Goal: Task Accomplishment & Management: Use online tool/utility

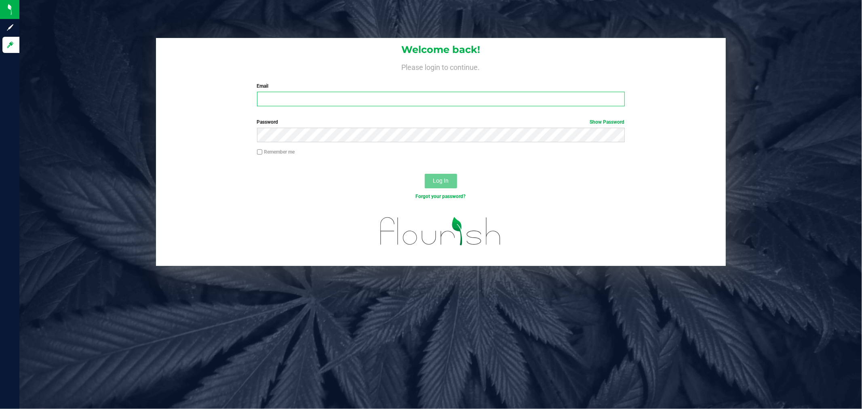
click at [311, 95] on input "Email" at bounding box center [441, 99] width 368 height 15
type input "[PERSON_NAME][EMAIL_ADDRESS][PERSON_NAME][DOMAIN_NAME]"
click at [425, 174] on button "Log In" at bounding box center [441, 181] width 32 height 15
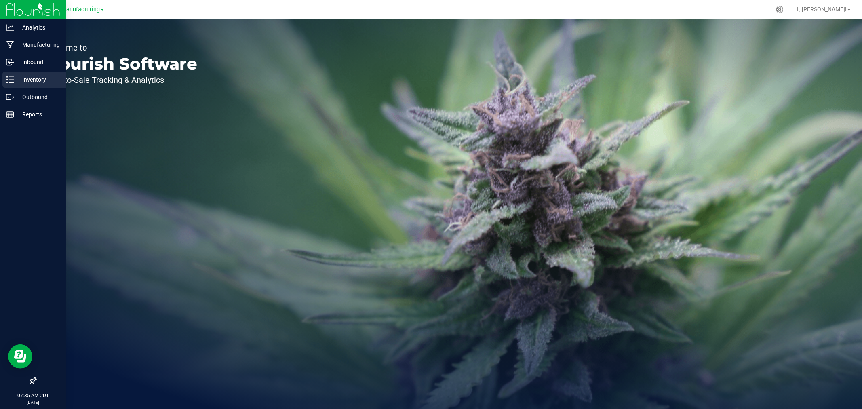
click at [4, 82] on div "Inventory" at bounding box center [34, 80] width 64 height 16
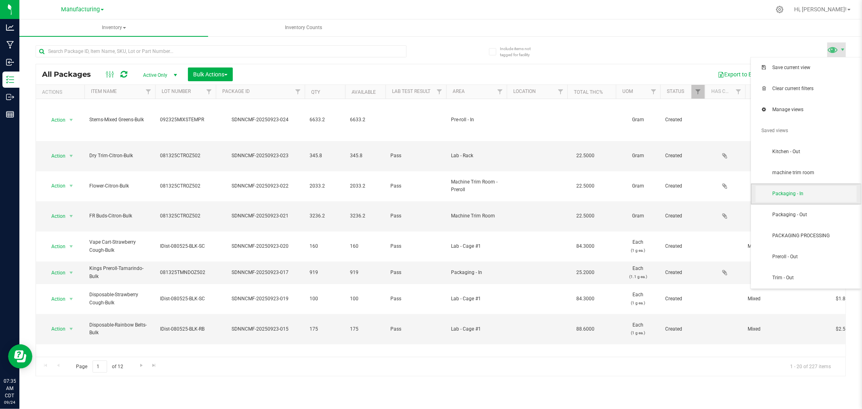
click at [816, 192] on span "Packaging - In" at bounding box center [814, 193] width 84 height 7
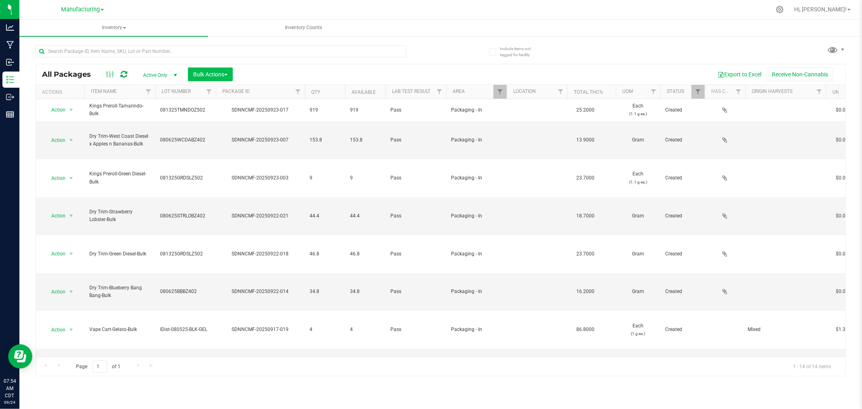
click at [221, 66] on div "All Packages Active Only Active Only Lab Samples Locked All Bulk Actions Add to…" at bounding box center [440, 74] width 809 height 20
click at [219, 70] on button "Bulk Actions" at bounding box center [210, 74] width 45 height 14
click at [223, 91] on span "Add to manufacturing run" at bounding box center [223, 92] width 61 height 6
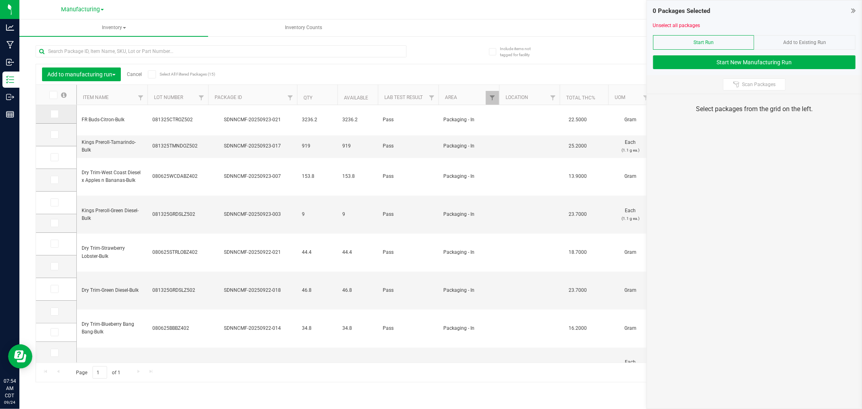
click at [51, 114] on span at bounding box center [55, 114] width 8 height 8
click at [0, 0] on input "checkbox" at bounding box center [0, 0] width 0 height 0
click at [55, 114] on icon at bounding box center [53, 114] width 5 height 0
click at [0, 0] on input "checkbox" at bounding box center [0, 0] width 0 height 0
click at [56, 135] on icon at bounding box center [53, 135] width 5 height 0
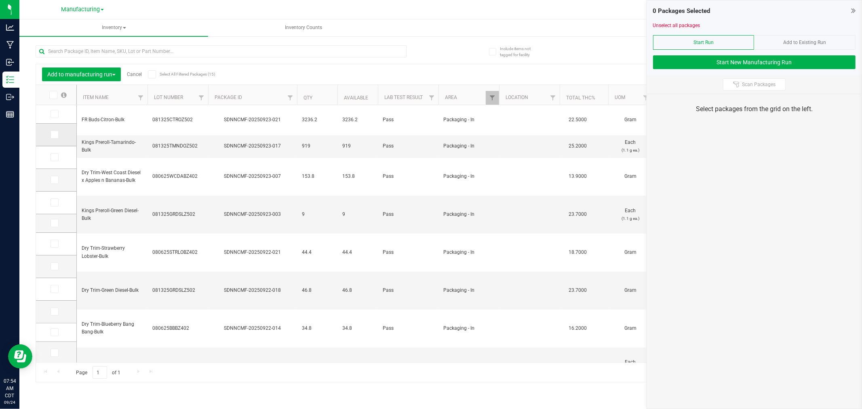
click at [0, 0] on input "checkbox" at bounding box center [0, 0] width 0 height 0
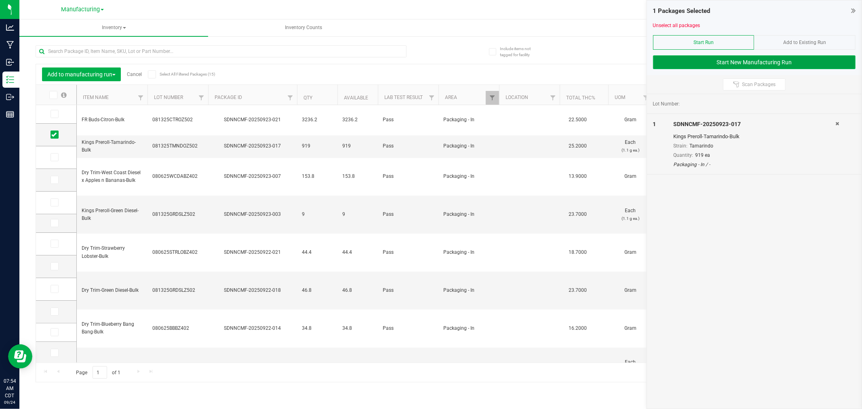
click at [685, 63] on button "Start New Manufacturing Run" at bounding box center [754, 62] width 202 height 14
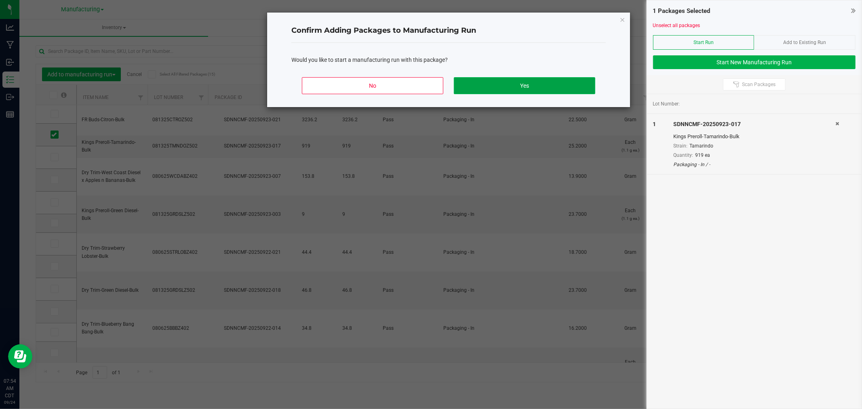
click at [565, 80] on button "Yes" at bounding box center [524, 85] width 141 height 17
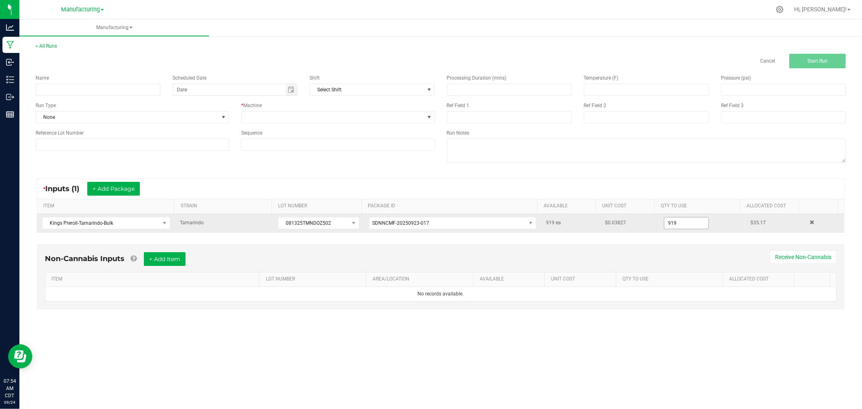
click at [683, 219] on input "919" at bounding box center [686, 222] width 44 height 11
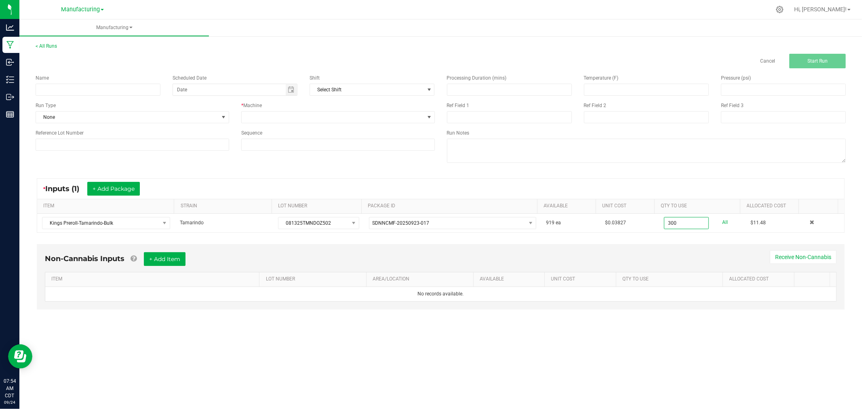
type input "300 ea"
click at [676, 175] on div "* Inputs (1) + Add Package ITEM STRAIN LOT NUMBER PACKAGE ID AVAILABLE Unit Cos…" at bounding box center [440, 205] width 822 height 69
click at [107, 88] on input at bounding box center [98, 90] width 125 height 12
type input "092425-tamarindo king 5pk prerolls"
click at [122, 119] on span "None" at bounding box center [127, 117] width 183 height 11
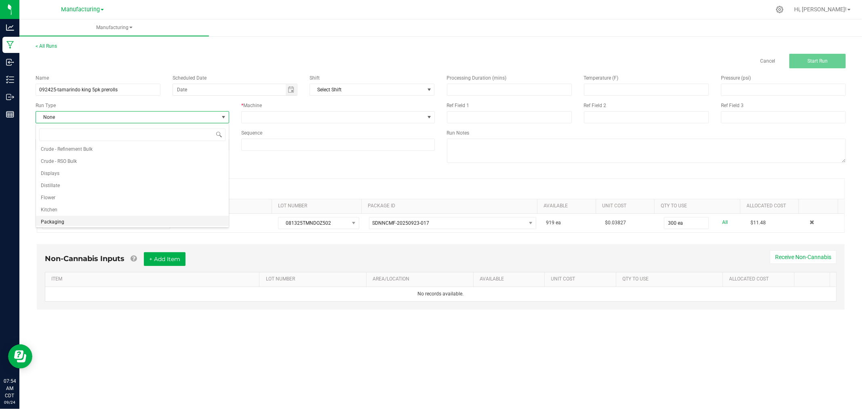
scroll to position [40, 0]
click at [112, 209] on li "Packaging" at bounding box center [132, 208] width 193 height 12
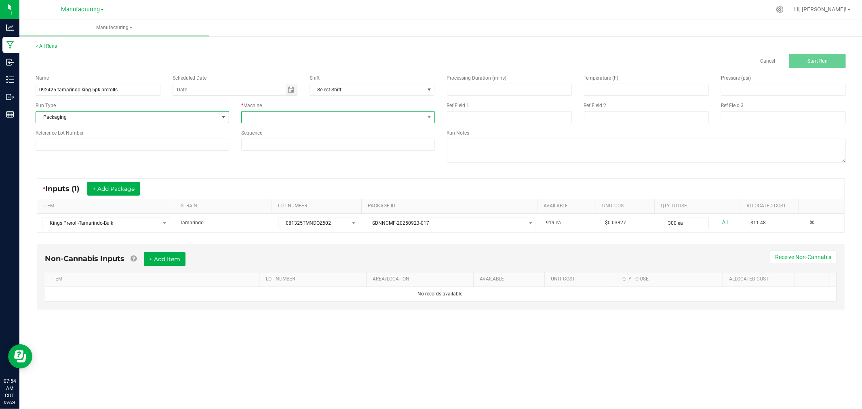
click at [268, 116] on span at bounding box center [333, 117] width 183 height 11
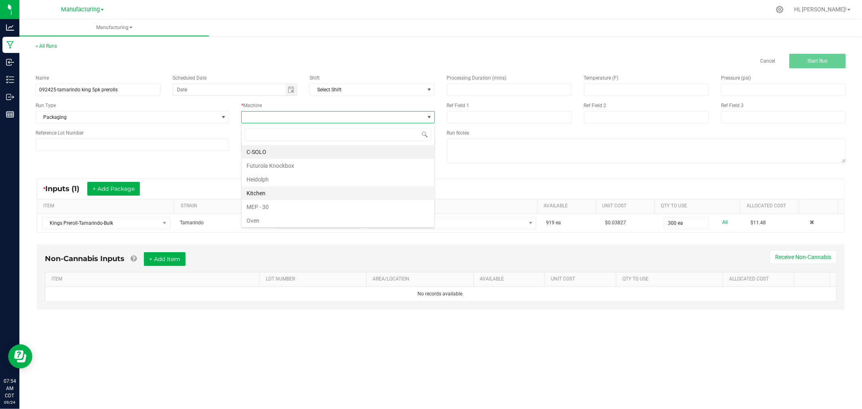
scroll to position [45, 0]
click at [284, 188] on li "Packaging" at bounding box center [338, 190] width 193 height 14
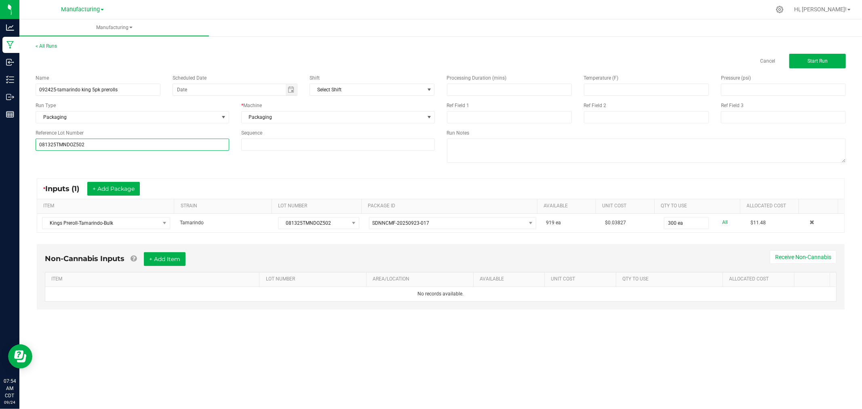
type input "081325TMNDOZ502"
click at [59, 170] on div "Name 092425-tamarindo king 5pk prerolls Scheduled Date Shift Select Shift Run T…" at bounding box center [440, 119] width 822 height 103
click at [825, 58] on span "Start Run" at bounding box center [817, 61] width 20 height 6
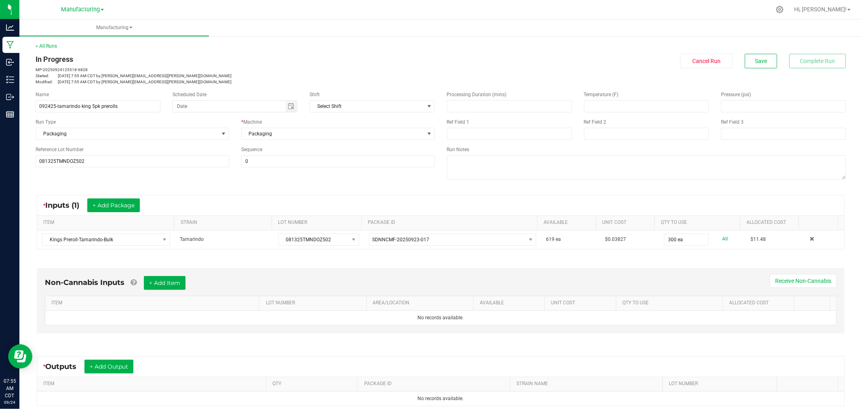
scroll to position [91, 0]
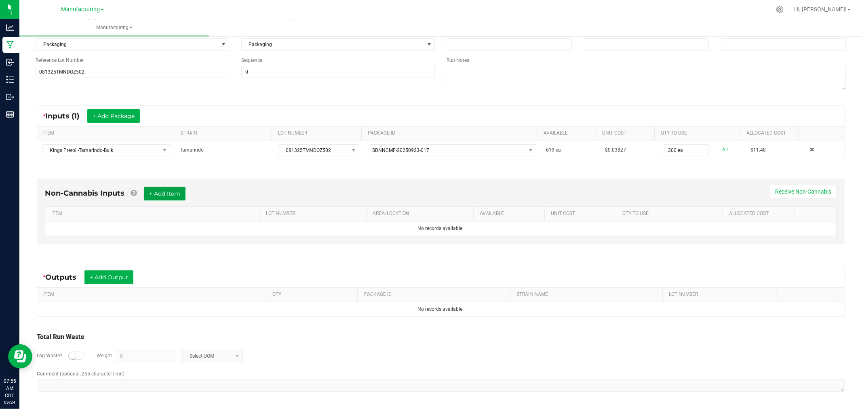
click at [160, 191] on button "+ Add Item" at bounding box center [165, 194] width 42 height 14
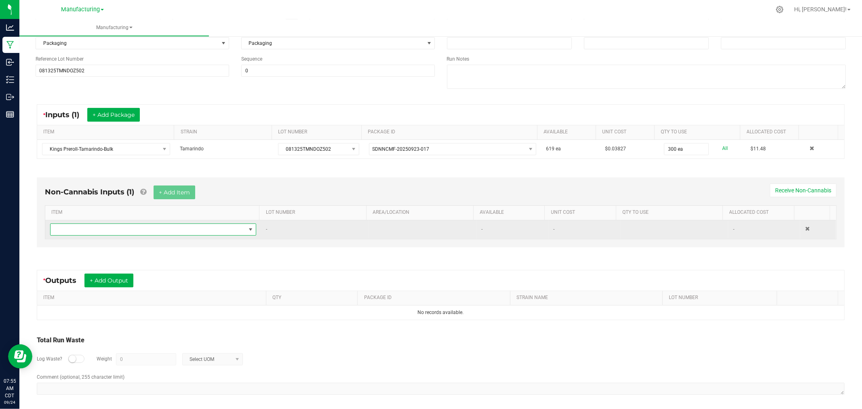
click at [156, 227] on span "NO DATA FOUND" at bounding box center [148, 229] width 195 height 11
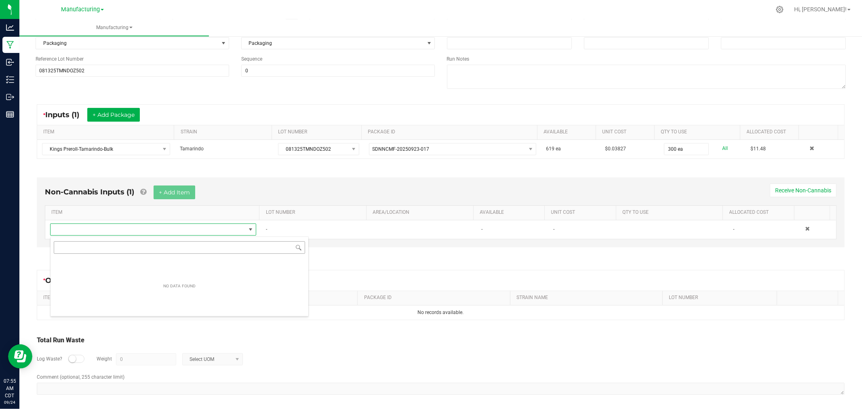
scroll to position [12, 202]
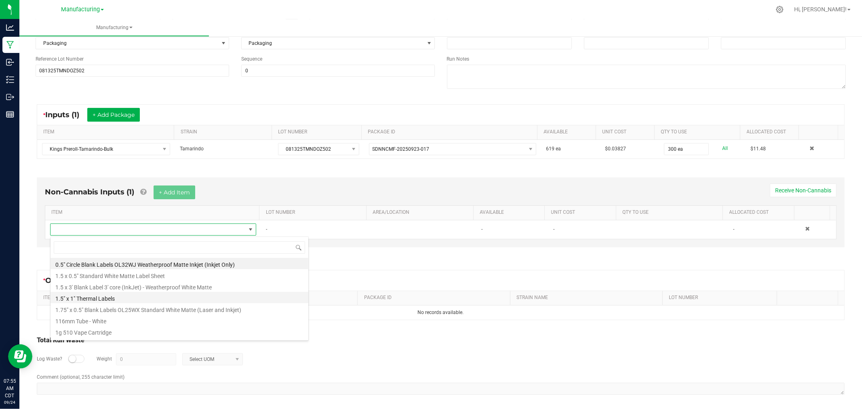
click at [118, 297] on li "1.5" x 1" Thermal Labels" at bounding box center [180, 297] width 258 height 11
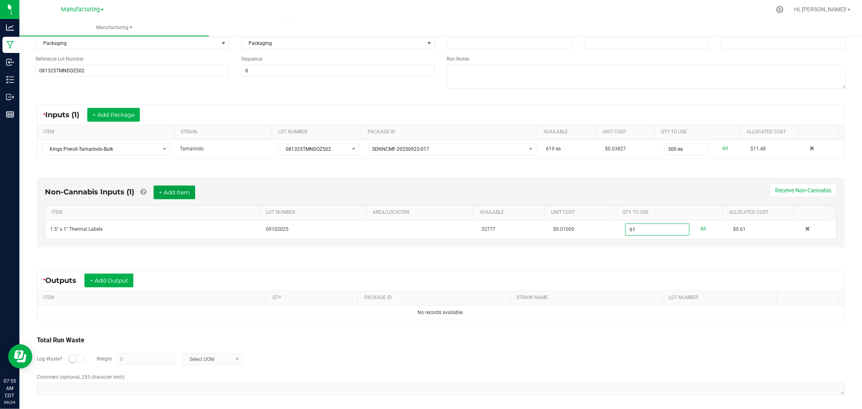
type input "61 ea"
click at [175, 188] on button "+ Add Item" at bounding box center [175, 192] width 42 height 14
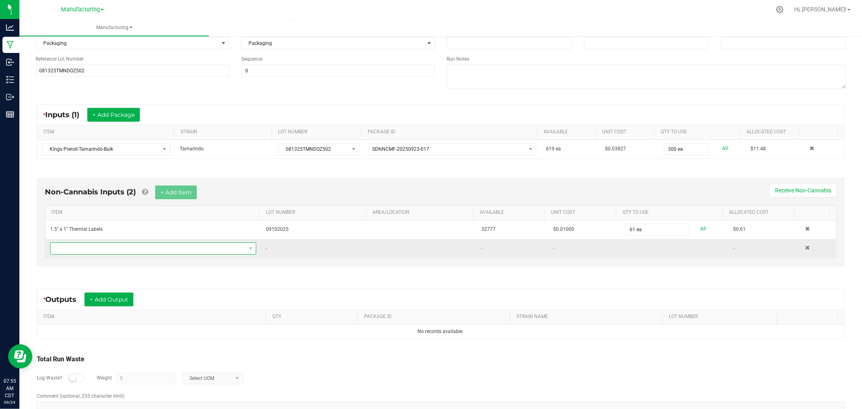
click at [229, 254] on span "NO DATA FOUND" at bounding box center [148, 248] width 195 height 11
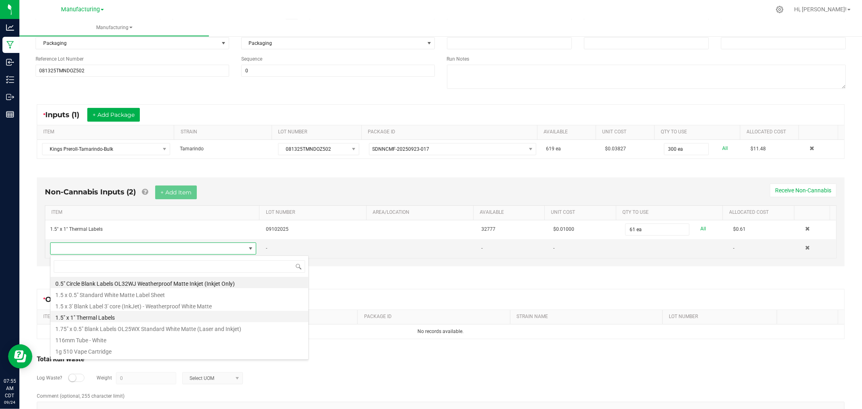
scroll to position [90, 0]
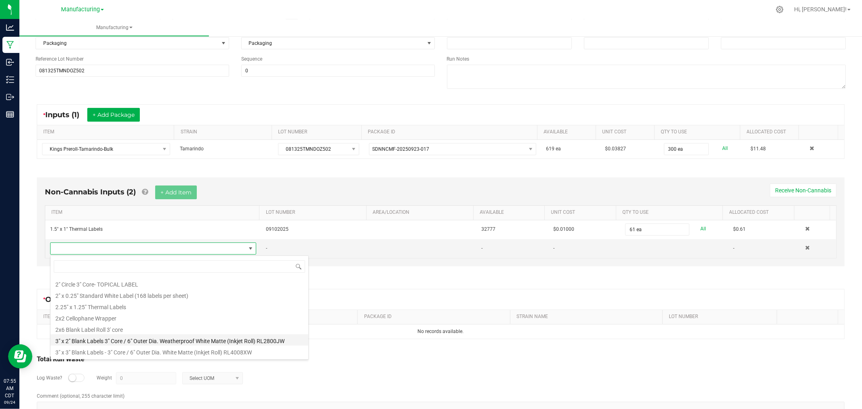
click at [195, 340] on li "3" x 2" Blank Labels 3" Core / 6" Outer Dia. Weatherproof White Matte (Inkjet R…" at bounding box center [180, 339] width 258 height 11
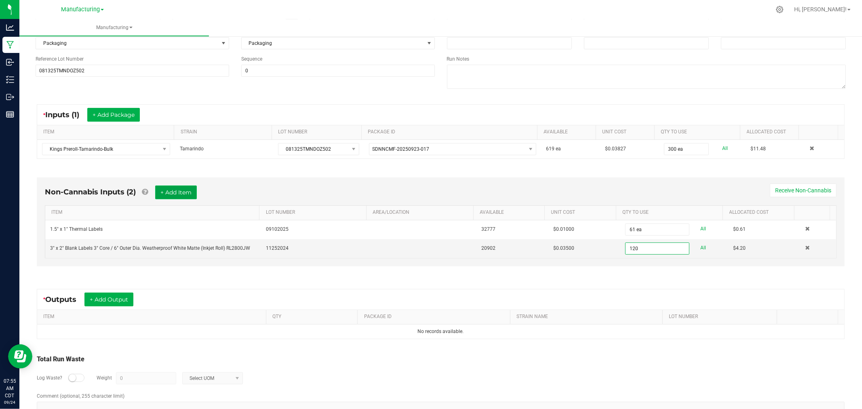
type input "120 ea"
click at [171, 193] on button "+ Add Item" at bounding box center [176, 192] width 42 height 14
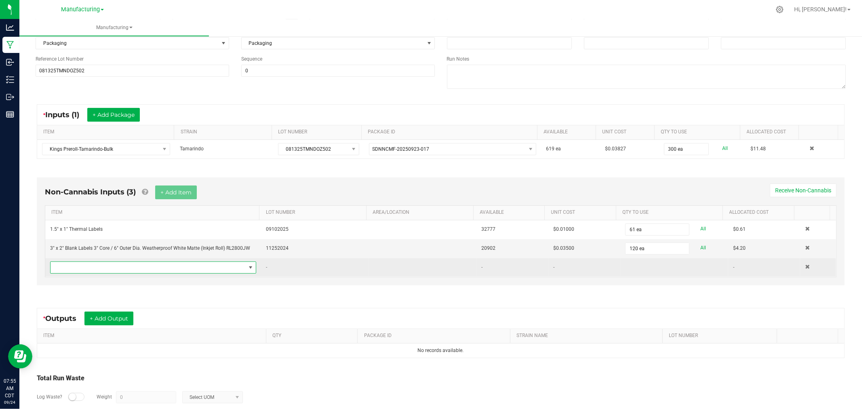
click at [204, 272] on span "NO DATA FOUND" at bounding box center [148, 267] width 195 height 11
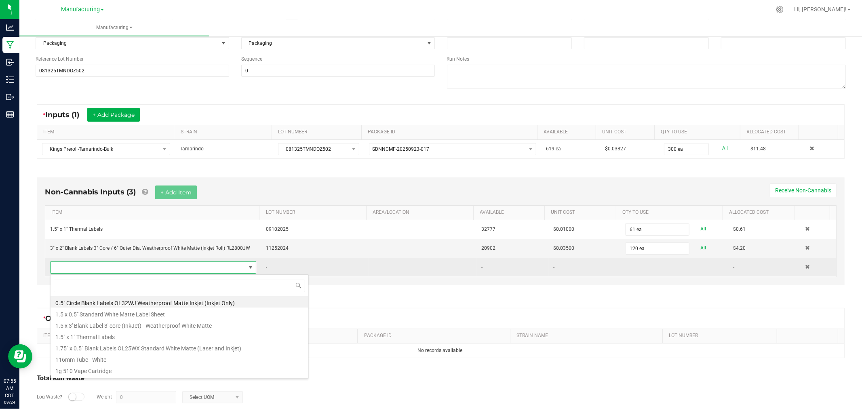
scroll to position [12, 200]
type input "press"
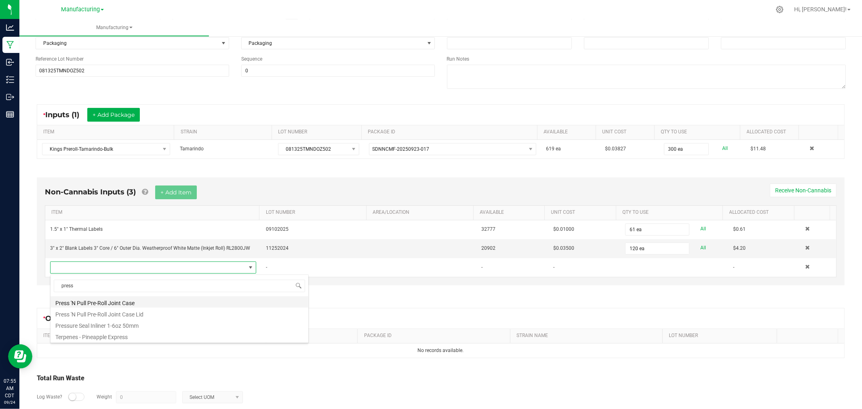
click at [164, 303] on li "Press 'N Pull Pre-Roll Joint Case" at bounding box center [180, 301] width 258 height 11
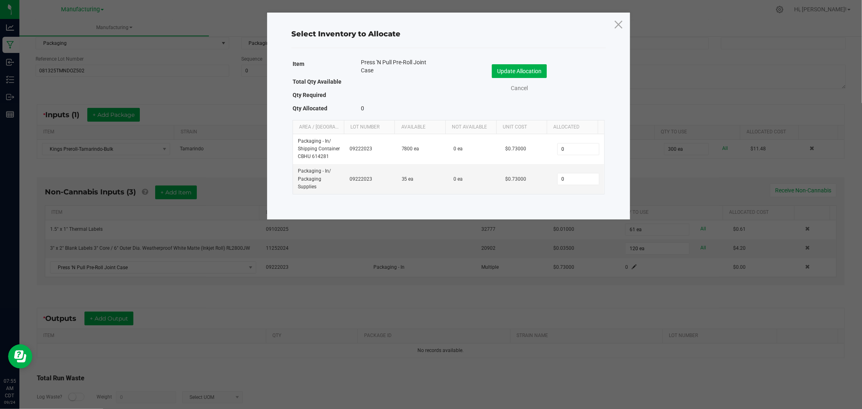
click at [620, 24] on icon at bounding box center [618, 24] width 11 height 19
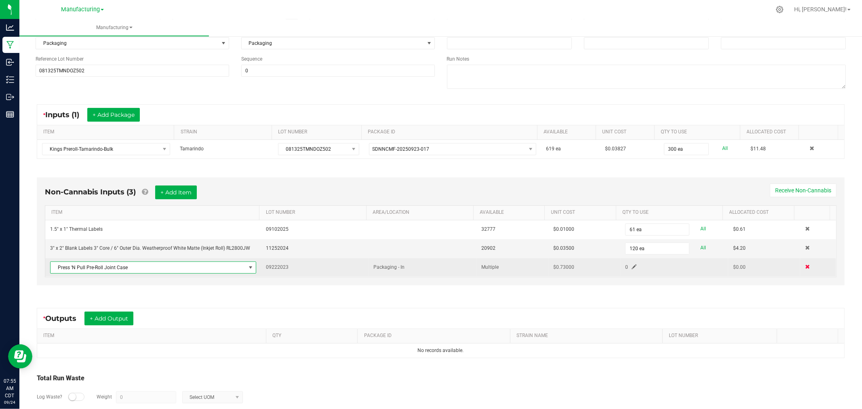
click at [805, 267] on span at bounding box center [807, 266] width 5 height 5
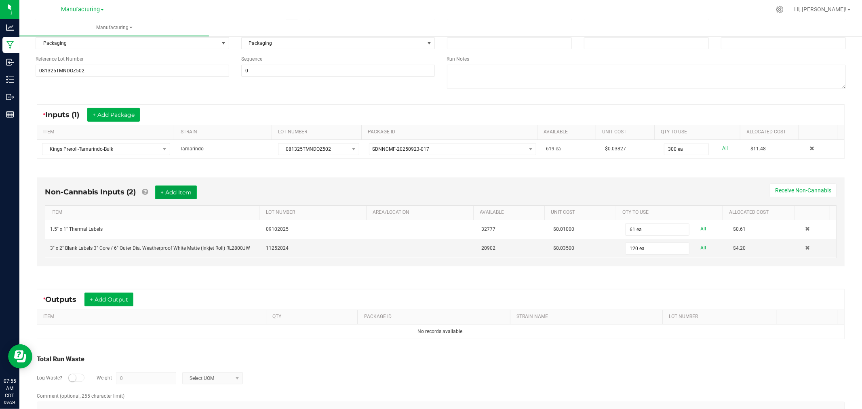
click at [186, 191] on button "+ Add Item" at bounding box center [176, 192] width 42 height 14
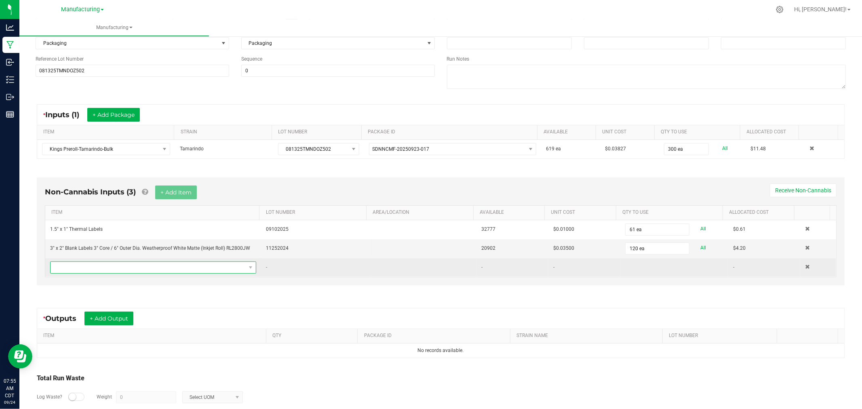
click at [207, 271] on span "NO DATA FOUND" at bounding box center [148, 267] width 195 height 11
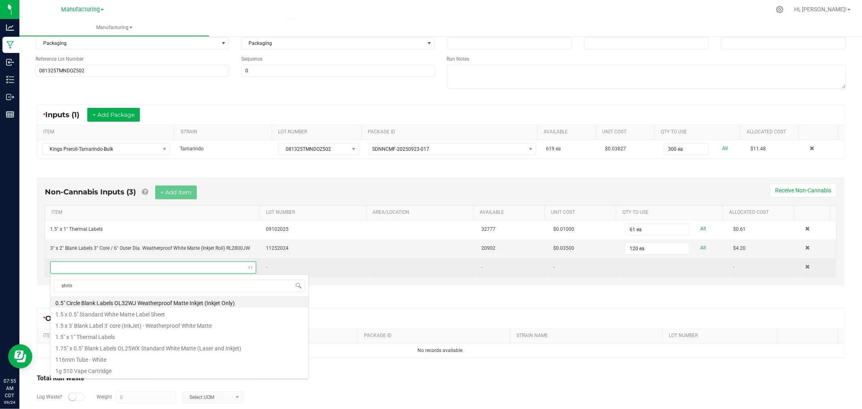
type input "shrink"
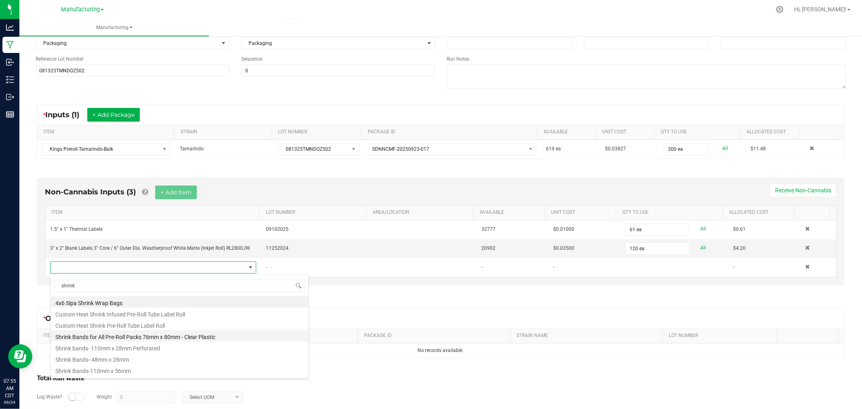
click at [193, 335] on li "Shrink Bands for All Pre-Roll Packs 76mm x 80mm - Clear Plastic" at bounding box center [180, 335] width 258 height 11
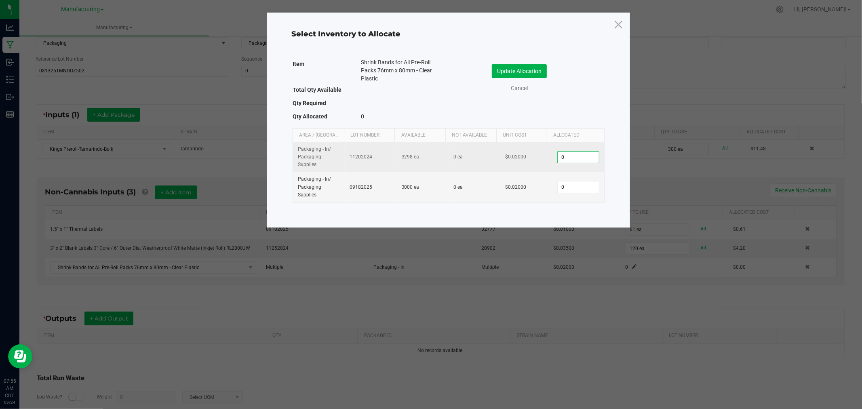
click at [562, 157] on input "0" at bounding box center [578, 157] width 41 height 11
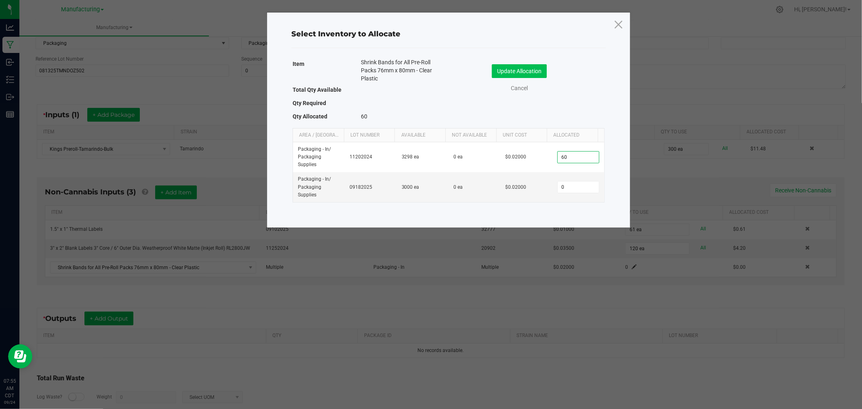
type input "60"
click at [533, 71] on button "Update Allocation" at bounding box center [519, 71] width 55 height 14
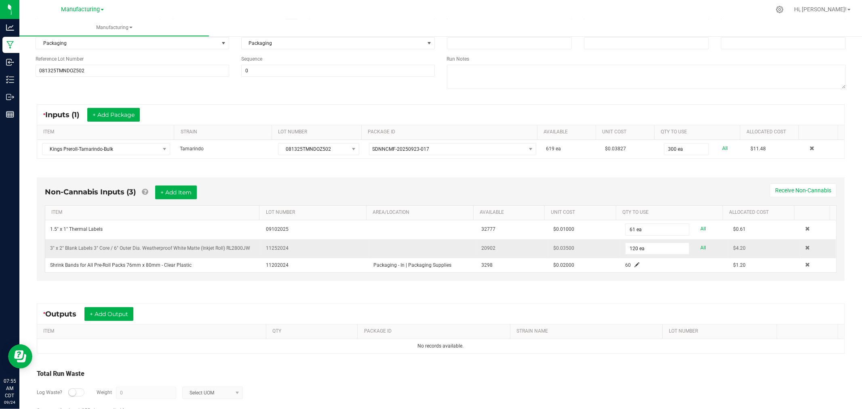
scroll to position [128, 0]
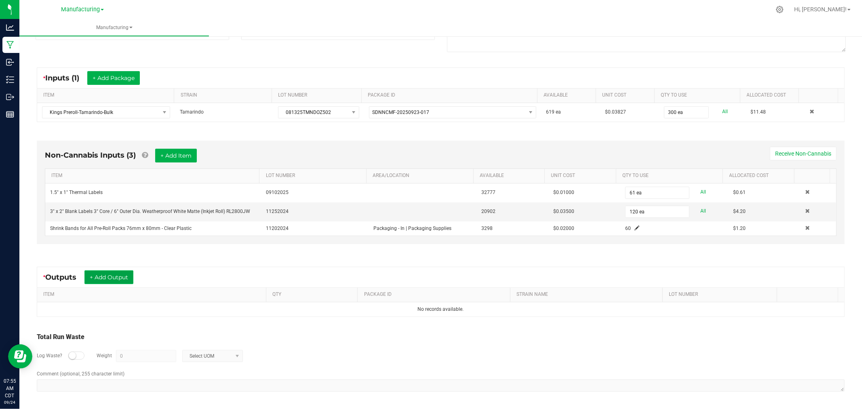
click at [118, 276] on button "+ Add Output" at bounding box center [108, 277] width 49 height 14
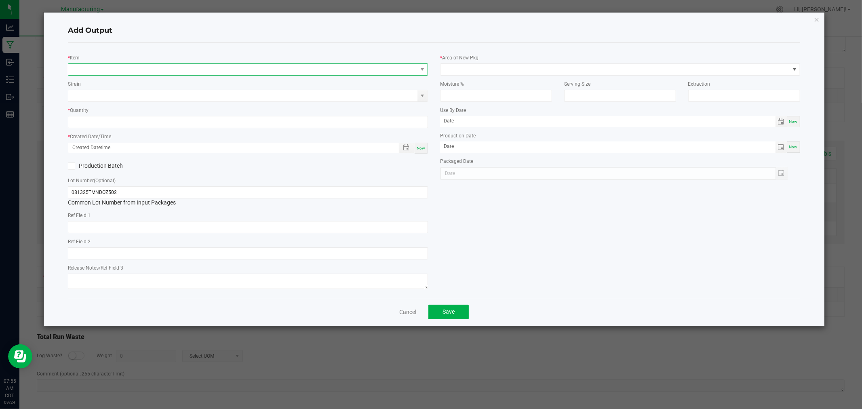
drag, startPoint x: 95, startPoint y: 70, endPoint x: 97, endPoint y: 65, distance: 5.3
click at [95, 69] on span "NO DATA FOUND" at bounding box center [242, 69] width 349 height 11
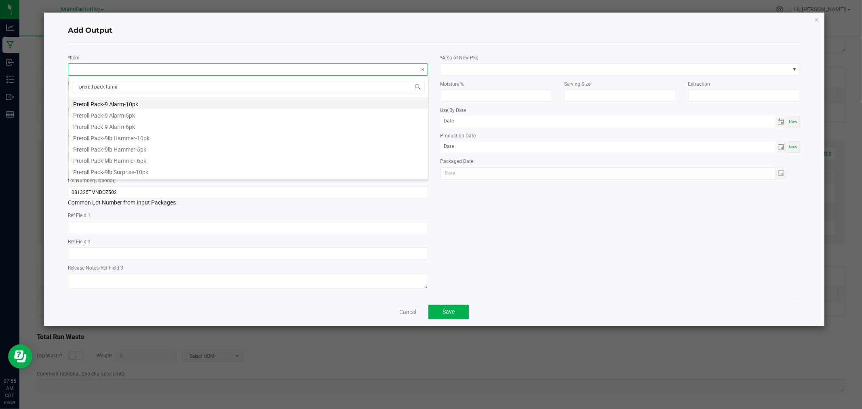
type input "preroll pack-tamar"
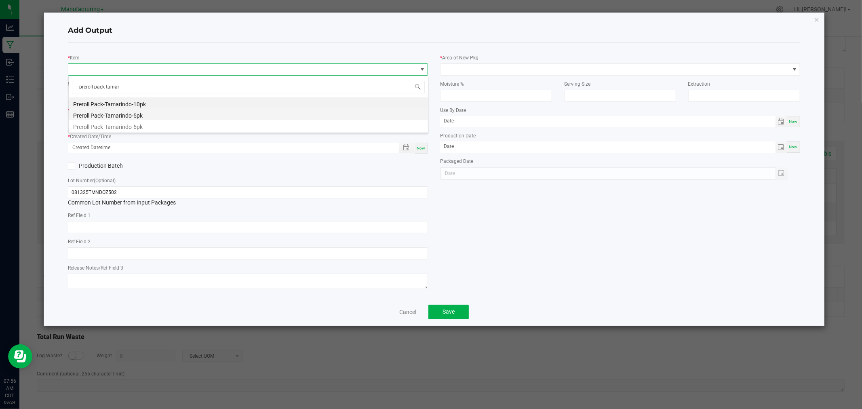
click at [122, 114] on li "Preroll Pack-Tamarindo-5pk" at bounding box center [248, 114] width 359 height 11
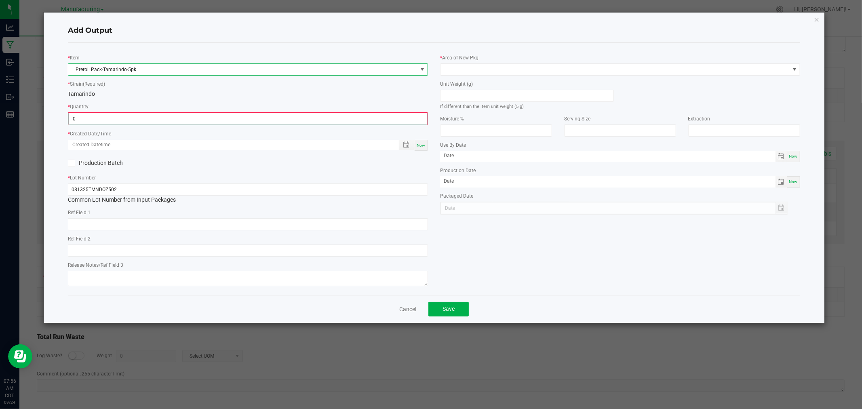
click at [114, 120] on input "0" at bounding box center [248, 118] width 358 height 11
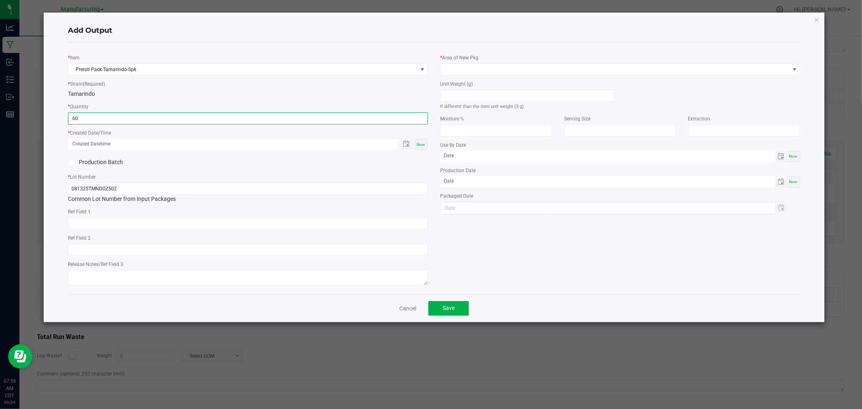
type input "60 ea"
click at [423, 145] on span "Now" at bounding box center [421, 144] width 8 height 4
type input "[DATE] 7:56 AM"
type input "[DATE]"
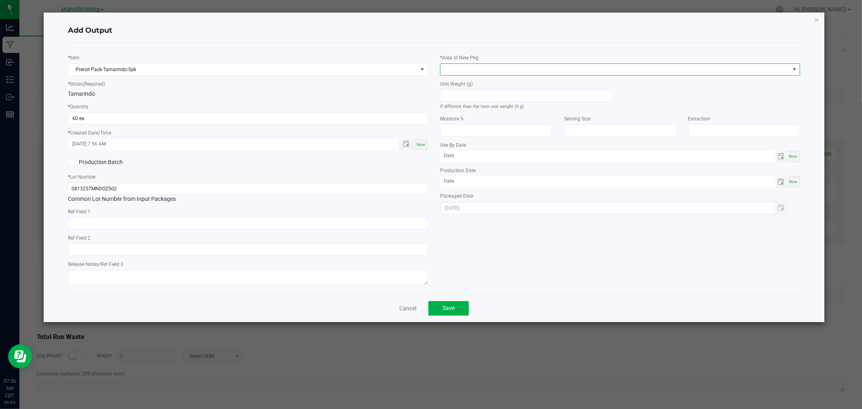
click at [463, 67] on span at bounding box center [614, 69] width 349 height 11
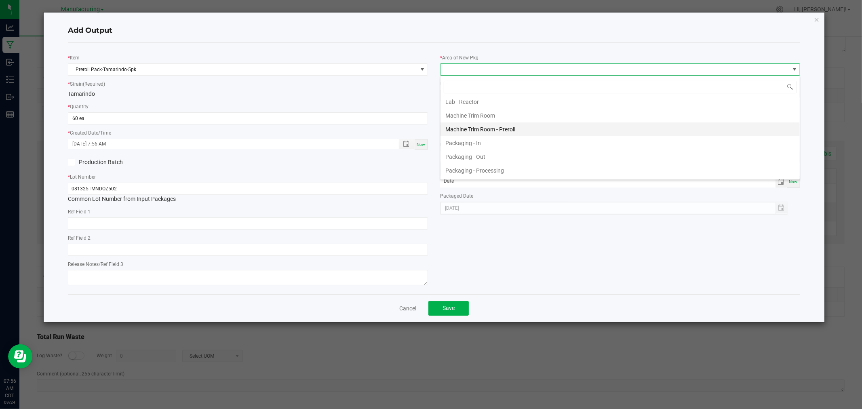
scroll to position [224, 0]
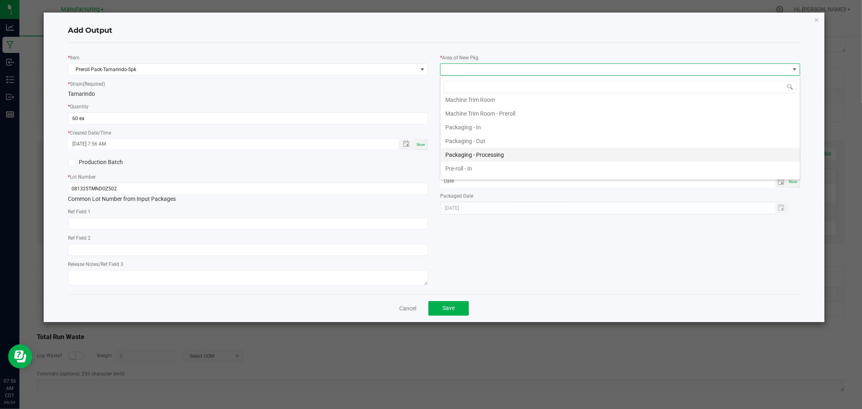
click at [496, 156] on li "Packaging - Processing" at bounding box center [619, 155] width 359 height 14
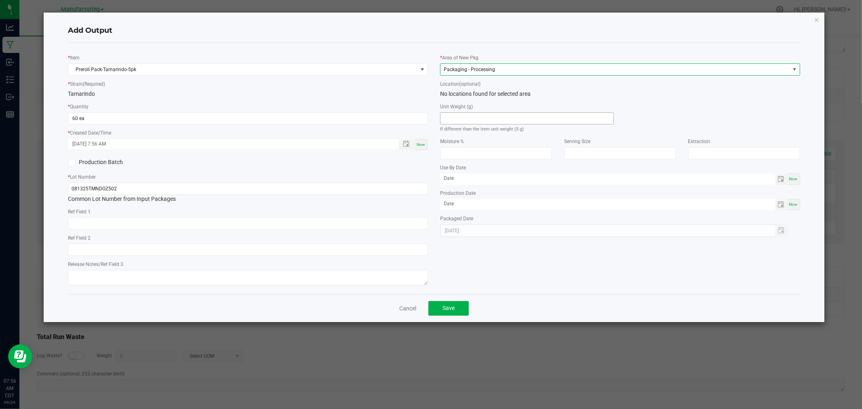
click at [490, 119] on input at bounding box center [526, 118] width 173 height 11
type input "5"
click at [462, 307] on button "Save" at bounding box center [448, 308] width 40 height 15
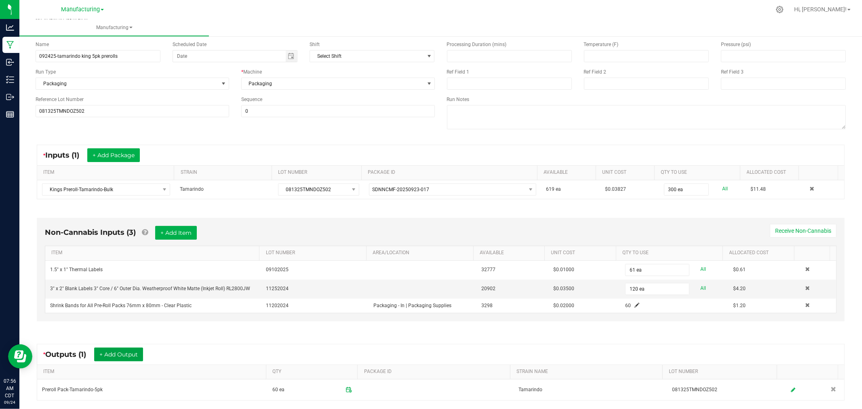
scroll to position [0, 0]
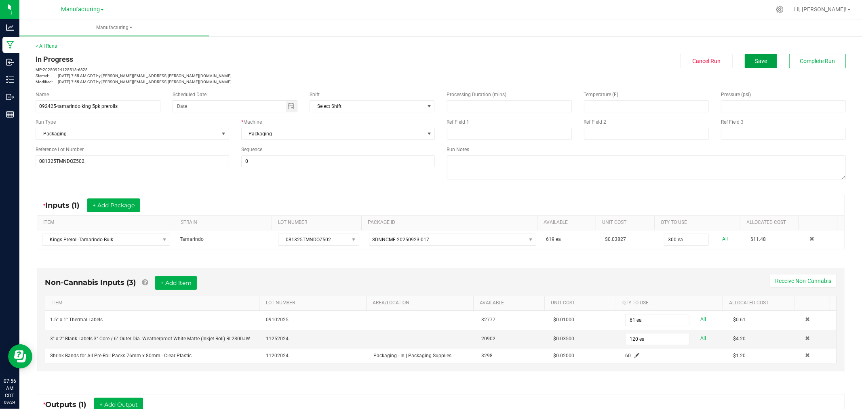
click at [755, 59] on span "Save" at bounding box center [761, 61] width 12 height 6
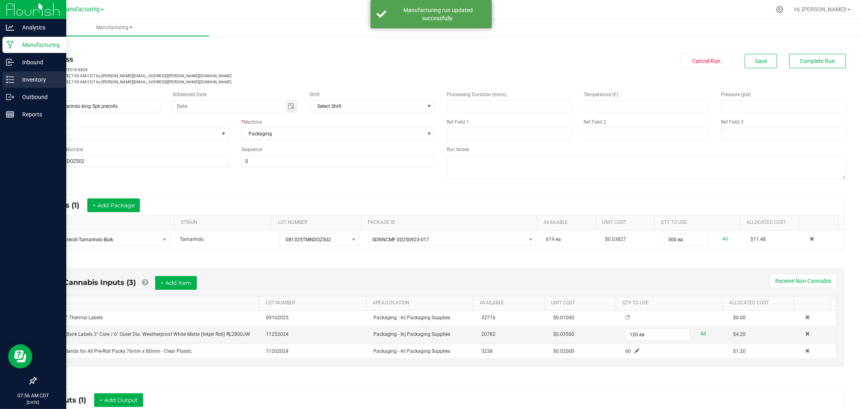
click at [12, 77] on icon at bounding box center [10, 80] width 8 height 8
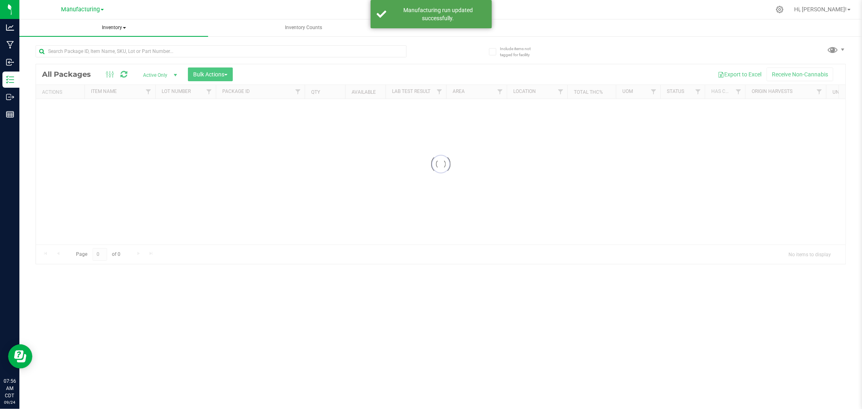
click at [120, 25] on span "Inventory" at bounding box center [113, 27] width 189 height 17
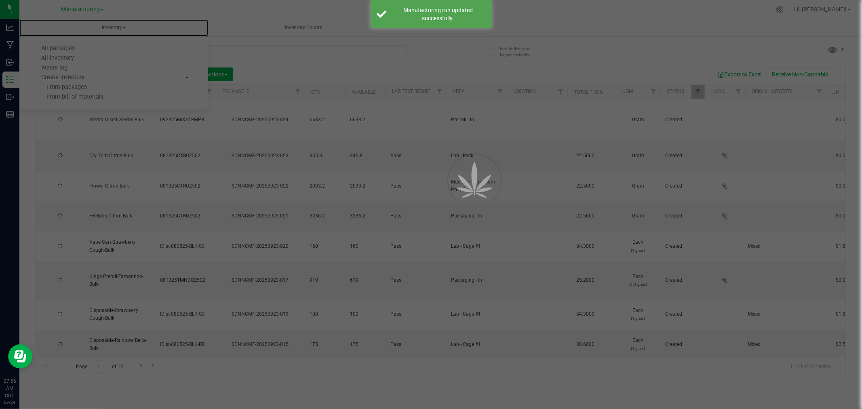
click at [99, 55] on li "All inventory" at bounding box center [113, 58] width 189 height 10
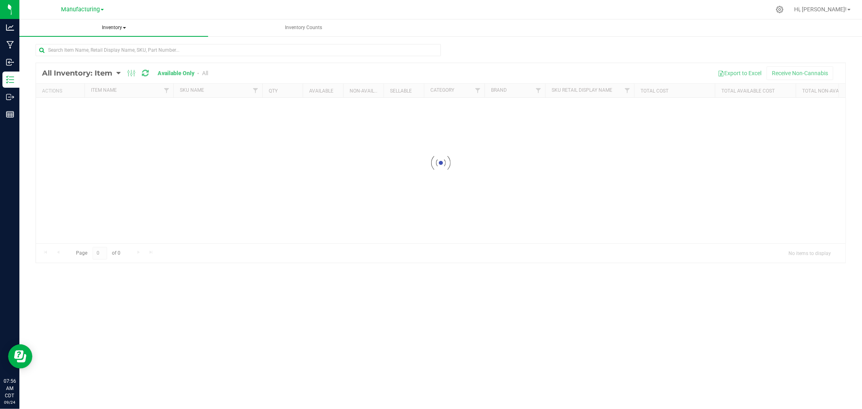
click at [115, 26] on span "Inventory" at bounding box center [113, 27] width 189 height 17
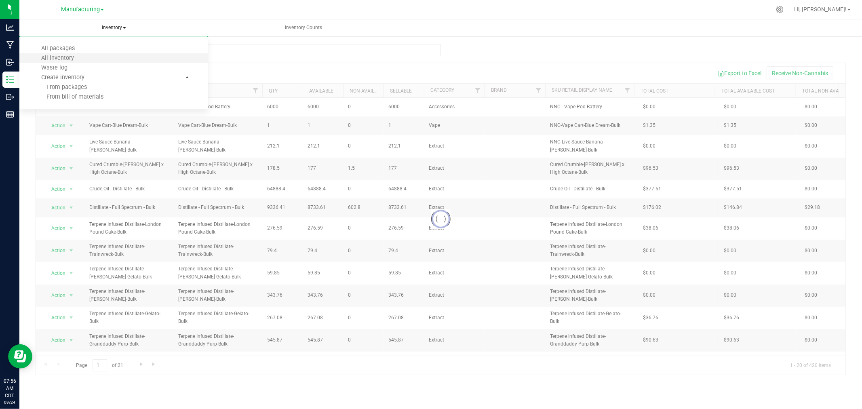
click at [97, 58] on li "All inventory" at bounding box center [113, 58] width 189 height 10
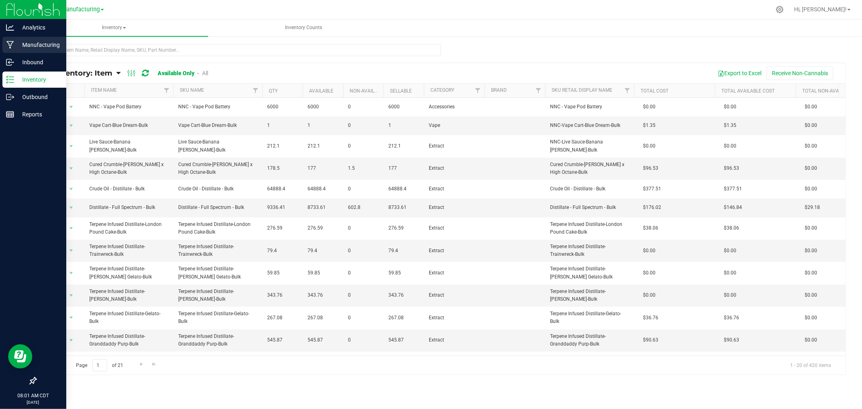
click at [18, 40] on p "Manufacturing" at bounding box center [38, 45] width 48 height 10
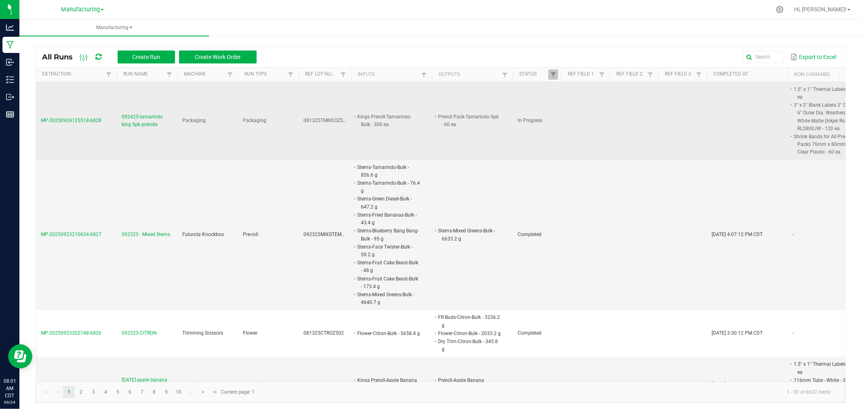
click at [78, 122] on span "MP-20250924125518-6828" at bounding box center [71, 121] width 61 height 6
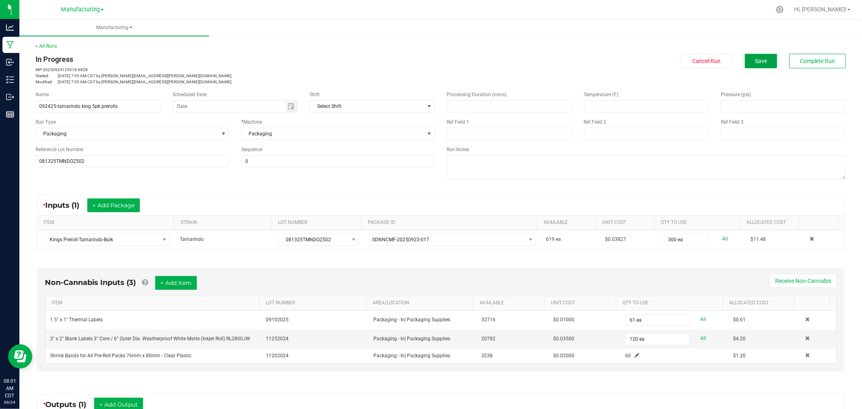
click at [762, 58] on button "Save" at bounding box center [761, 61] width 32 height 15
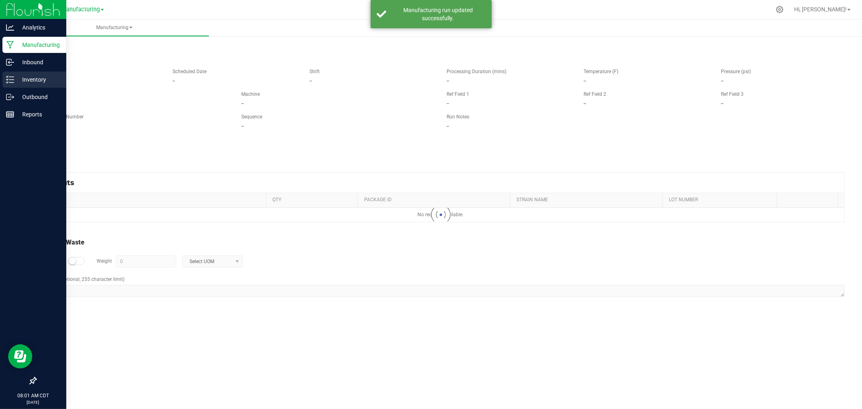
click at [5, 81] on div "Inventory" at bounding box center [34, 80] width 64 height 16
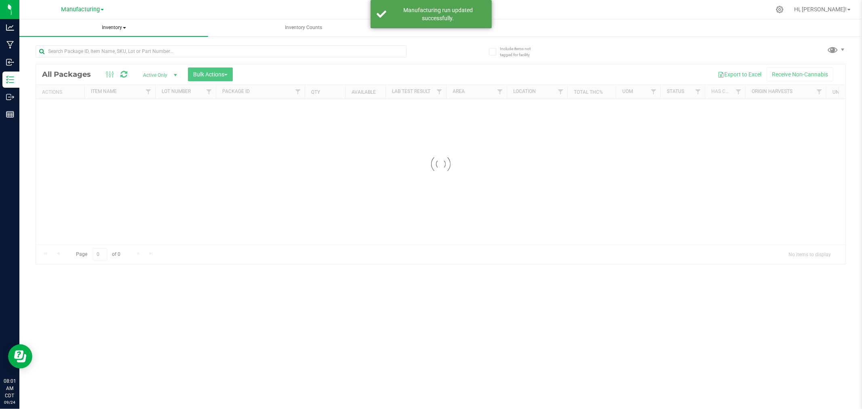
click at [116, 25] on span "Inventory" at bounding box center [113, 27] width 189 height 17
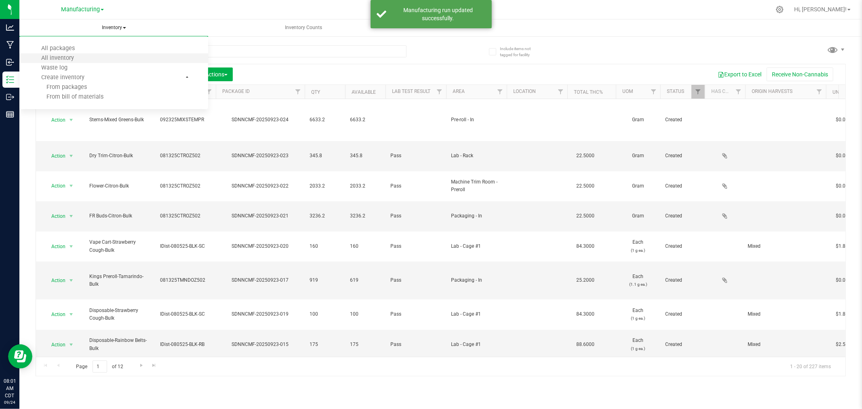
click at [94, 57] on li "All inventory" at bounding box center [113, 58] width 189 height 10
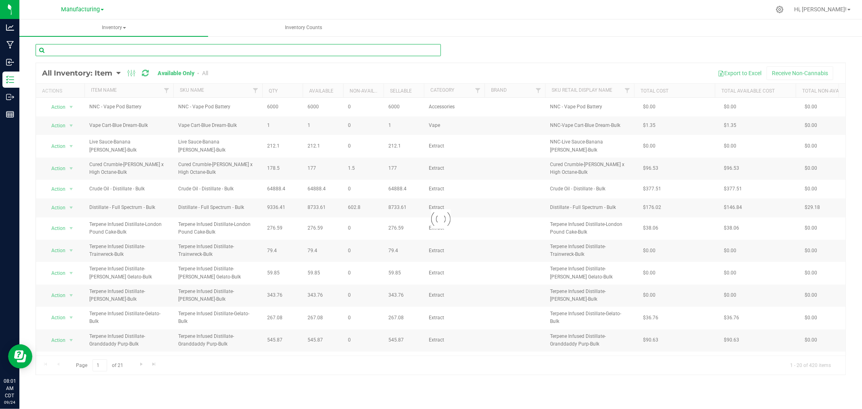
click at [96, 53] on input "text" at bounding box center [238, 50] width 405 height 12
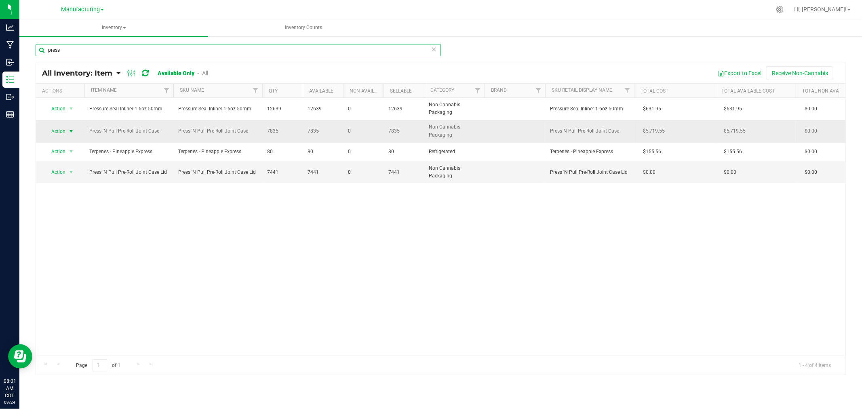
type input "press"
click at [72, 131] on span "select" at bounding box center [71, 131] width 6 height 6
click at [69, 144] on li "Adjust qty" at bounding box center [70, 145] width 52 height 12
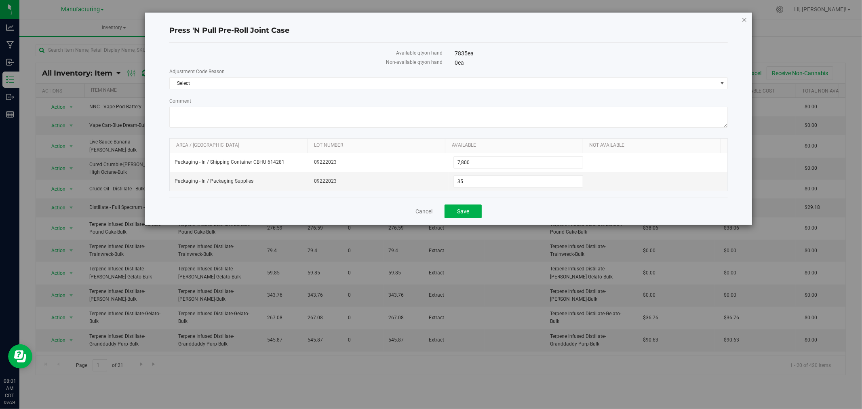
click at [743, 17] on icon "button" at bounding box center [744, 20] width 6 height 10
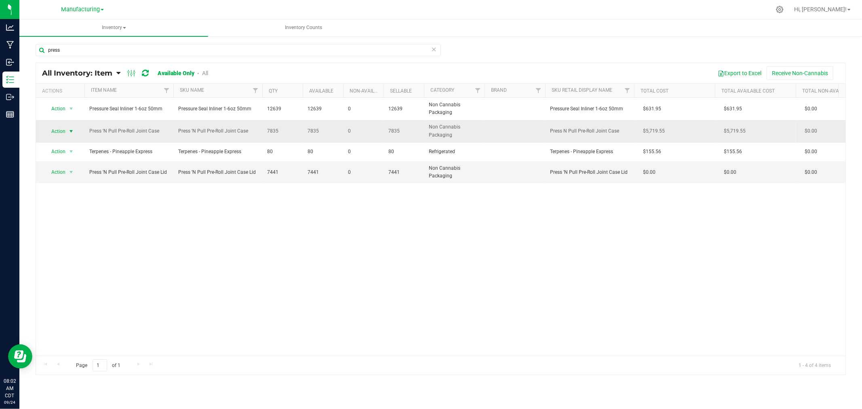
click at [73, 128] on span "select" at bounding box center [71, 131] width 6 height 6
click at [75, 145] on li "Adjust qty" at bounding box center [70, 145] width 52 height 12
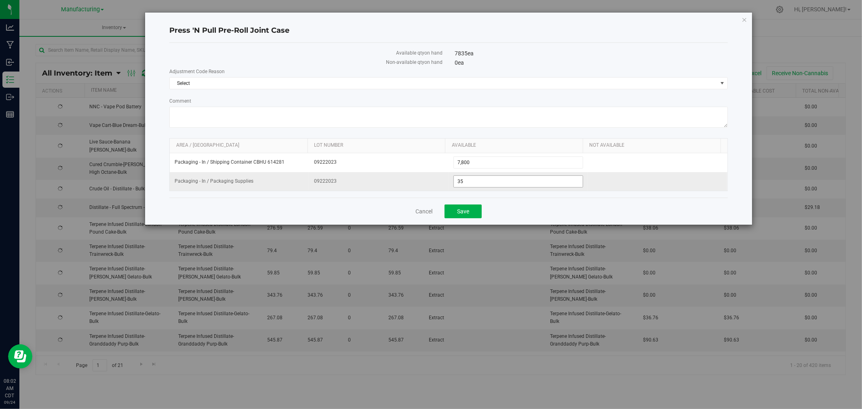
drag, startPoint x: 465, startPoint y: 180, endPoint x: 433, endPoint y: 179, distance: 32.7
click at [434, 178] on tr "Packaging - In / Packaging Supplies 09222023 35 35" at bounding box center [449, 181] width 558 height 19
type input "70"
click at [291, 84] on span "Select" at bounding box center [443, 83] width 547 height 11
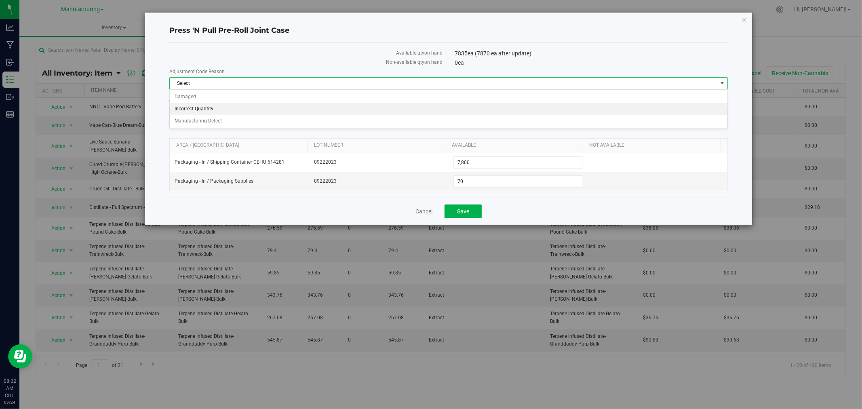
click at [247, 105] on li "Incorrect Quantity" at bounding box center [449, 109] width 558 height 12
drag, startPoint x: 239, startPoint y: 118, endPoint x: 248, endPoint y: 111, distance: 11.5
click at [240, 118] on textarea "Comment" at bounding box center [448, 117] width 558 height 21
type textarea "counted the end of the box"
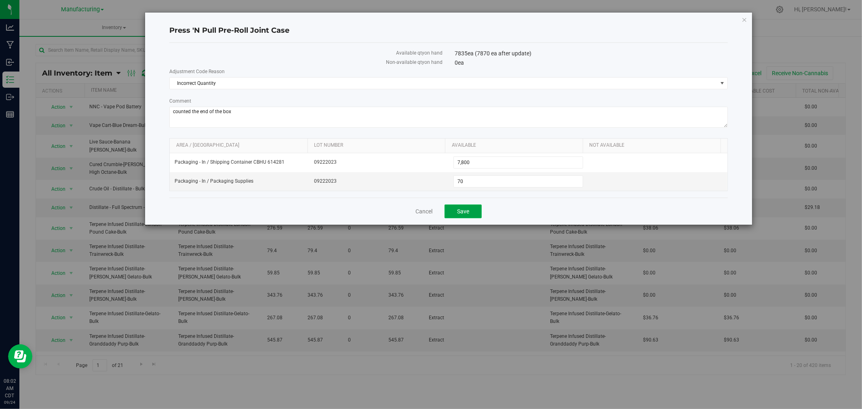
click at [460, 212] on span "Save" at bounding box center [463, 211] width 12 height 6
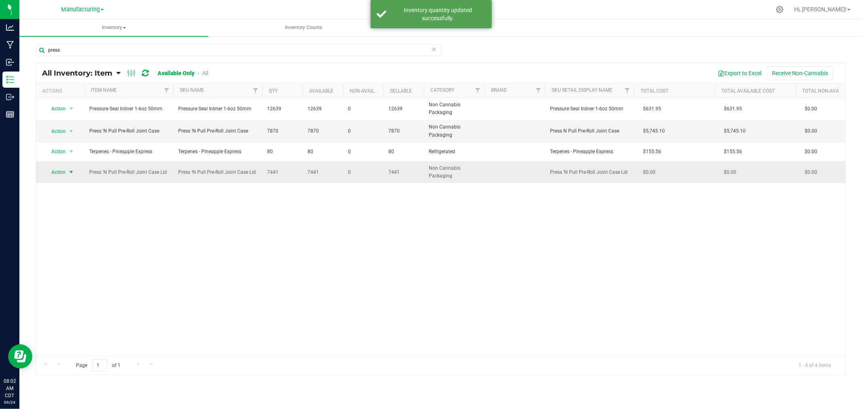
click at [70, 171] on span "select" at bounding box center [71, 172] width 6 height 6
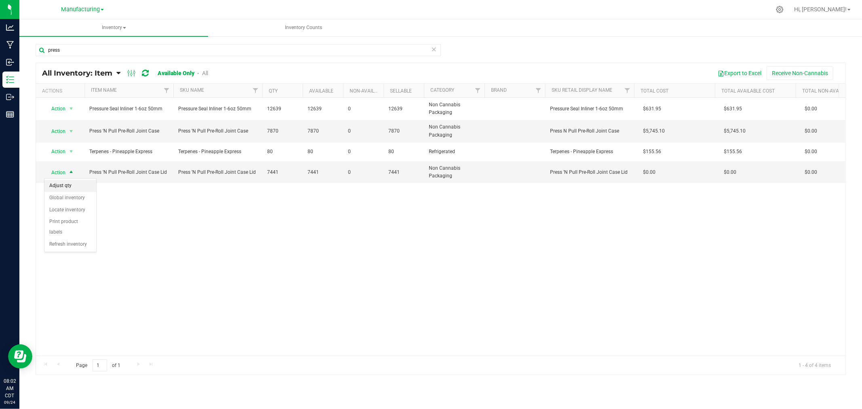
click at [74, 186] on li "Adjust qty" at bounding box center [70, 186] width 52 height 12
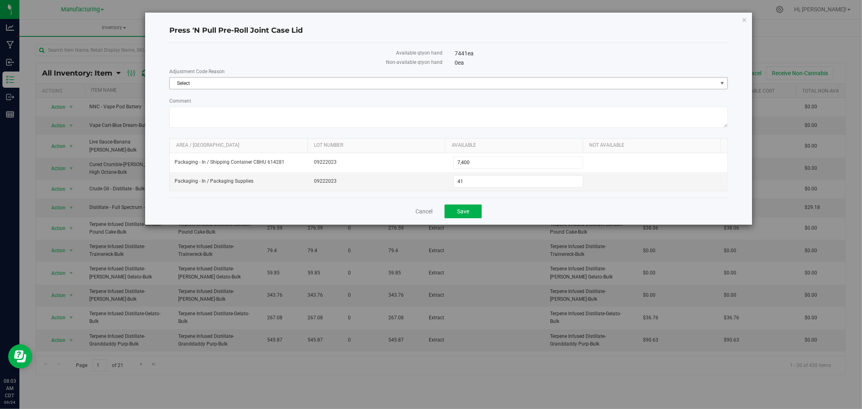
click at [201, 82] on span "Select" at bounding box center [443, 83] width 547 height 11
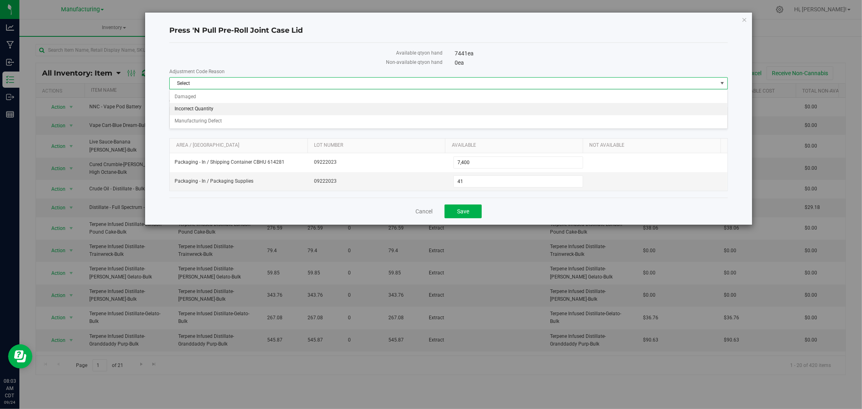
click at [199, 110] on li "Incorrect Quantity" at bounding box center [449, 109] width 558 height 12
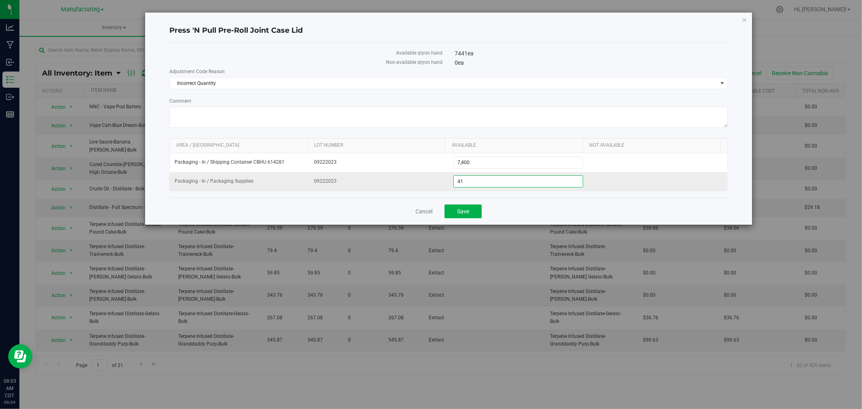
drag, startPoint x: 470, startPoint y: 187, endPoint x: 434, endPoint y: 184, distance: 36.1
click at [434, 183] on tr "Packaging - In / Packaging Supplies 09222023 41 41" at bounding box center [449, 181] width 558 height 19
type input "70"
click at [256, 122] on textarea "Comment" at bounding box center [448, 117] width 558 height 21
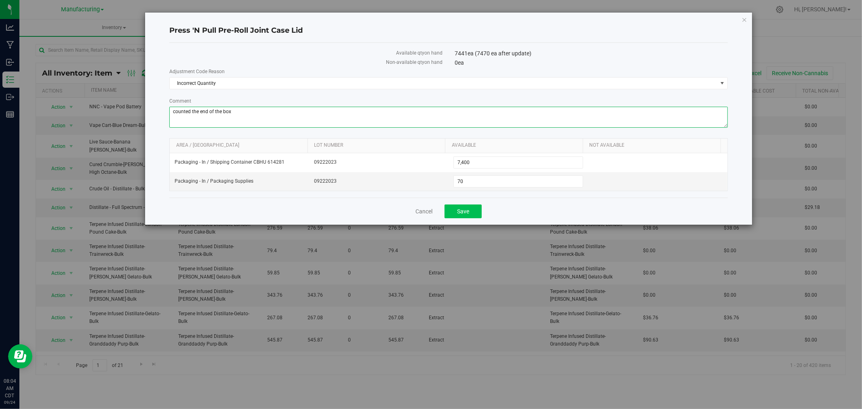
type textarea "counted the end of the box"
click at [462, 211] on span "Save" at bounding box center [463, 211] width 12 height 6
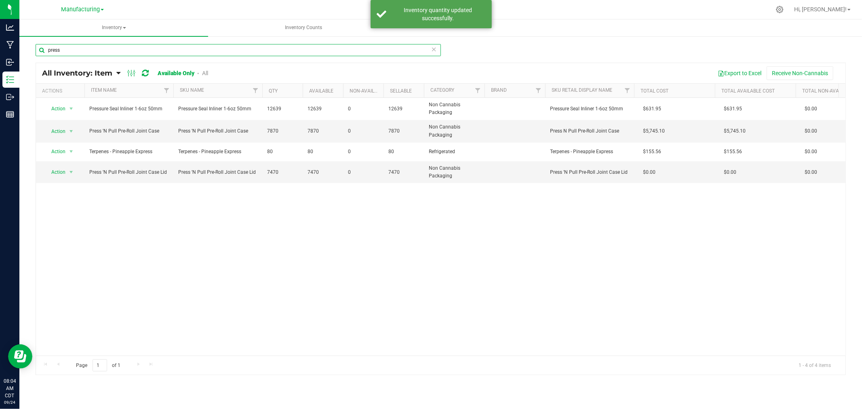
click at [68, 50] on input "press" at bounding box center [238, 50] width 405 height 12
type input "p"
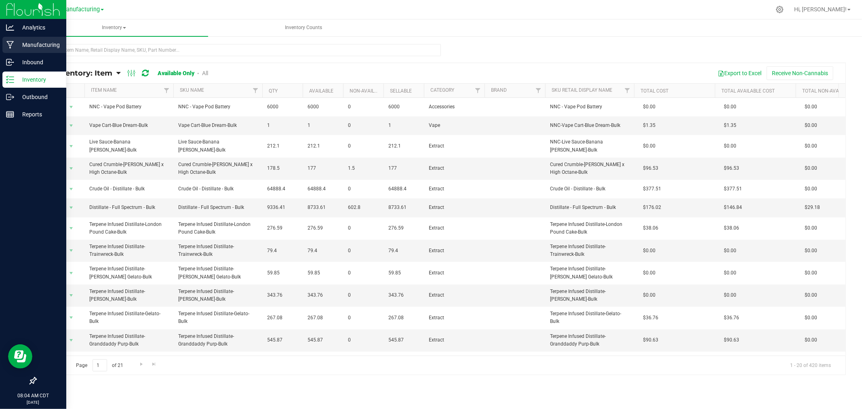
click at [18, 44] on p "Manufacturing" at bounding box center [38, 45] width 48 height 10
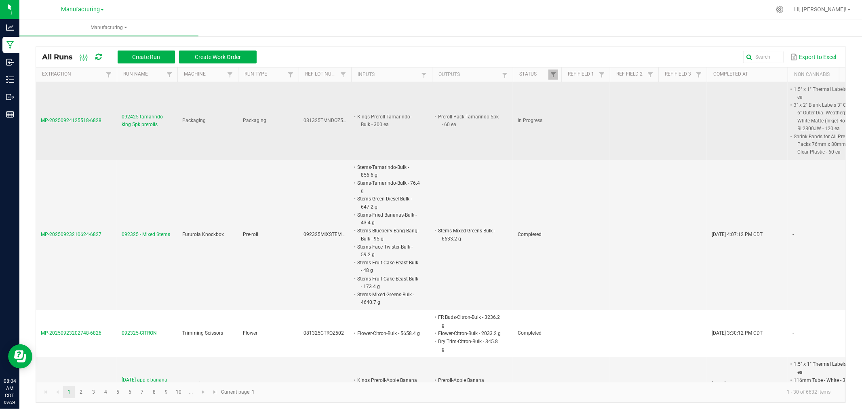
click at [101, 118] on td "MP-20250924125518-6828" at bounding box center [76, 121] width 81 height 78
click at [91, 120] on span "MP-20250924125518-6828" at bounding box center [71, 121] width 61 height 6
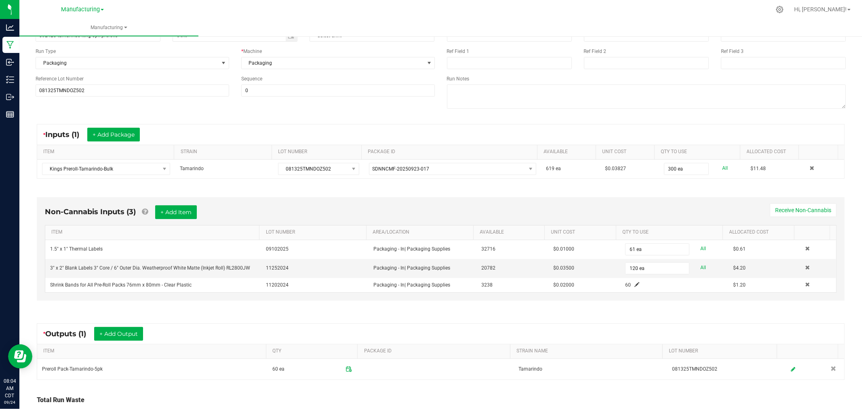
scroll to position [135, 0]
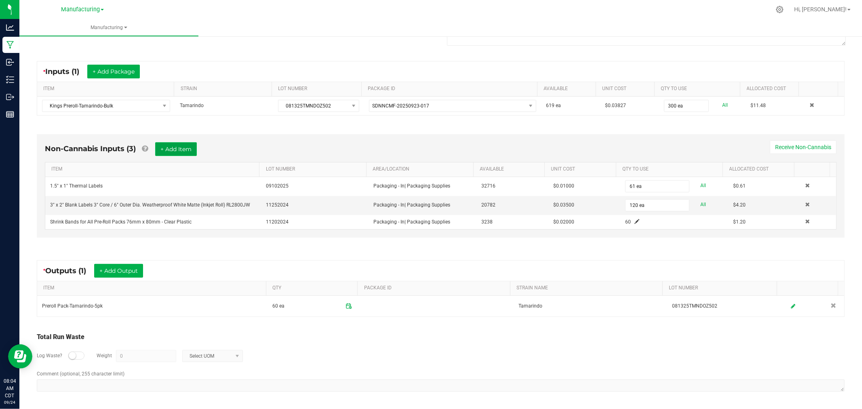
click at [184, 145] on button "+ Add Item" at bounding box center [176, 149] width 42 height 14
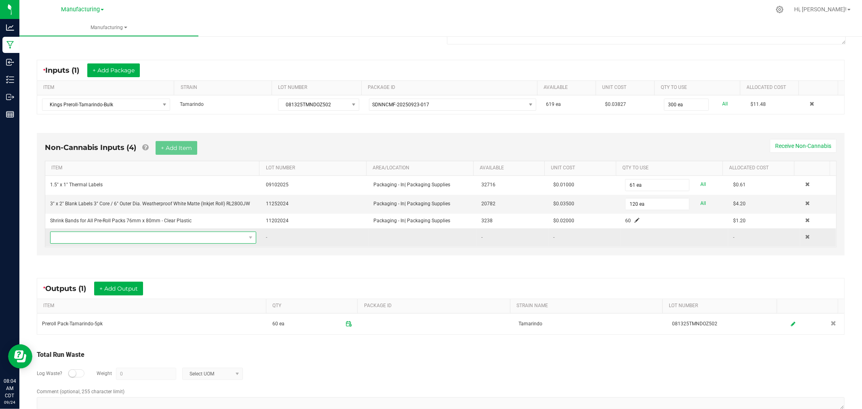
click at [200, 235] on span "NO DATA FOUND" at bounding box center [148, 237] width 195 height 11
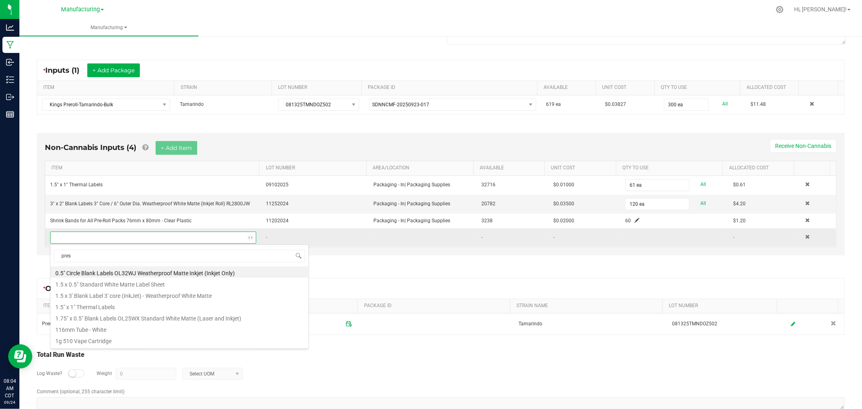
type input "press"
click at [141, 270] on li "Press 'N Pull Pre-Roll Joint Case" at bounding box center [180, 271] width 258 height 11
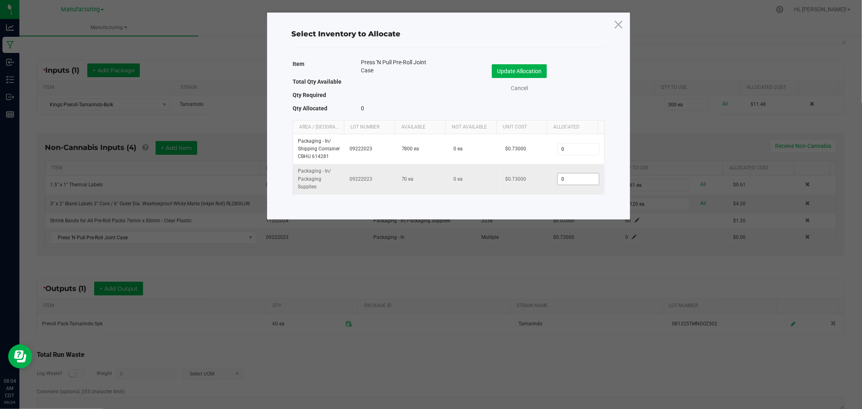
click at [564, 176] on input "0" at bounding box center [578, 178] width 41 height 11
type input "60"
click at [532, 72] on button "Update Allocation" at bounding box center [519, 71] width 55 height 14
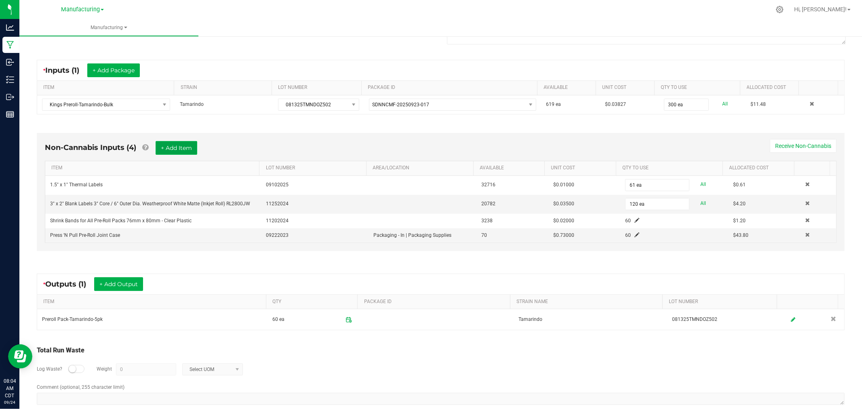
click at [188, 148] on button "+ Add Item" at bounding box center [177, 148] width 42 height 14
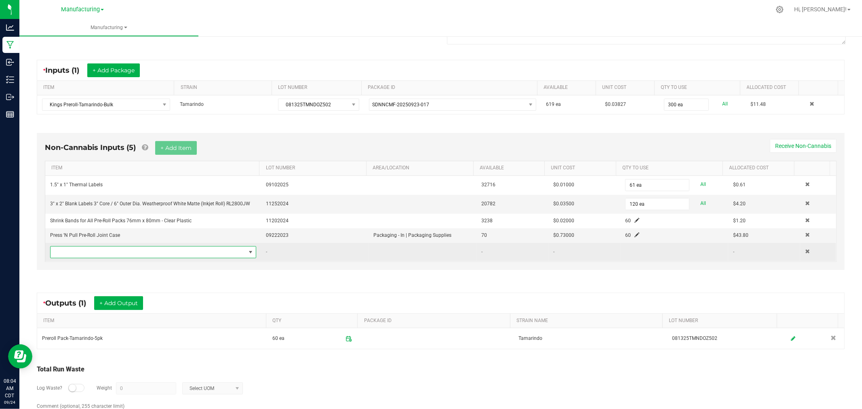
click at [173, 252] on span "NO DATA FOUND" at bounding box center [148, 251] width 195 height 11
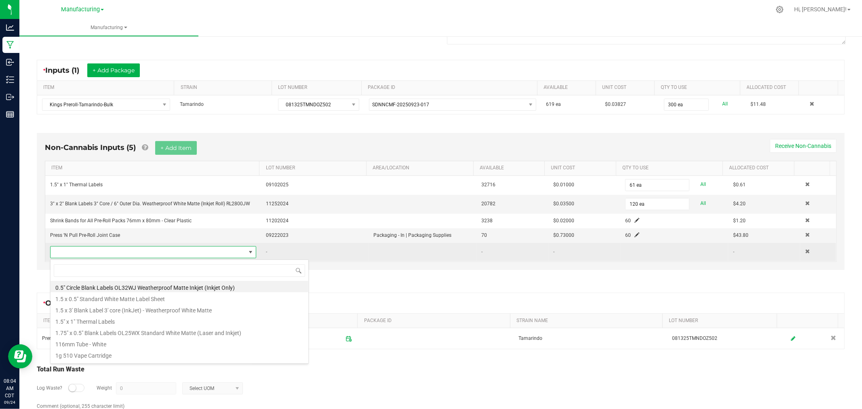
scroll to position [12, 200]
type input "press"
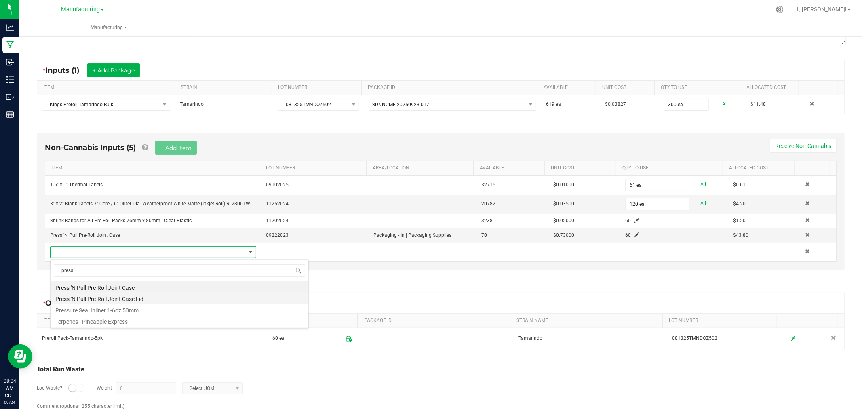
click at [142, 300] on li "Press 'N Pull Pre-Roll Joint Case Lid" at bounding box center [180, 297] width 258 height 11
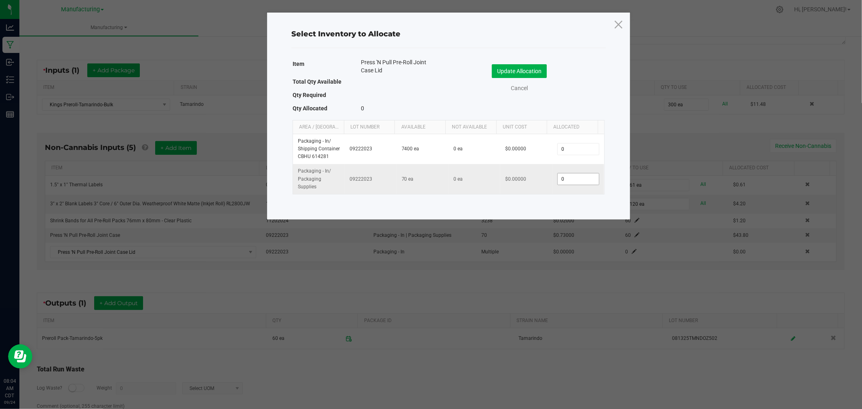
click at [564, 178] on input "0" at bounding box center [578, 178] width 41 height 11
type input "60"
click at [529, 72] on button "Update Allocation" at bounding box center [519, 71] width 55 height 14
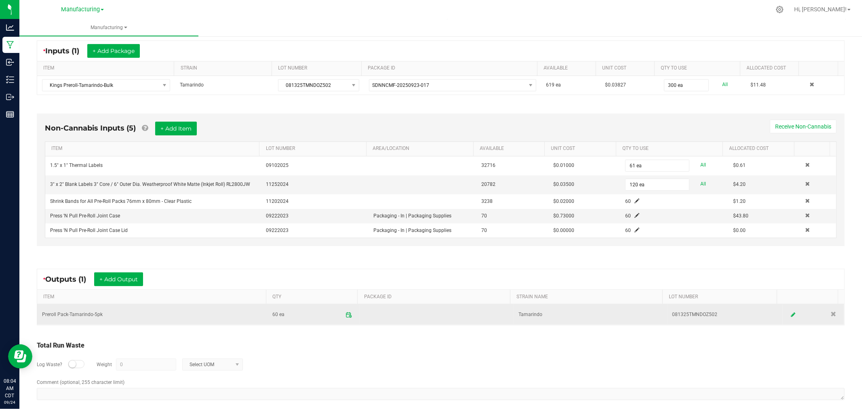
scroll to position [164, 0]
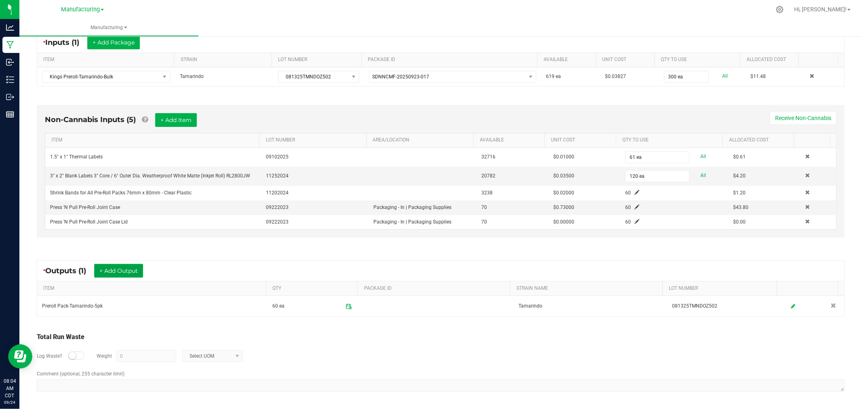
click at [124, 269] on button "+ Add Output" at bounding box center [118, 271] width 49 height 14
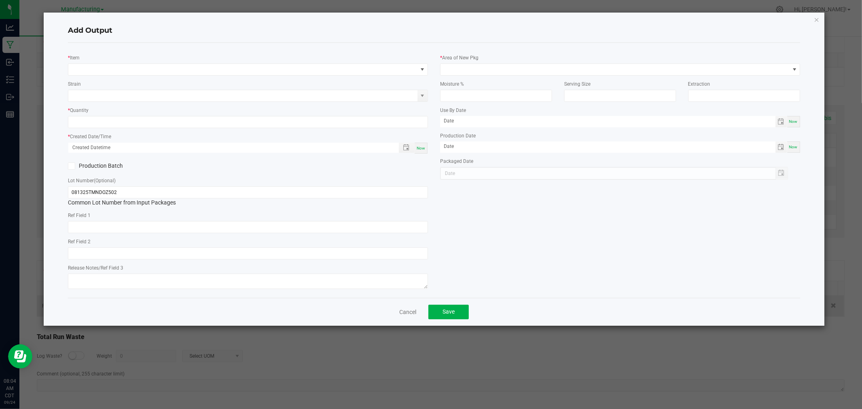
click at [402, 312] on link "Cancel" at bounding box center [407, 312] width 17 height 8
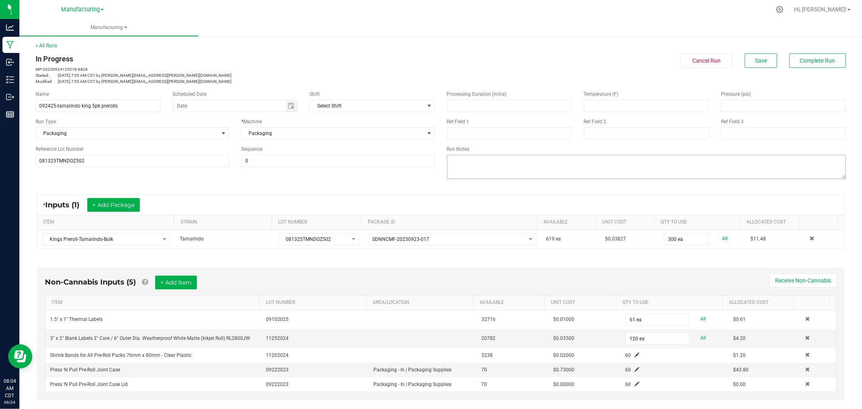
scroll to position [0, 0]
click at [833, 63] on button "Complete Run" at bounding box center [817, 61] width 57 height 15
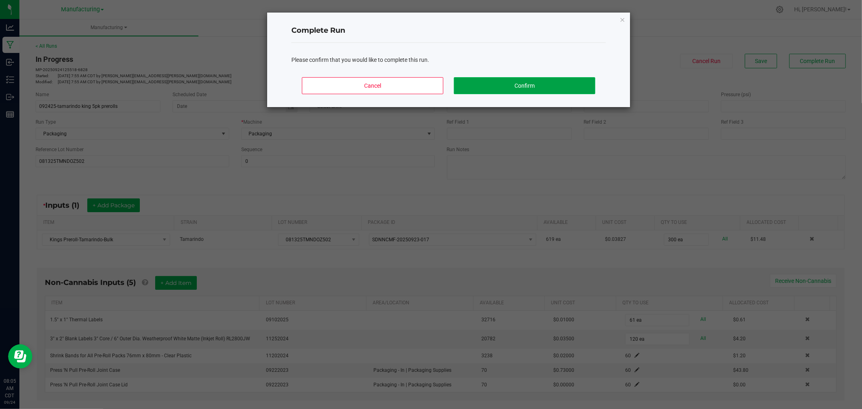
click at [537, 84] on button "Confirm" at bounding box center [524, 85] width 141 height 17
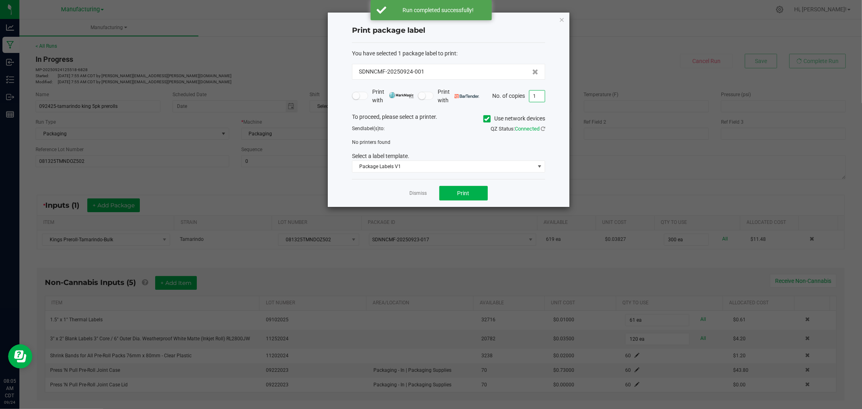
click at [541, 91] on input "1" at bounding box center [536, 96] width 15 height 11
type input "61"
click at [487, 115] on span at bounding box center [486, 118] width 7 height 7
click at [0, 0] on input "Use network devices" at bounding box center [0, 0] width 0 height 0
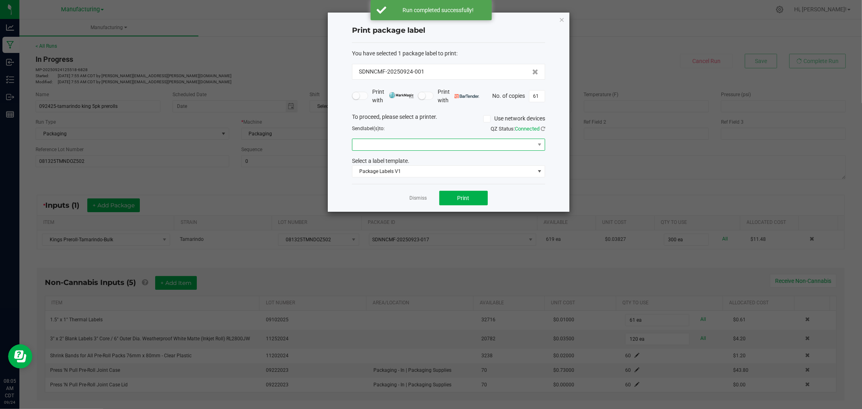
click at [484, 146] on span at bounding box center [443, 144] width 182 height 11
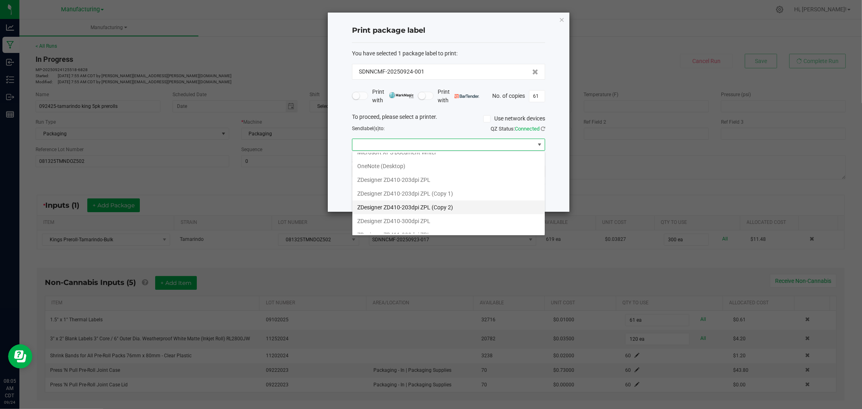
scroll to position [99, 0]
click at [427, 226] on ZPL "ZDesigner ZD411-300dpi ZPL" at bounding box center [448, 227] width 192 height 14
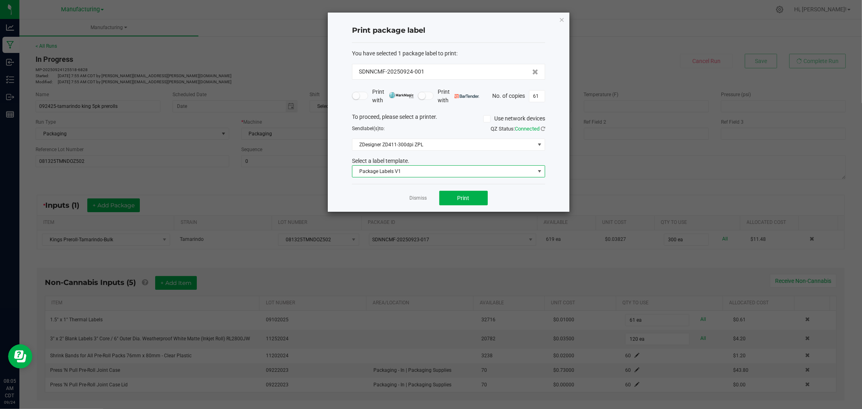
click at [405, 169] on span "Package Labels V1" at bounding box center [443, 171] width 182 height 11
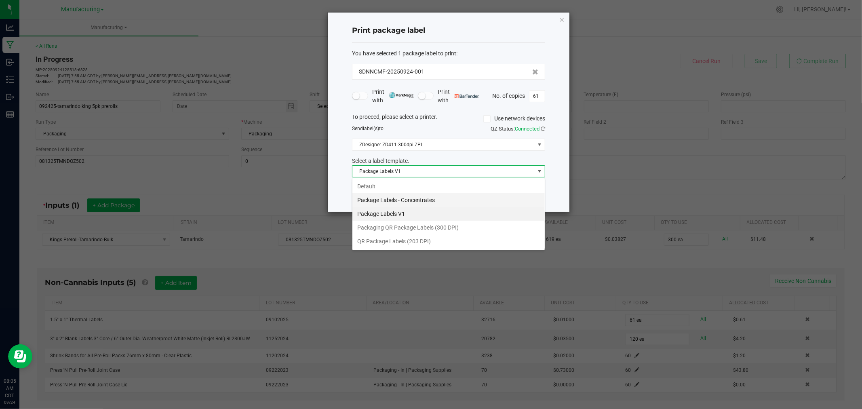
scroll to position [12, 193]
click at [418, 227] on li "Packaging QR Package Labels (300 DPI)" at bounding box center [448, 228] width 192 height 14
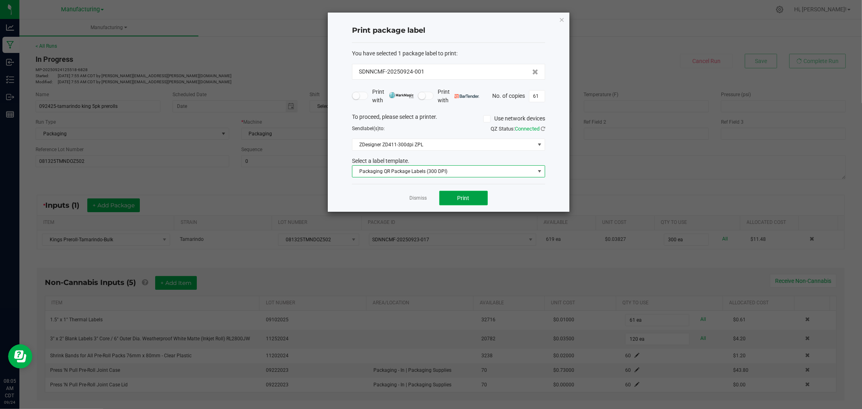
click at [469, 199] on button "Print" at bounding box center [463, 198] width 48 height 15
click at [562, 19] on icon "button" at bounding box center [562, 20] width 6 height 10
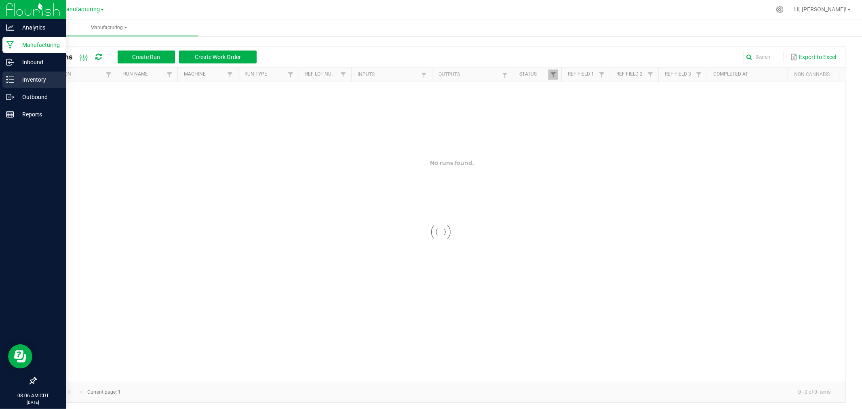
click at [11, 76] on icon at bounding box center [10, 80] width 8 height 8
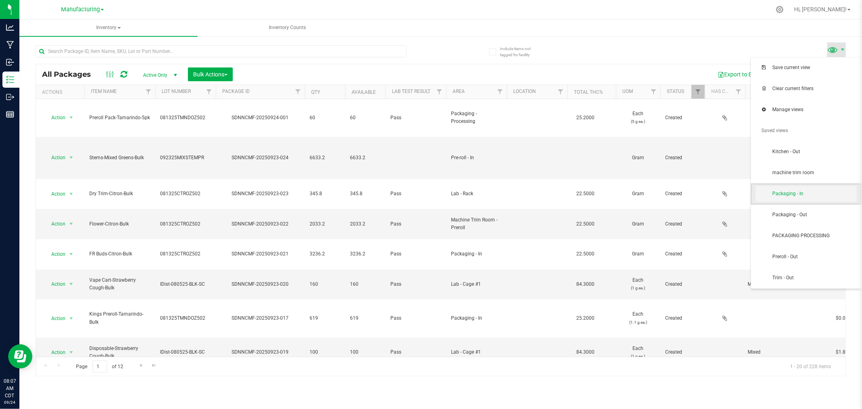
click at [812, 192] on span "Packaging - In" at bounding box center [814, 193] width 84 height 7
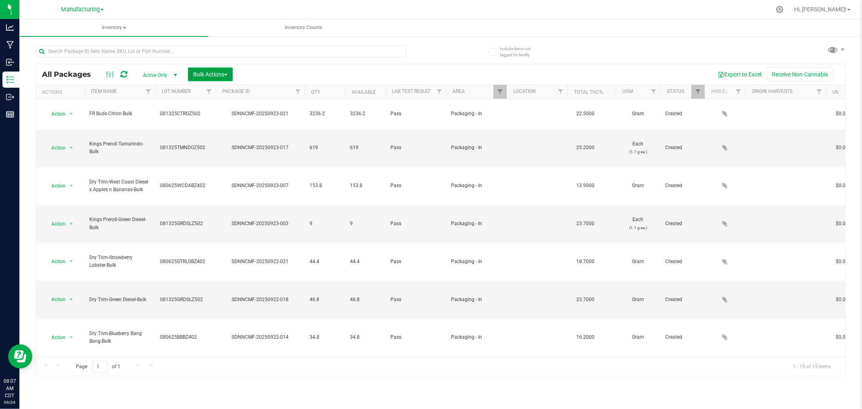
click at [221, 71] on span "Bulk Actions" at bounding box center [210, 74] width 34 height 6
click at [225, 91] on span "Add to manufacturing run" at bounding box center [223, 92] width 61 height 6
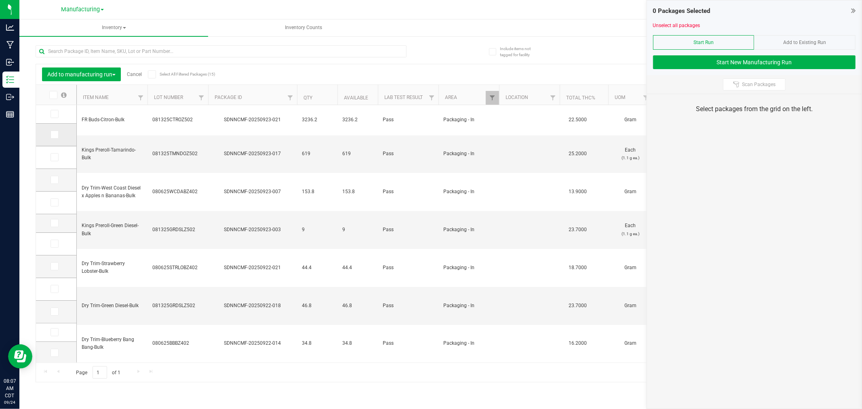
click at [53, 135] on icon at bounding box center [53, 135] width 5 height 0
click at [0, 0] on input "checkbox" at bounding box center [0, 0] width 0 height 0
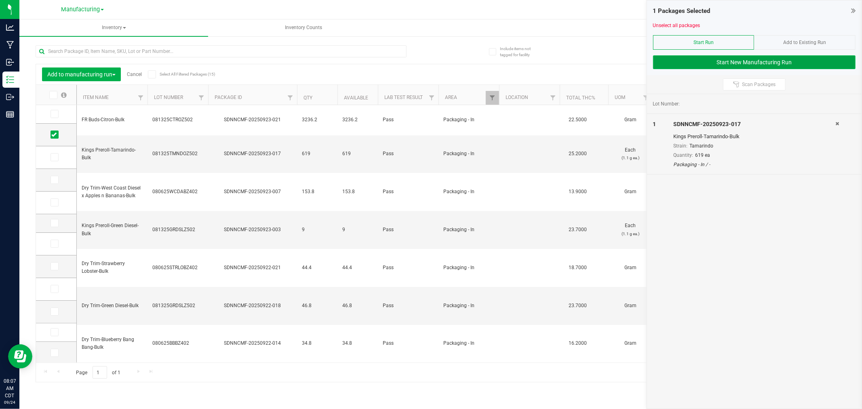
click at [696, 65] on button "Start New Manufacturing Run" at bounding box center [754, 62] width 202 height 14
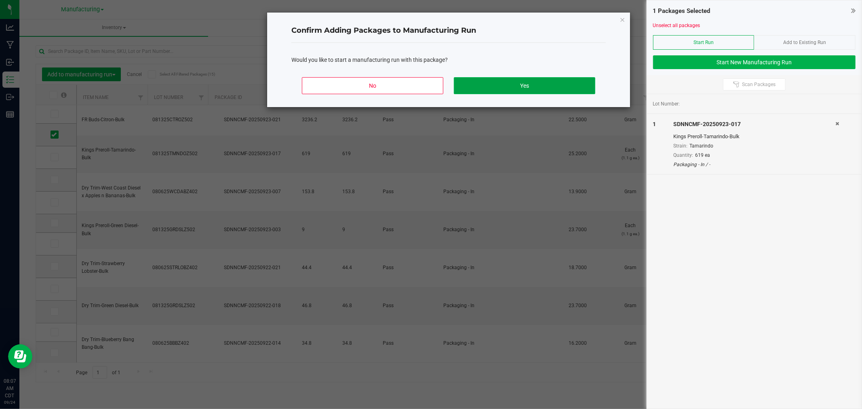
click at [581, 85] on button "Yes" at bounding box center [524, 85] width 141 height 17
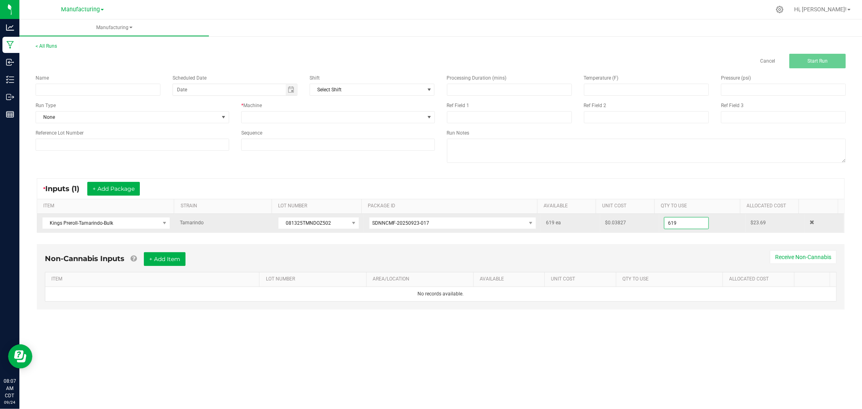
click at [689, 226] on input "619" at bounding box center [686, 222] width 44 height 11
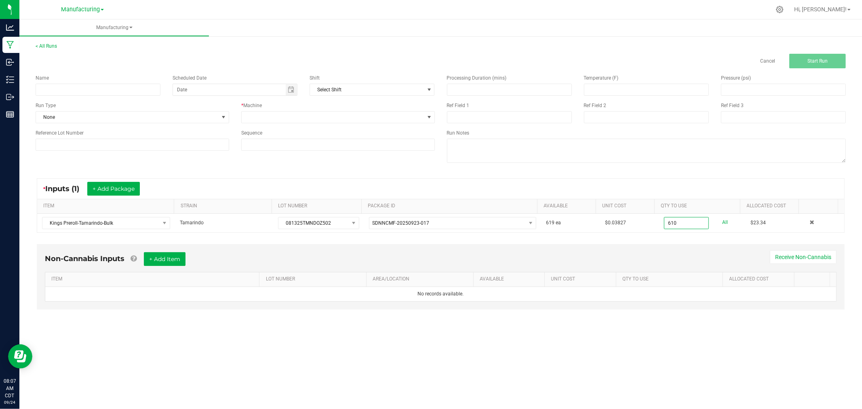
type input "610 ea"
click at [694, 176] on div "* Inputs (1) + Add Package ITEM STRAIN LOT NUMBER PACKAGE ID AVAILABLE Unit Cos…" at bounding box center [440, 205] width 822 height 69
click at [134, 87] on input at bounding box center [98, 90] width 125 height 12
type input "092425-tamarindo king singles"
click at [144, 116] on span "None" at bounding box center [127, 117] width 183 height 11
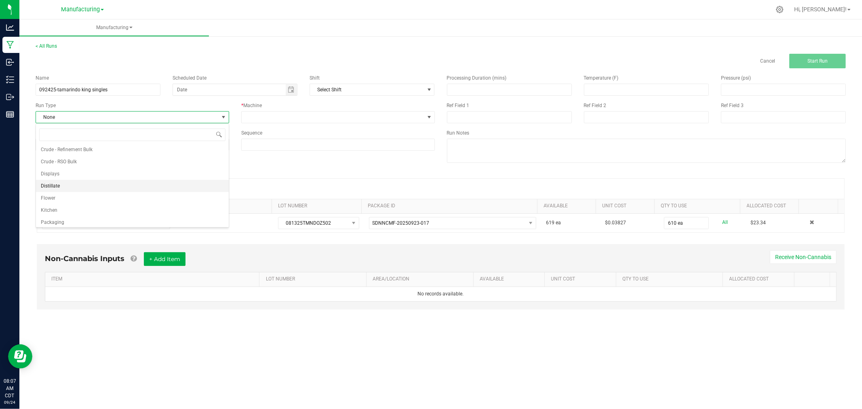
scroll to position [40, 0]
click at [98, 209] on li "Packaging" at bounding box center [132, 208] width 193 height 12
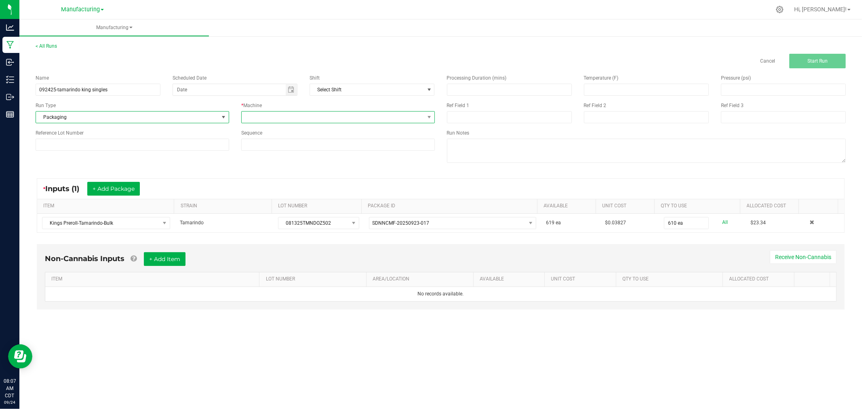
click at [261, 117] on span at bounding box center [333, 117] width 183 height 11
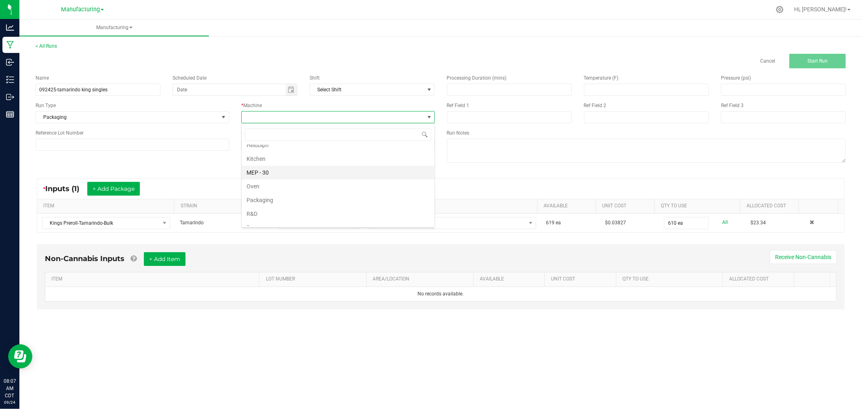
scroll to position [45, 0]
click at [270, 187] on li "Packaging" at bounding box center [338, 190] width 193 height 14
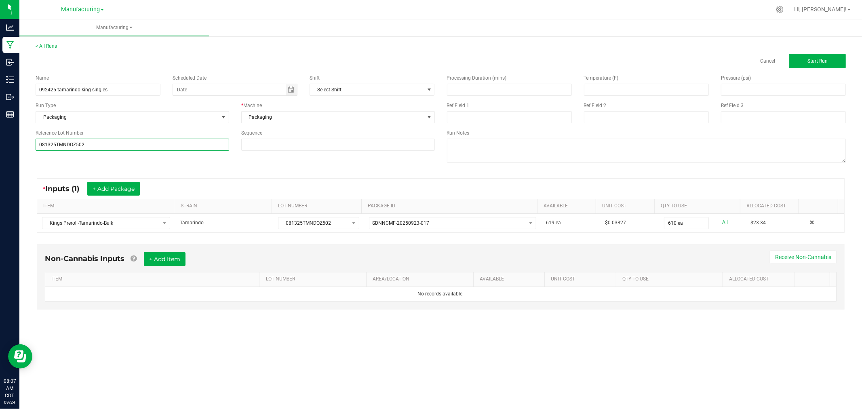
type input "081325TMNDOZ502"
click at [74, 167] on div "Name 092425-tamarindo king singles Scheduled Date Shift Select Shift Run Type P…" at bounding box center [440, 119] width 822 height 103
click at [795, 63] on button "Start Run" at bounding box center [817, 61] width 57 height 15
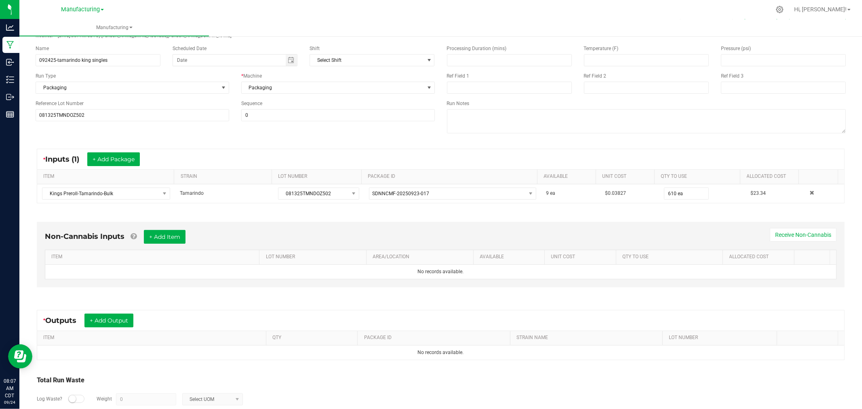
scroll to position [91, 0]
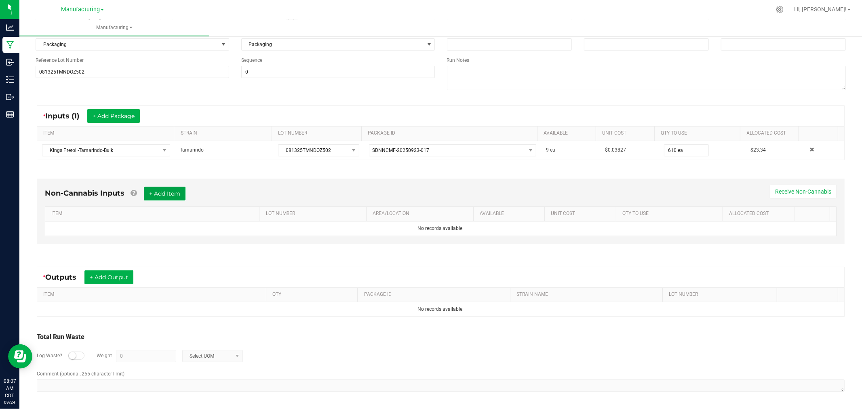
click at [170, 190] on button "+ Add Item" at bounding box center [165, 194] width 42 height 14
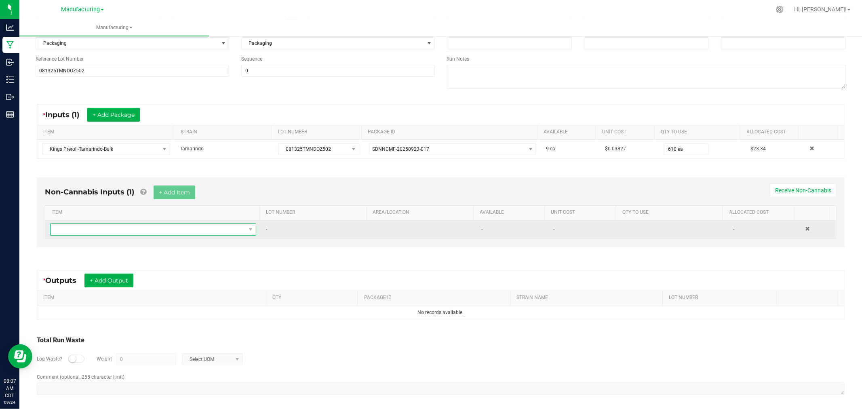
click at [181, 232] on span "NO DATA FOUND" at bounding box center [148, 229] width 195 height 11
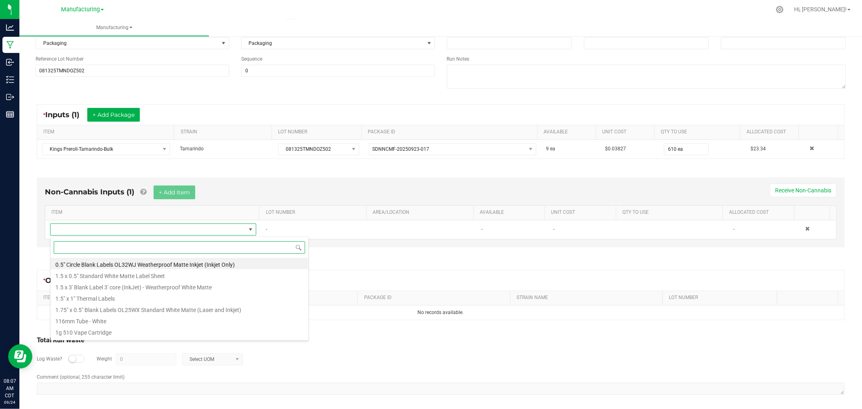
click at [101, 320] on li "116mm Tube - White" at bounding box center [180, 319] width 258 height 11
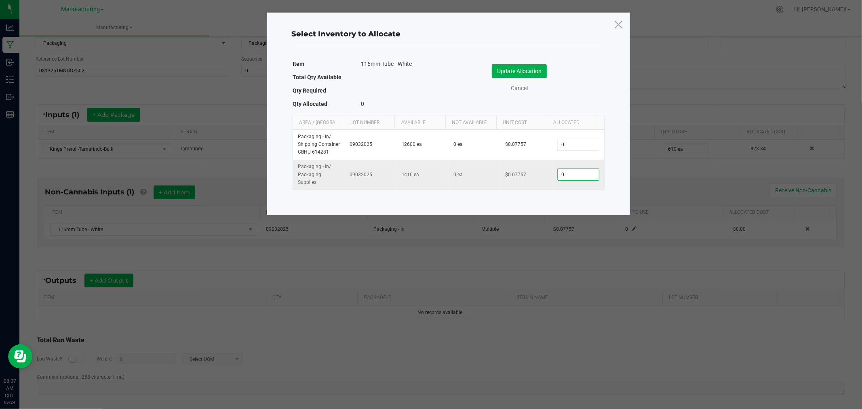
click at [563, 173] on input "0" at bounding box center [578, 174] width 41 height 11
type input "619"
click at [528, 73] on button "Update Allocation" at bounding box center [519, 71] width 55 height 14
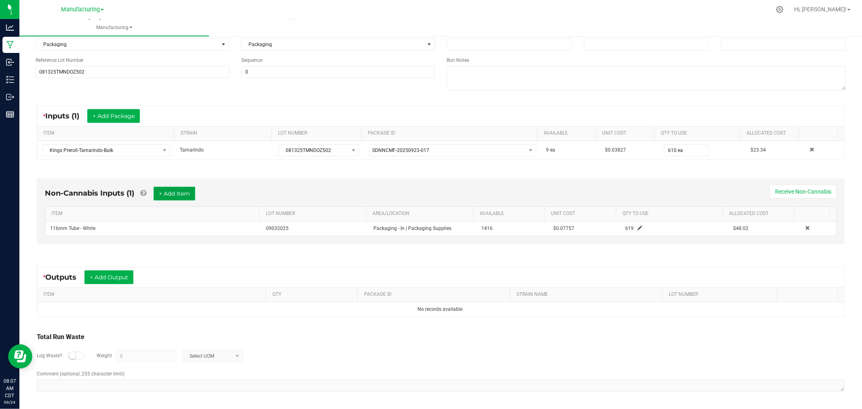
click at [182, 193] on button "+ Add Item" at bounding box center [175, 194] width 42 height 14
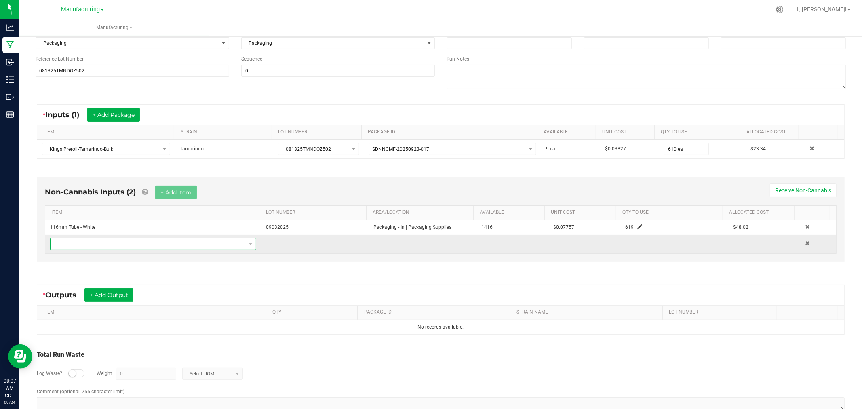
click at [178, 248] on span "NO DATA FOUND" at bounding box center [148, 243] width 195 height 11
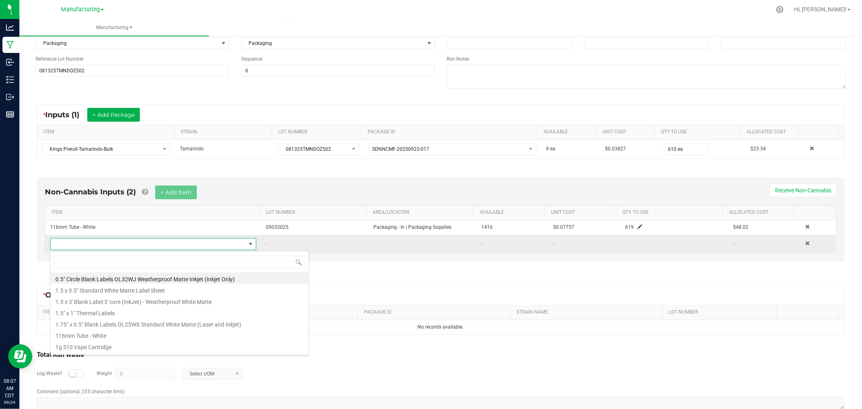
scroll to position [12, 200]
click at [140, 312] on li "1.5" x 1" Thermal Labels" at bounding box center [180, 311] width 258 height 11
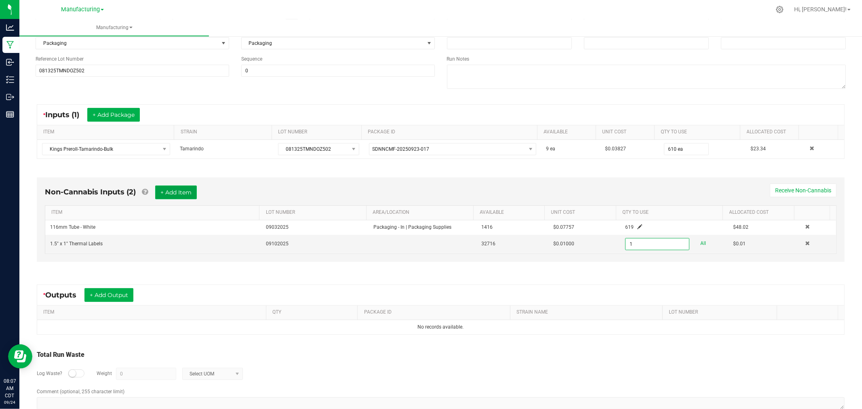
type input "1 ea"
click at [168, 188] on button "+ Add Item" at bounding box center [176, 192] width 42 height 14
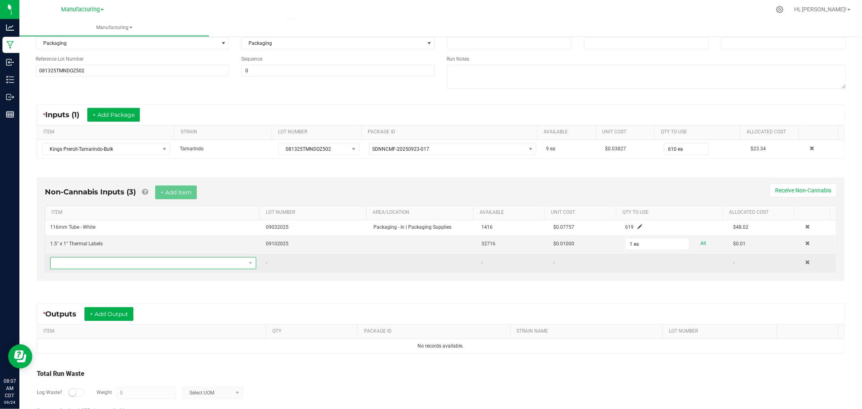
click at [178, 265] on span "NO DATA FOUND" at bounding box center [148, 262] width 195 height 11
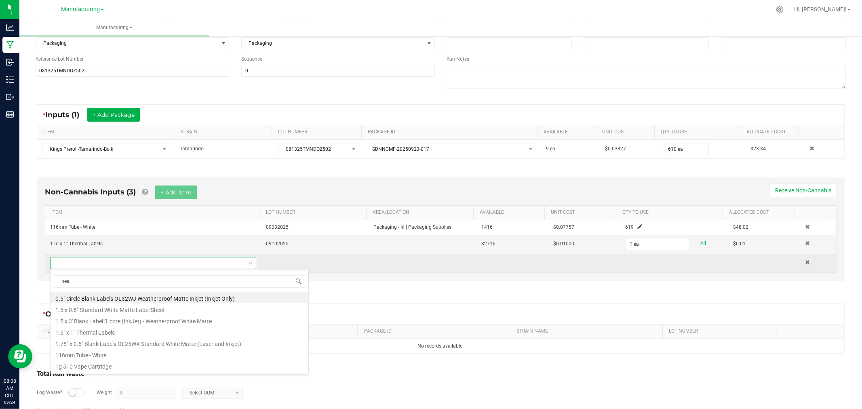
type input "heat"
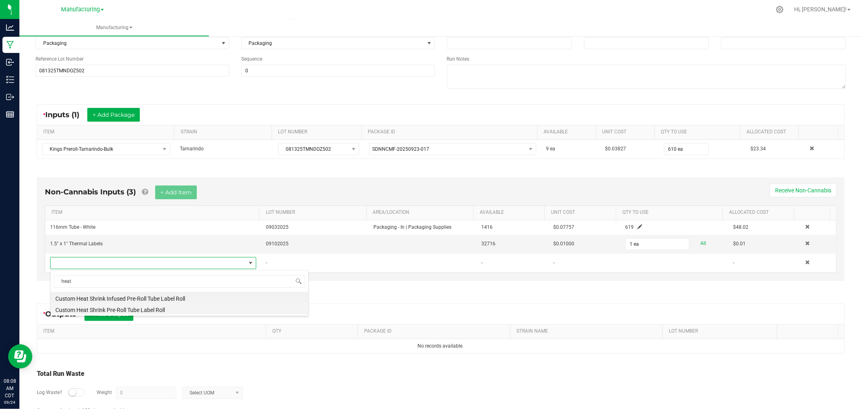
click at [186, 309] on li "Custom Heat Shrink Pre-Roll Tube Label Roll" at bounding box center [180, 308] width 258 height 11
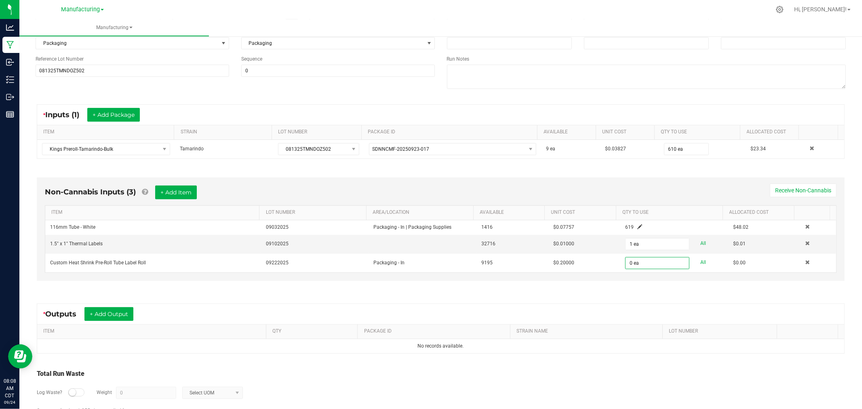
type input "0"
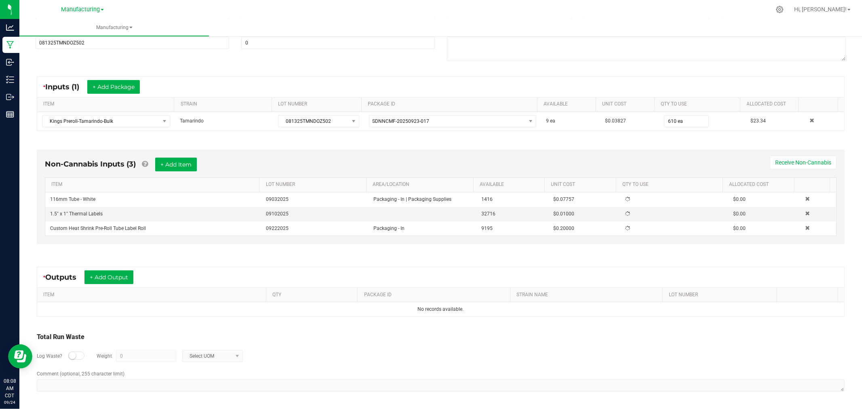
scroll to position [128, 0]
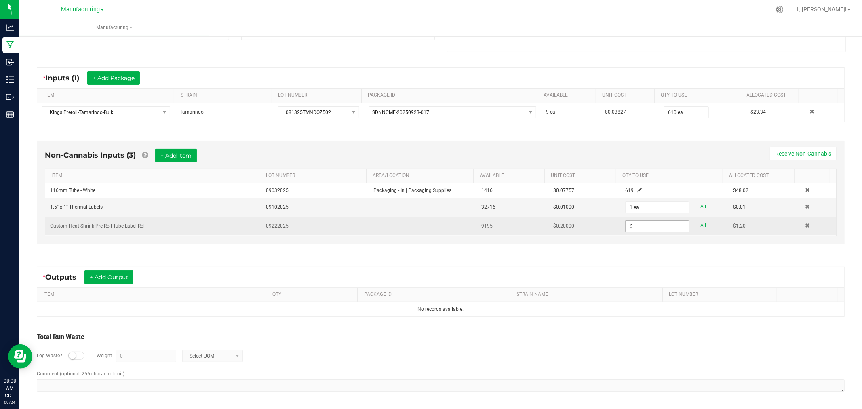
click at [655, 224] on input "6" at bounding box center [656, 226] width 63 height 11
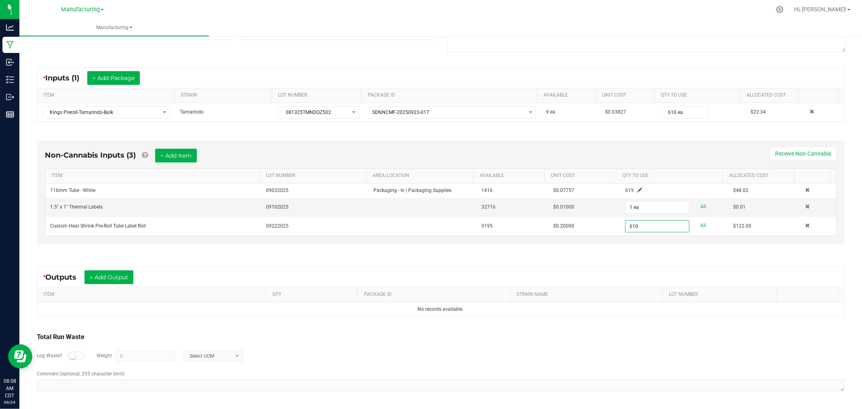
type input "610 ea"
click at [385, 274] on div "* Outputs + Add Output" at bounding box center [440, 277] width 807 height 20
click at [98, 277] on button "+ Add Output" at bounding box center [108, 277] width 49 height 14
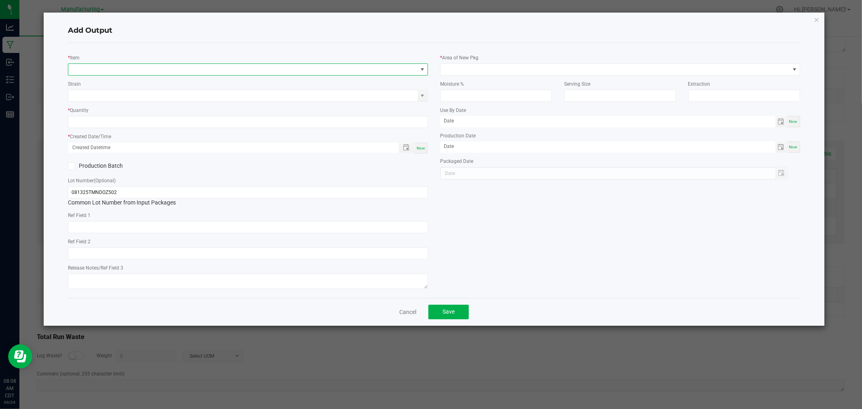
click at [155, 67] on span "NO DATA FOUND" at bounding box center [242, 69] width 349 height 11
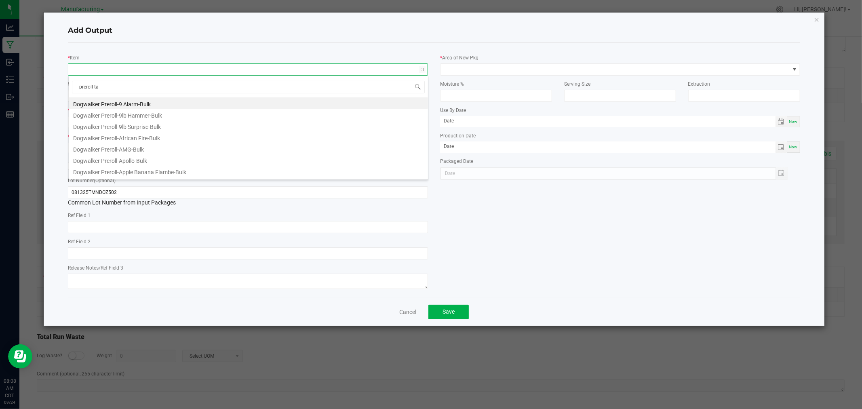
type input "preroll-tam"
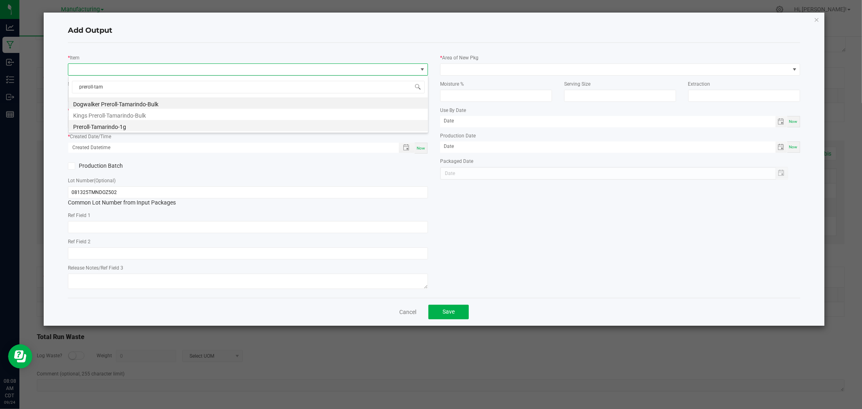
click at [126, 124] on li "Preroll-Tamarindo-1g" at bounding box center [248, 125] width 359 height 11
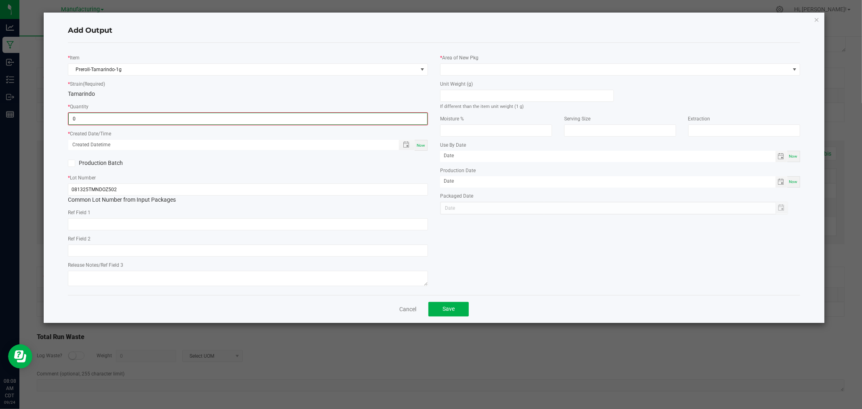
click at [121, 122] on input "0" at bounding box center [248, 118] width 358 height 11
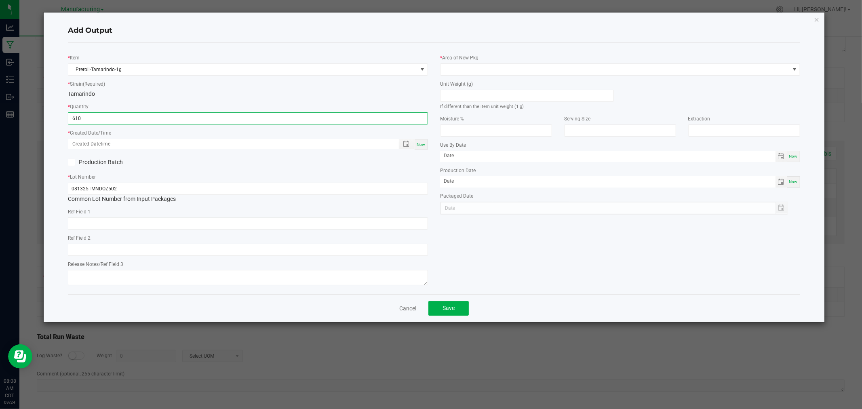
type input "610 ea"
click at [422, 147] on span "Now" at bounding box center [421, 144] width 8 height 4
type input "[DATE] 8:08 AM"
type input "[DATE]"
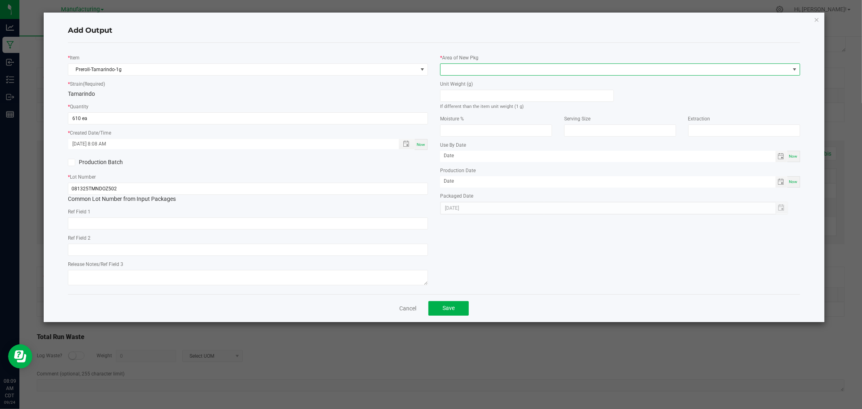
click at [462, 67] on span at bounding box center [614, 69] width 349 height 11
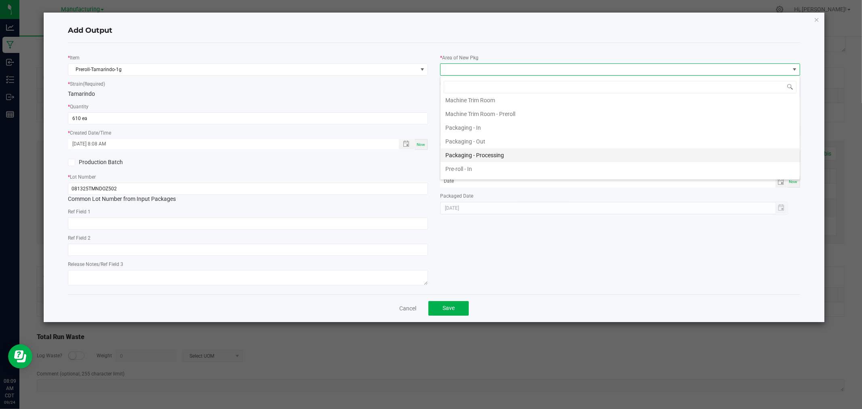
scroll to position [224, 0]
click at [487, 158] on li "Packaging - Processing" at bounding box center [619, 155] width 359 height 14
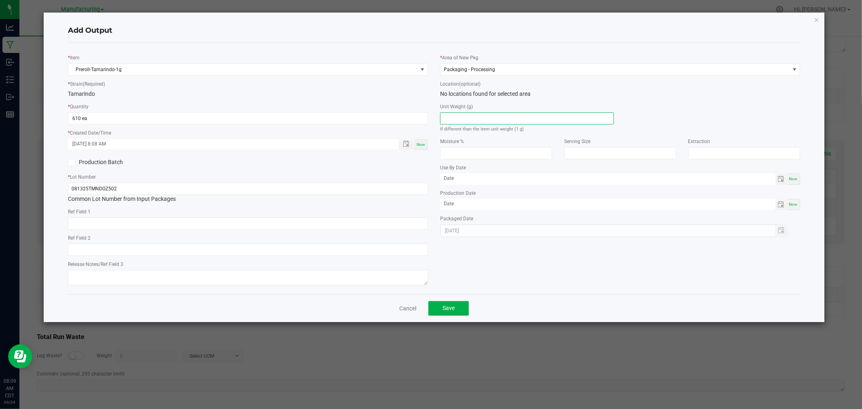
click at [500, 120] on input at bounding box center [526, 118] width 173 height 11
type input "1"
click at [449, 308] on span "Save" at bounding box center [448, 308] width 12 height 6
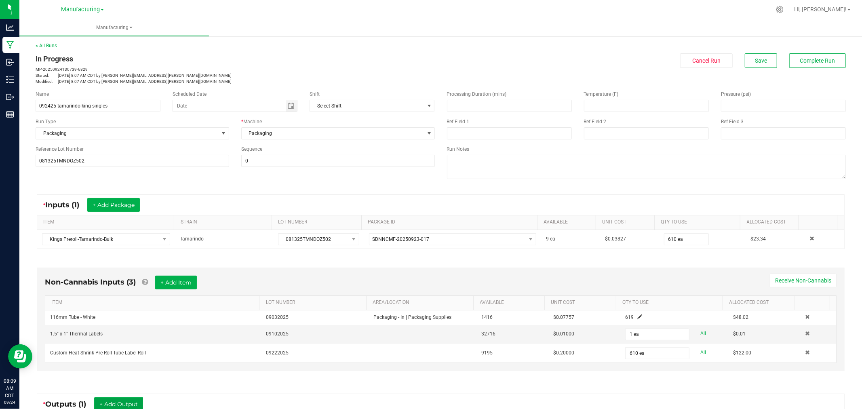
scroll to position [0, 0]
click at [808, 63] on span "Complete Run" at bounding box center [817, 61] width 35 height 6
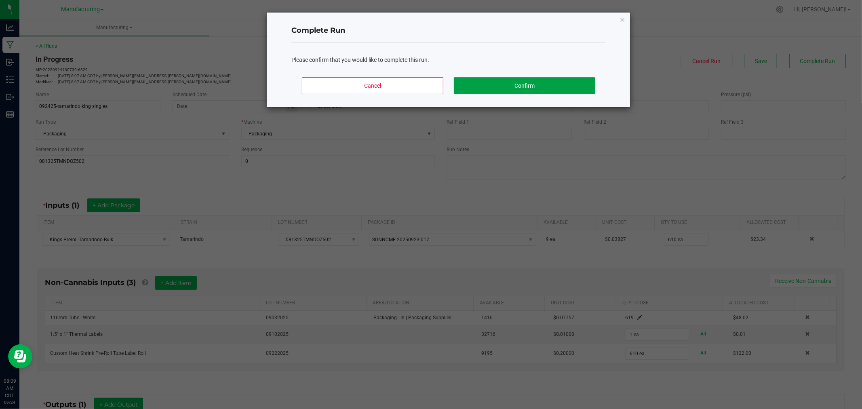
click at [583, 86] on button "Confirm" at bounding box center [524, 85] width 141 height 17
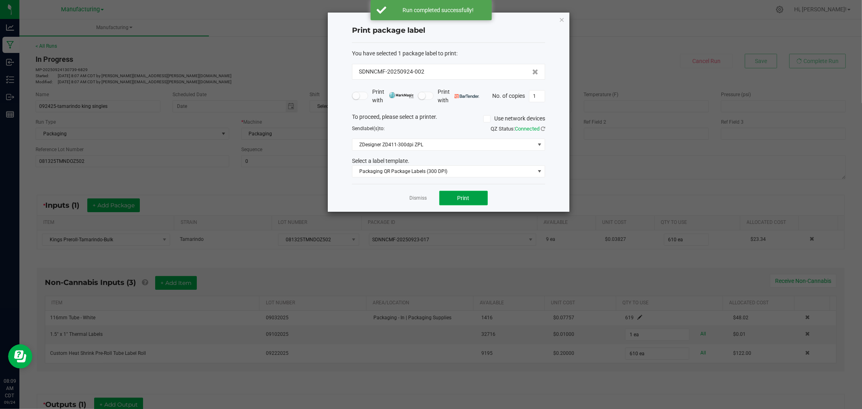
click at [478, 193] on button "Print" at bounding box center [463, 198] width 48 height 15
click at [564, 17] on div "Print package label You have selected 1 package label to print : SDNNCMF-202509…" at bounding box center [449, 112] width 242 height 199
click at [563, 17] on icon "button" at bounding box center [562, 20] width 6 height 10
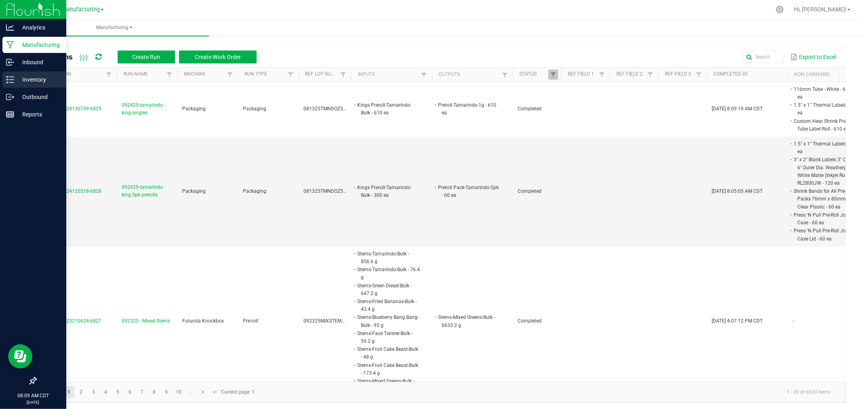
click at [11, 78] on icon at bounding box center [10, 80] width 8 height 8
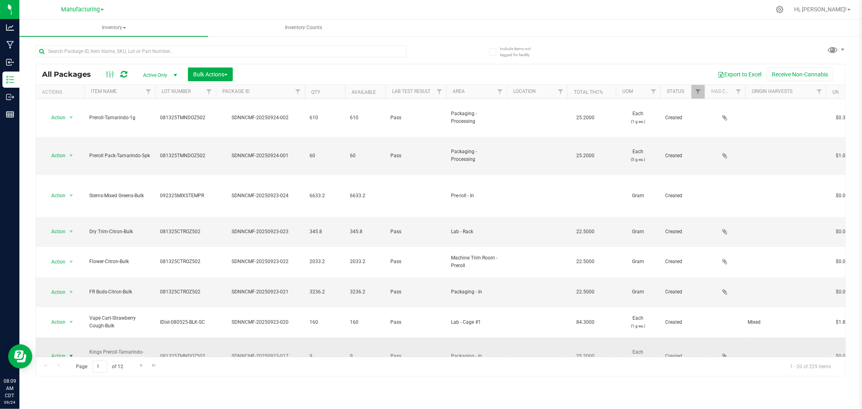
click at [69, 353] on span "select" at bounding box center [71, 356] width 6 height 6
click at [67, 377] on li "Print package label" at bounding box center [69, 383] width 51 height 22
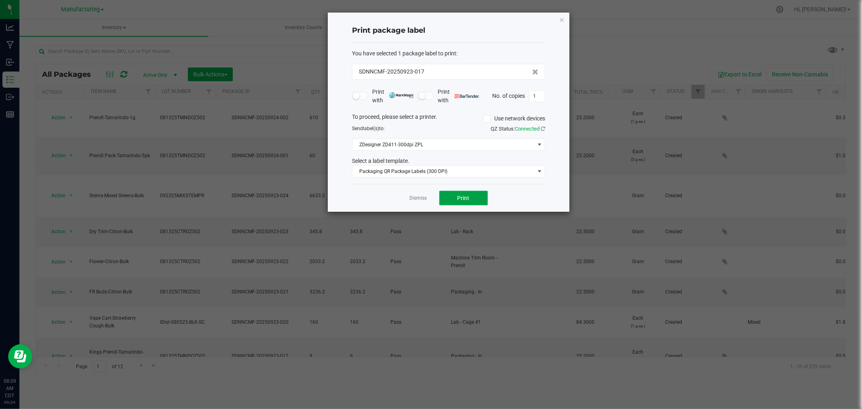
click at [458, 191] on button "Print" at bounding box center [463, 198] width 48 height 15
click at [562, 19] on icon "button" at bounding box center [562, 20] width 6 height 10
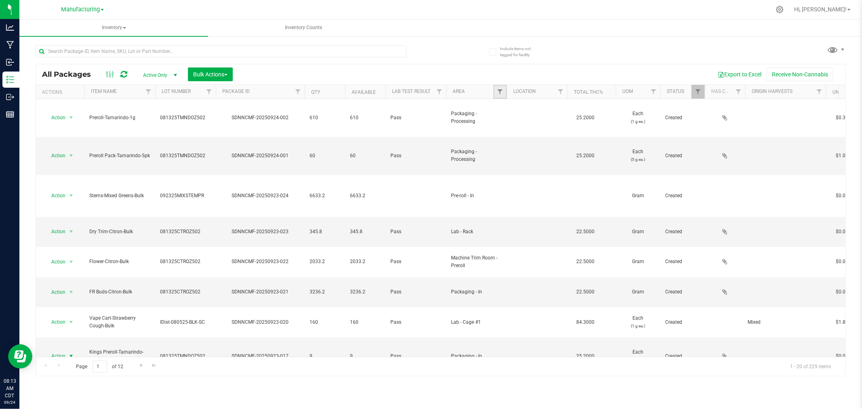
click at [501, 88] on link "Filter" at bounding box center [499, 92] width 13 height 14
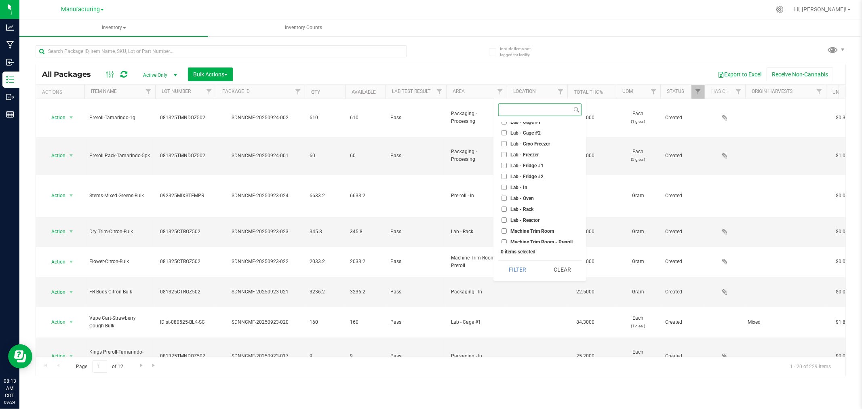
scroll to position [45, 0]
click at [505, 126] on input "Kitchen - In" at bounding box center [503, 124] width 5 height 5
checkbox input "true"
click at [518, 272] on button "Filter" at bounding box center [517, 270] width 39 height 18
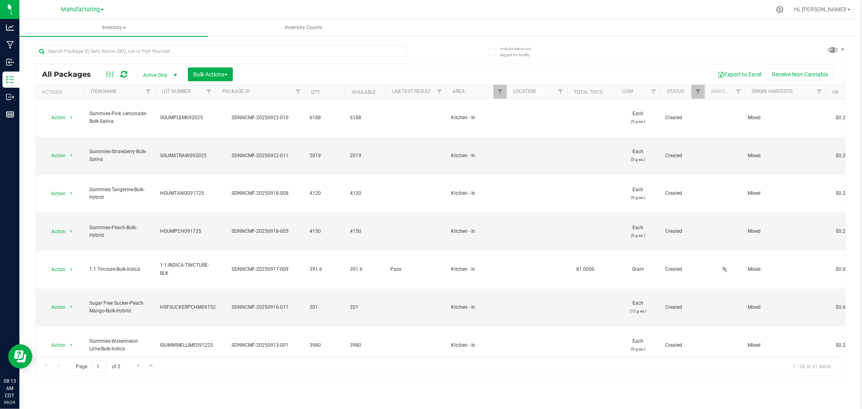
click at [78, 213] on li "Locate package" at bounding box center [69, 217] width 51 height 12
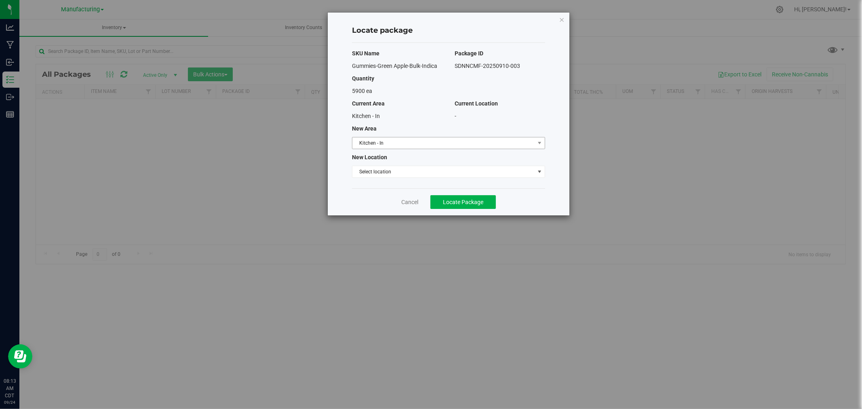
click at [487, 144] on span "Kitchen - In" at bounding box center [443, 142] width 182 height 11
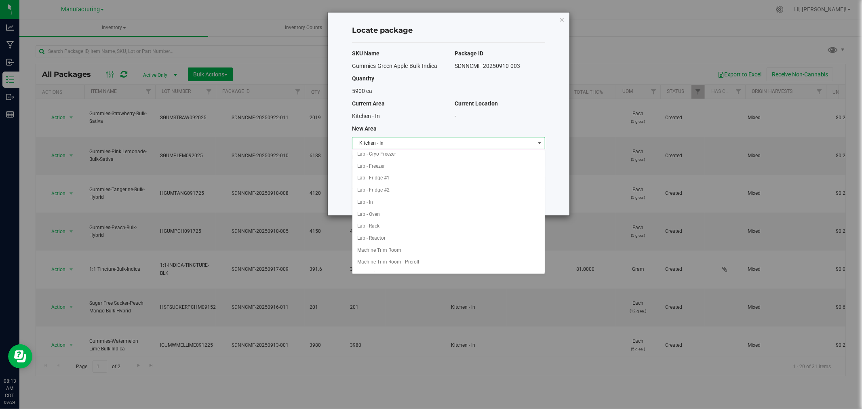
scroll to position [179, 0]
click at [402, 196] on li "Packaging - In" at bounding box center [448, 193] width 192 height 12
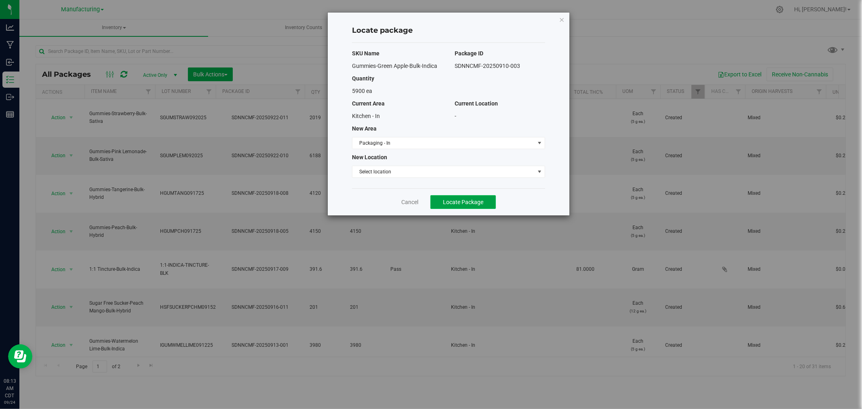
click at [465, 203] on span "Locate Package" at bounding box center [463, 202] width 40 height 6
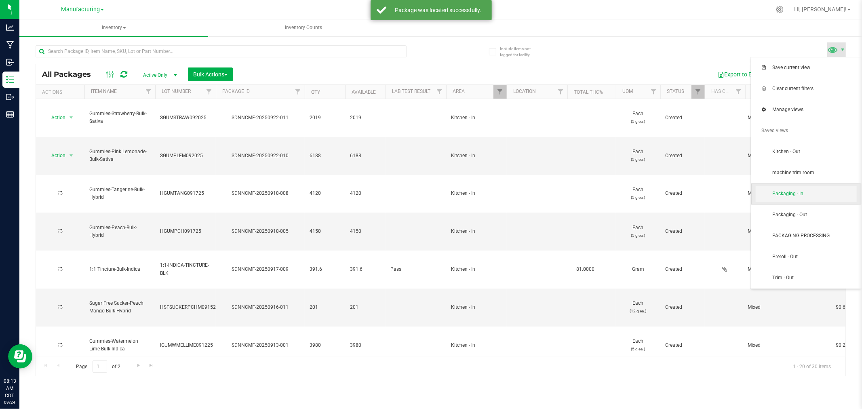
click at [819, 193] on span "Packaging - In" at bounding box center [814, 193] width 84 height 7
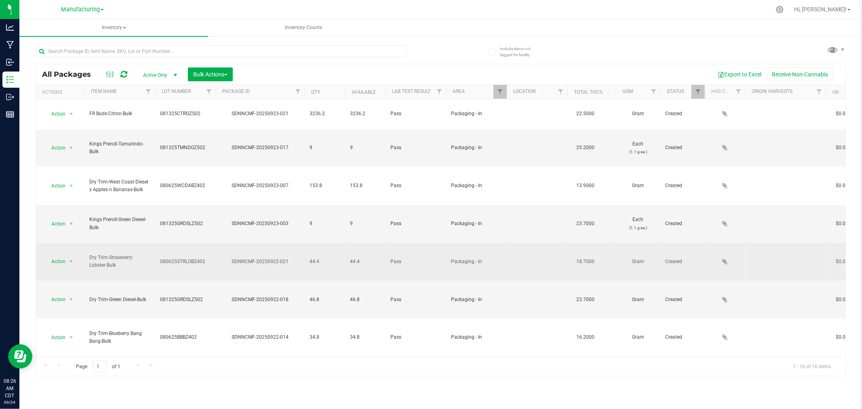
scroll to position [94, 0]
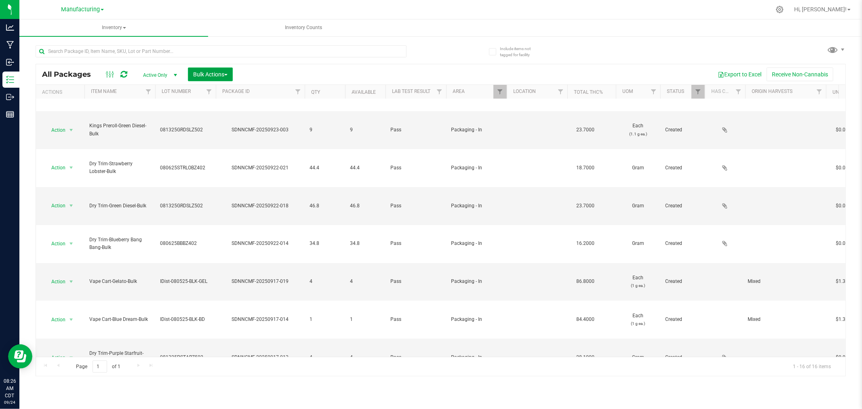
click at [214, 70] on button "Bulk Actions" at bounding box center [210, 74] width 45 height 14
click at [228, 92] on span "Add to manufacturing run" at bounding box center [223, 92] width 61 height 6
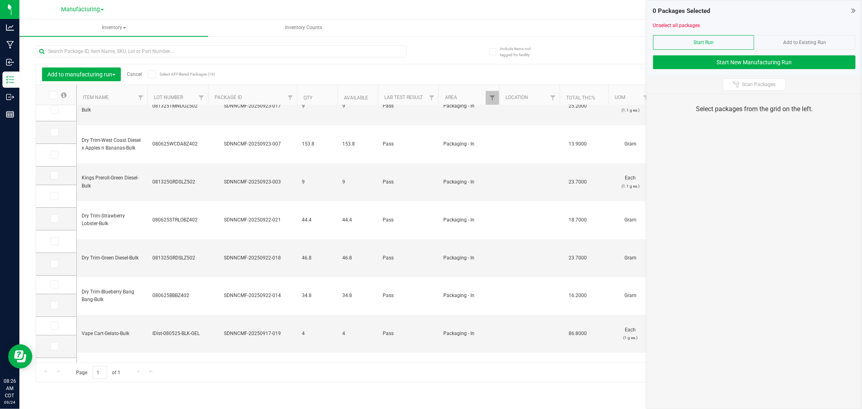
scroll to position [88, 0]
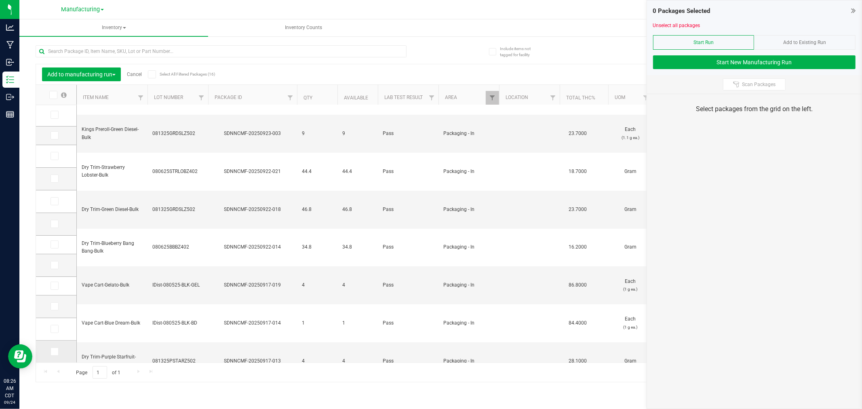
click at [51, 351] on span at bounding box center [55, 351] width 8 height 8
click at [0, 0] on input "checkbox" at bounding box center [0, 0] width 0 height 0
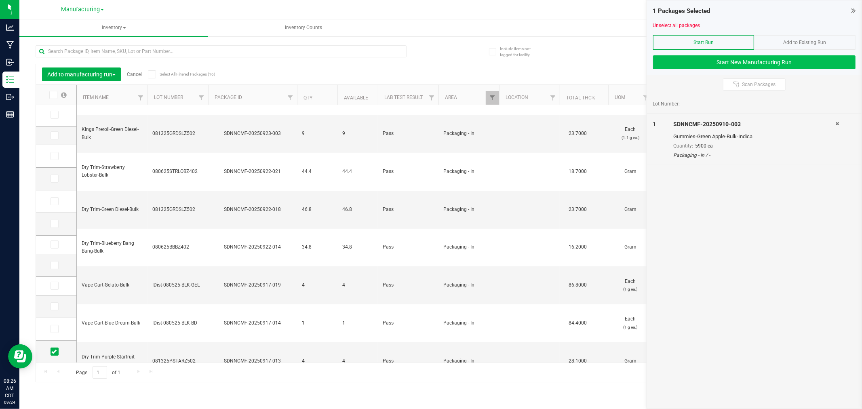
click at [667, 69] on div "1 Packages Selected Unselect all packages Start Run Add to Existing Run Start N…" at bounding box center [754, 37] width 215 height 75
click at [665, 61] on button "Start New Manufacturing Run" at bounding box center [754, 62] width 202 height 14
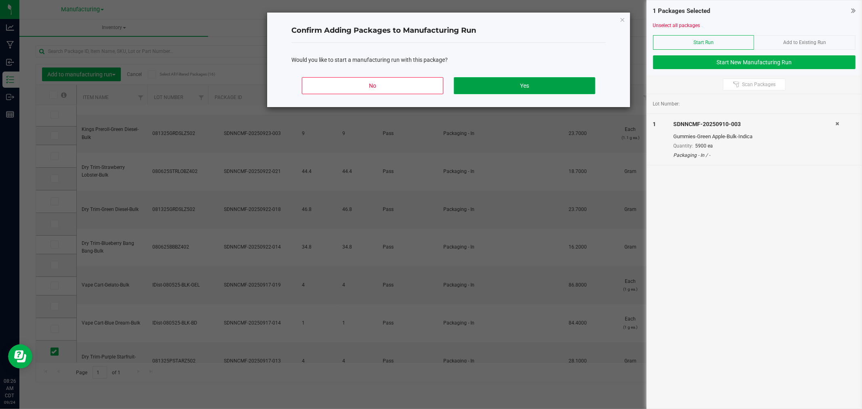
click at [585, 85] on button "Yes" at bounding box center [524, 85] width 141 height 17
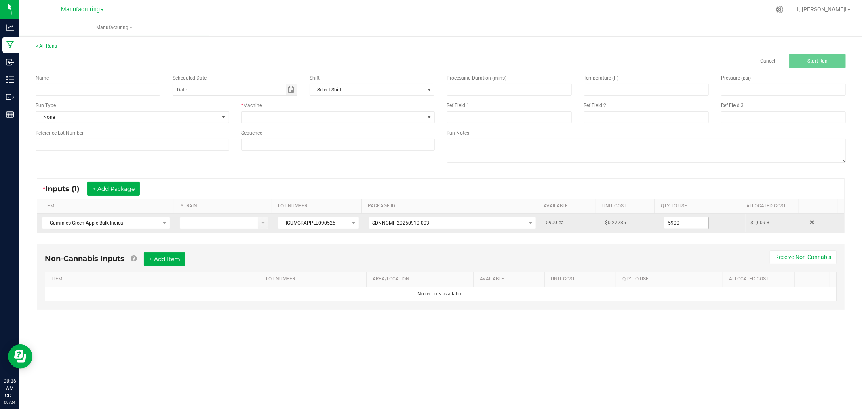
click at [693, 226] on input "5900" at bounding box center [686, 222] width 44 height 11
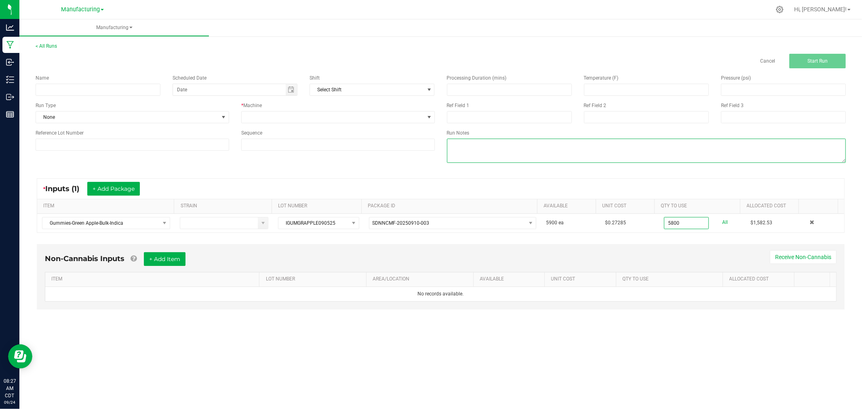
type input "5800 ea"
click at [701, 147] on textarea at bounding box center [646, 151] width 399 height 24
click at [59, 90] on input at bounding box center [98, 90] width 125 height 12
type input "092425-GREEN APLLE 10PK GUMMIES"
click at [73, 114] on span "None" at bounding box center [127, 117] width 183 height 11
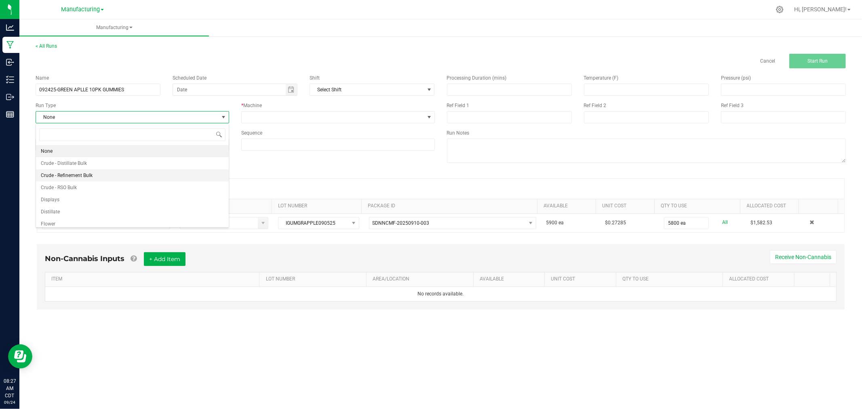
scroll to position [40, 0]
click at [73, 200] on ul "None Crude - Distillate Bulk Crude - Refinement Bulk Crude - RSO Bulk Displays …" at bounding box center [132, 165] width 193 height 121
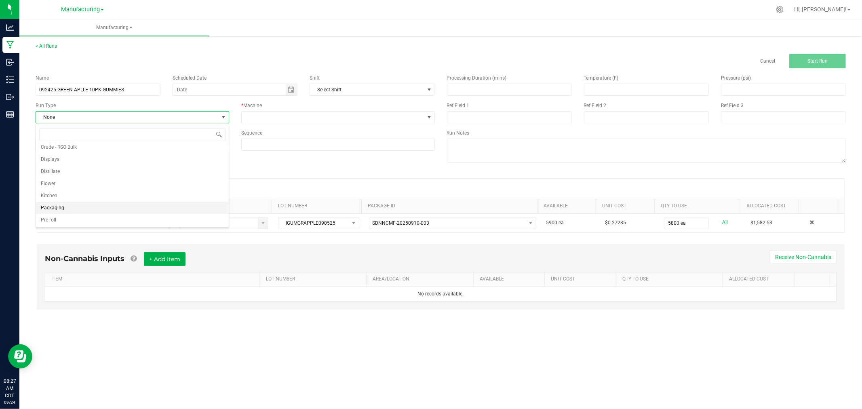
click at [103, 205] on li "Packaging" at bounding box center [132, 208] width 193 height 12
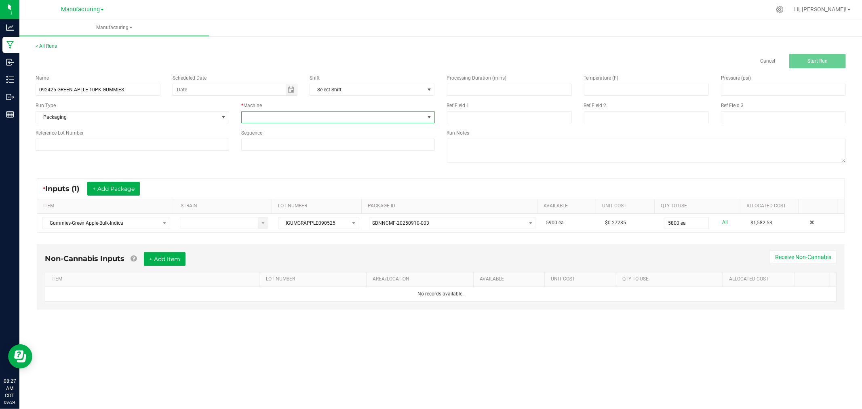
click at [281, 114] on span at bounding box center [333, 117] width 183 height 11
click at [269, 190] on li "Packaging" at bounding box center [338, 190] width 193 height 14
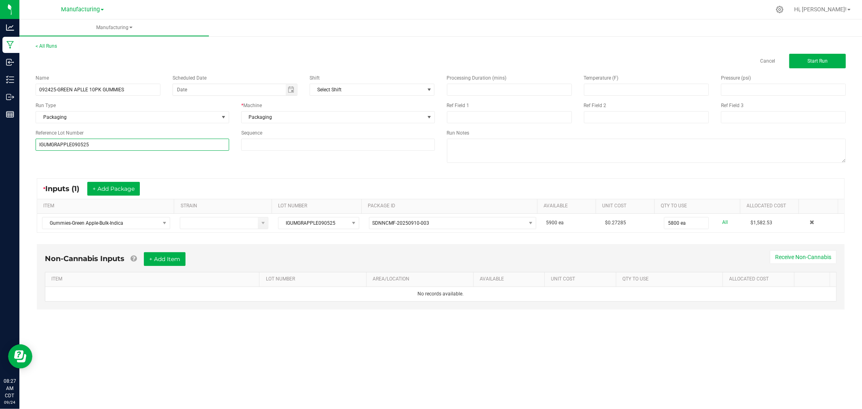
type input "IGUMGRAPPLE090525"
drag, startPoint x: 61, startPoint y: 171, endPoint x: 75, endPoint y: 168, distance: 14.0
click at [62, 171] on manufacturing-process-run "< All Runs Cancel Start Run Name 092425-GREEN APLLE 10PK GUMMIES Scheduled Date…" at bounding box center [441, 183] width 810 height 282
click at [580, 184] on div "* Inputs (1) + Add Package" at bounding box center [440, 189] width 807 height 20
click at [820, 58] on span "Start Run" at bounding box center [817, 61] width 20 height 6
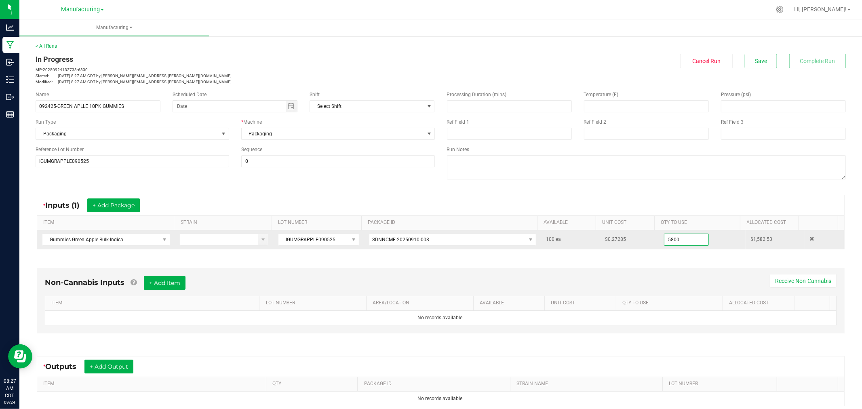
click at [680, 243] on input "5800" at bounding box center [686, 239] width 44 height 11
type input "0"
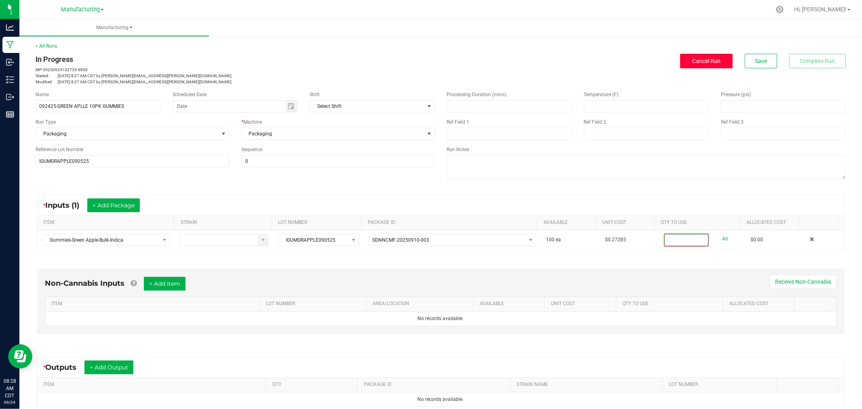
click at [701, 59] on span "Cancel Run" at bounding box center [706, 61] width 28 height 6
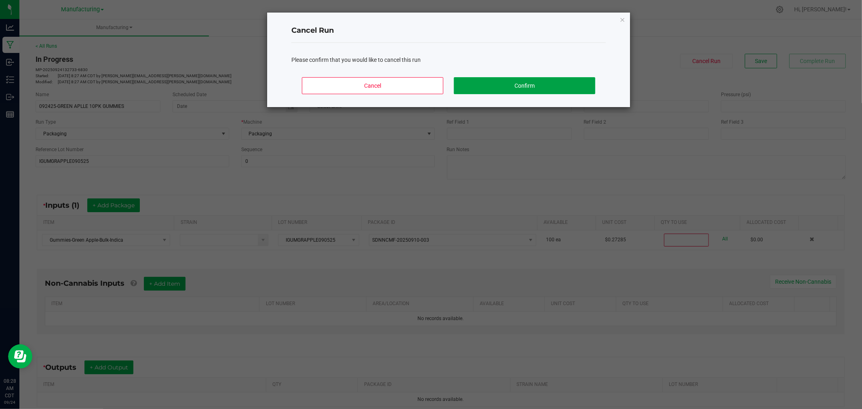
click at [516, 87] on button "Confirm" at bounding box center [524, 85] width 141 height 17
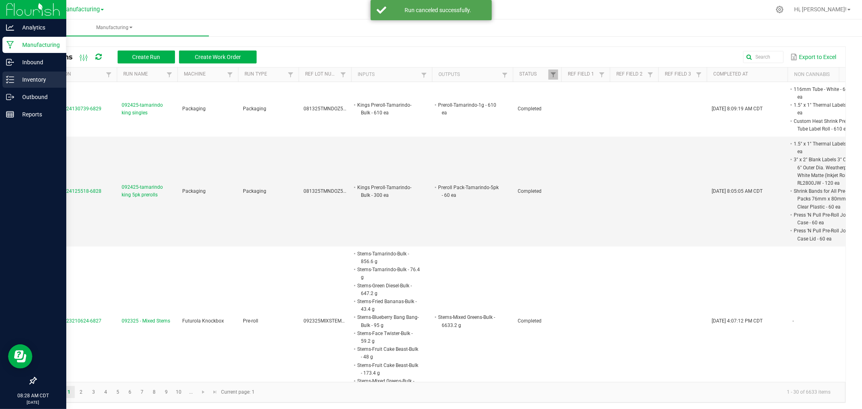
click at [9, 79] on icon at bounding box center [10, 80] width 8 height 8
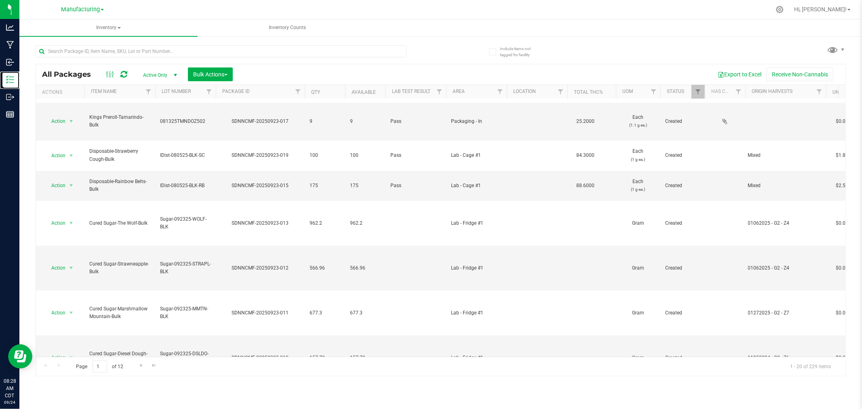
scroll to position [296, 0]
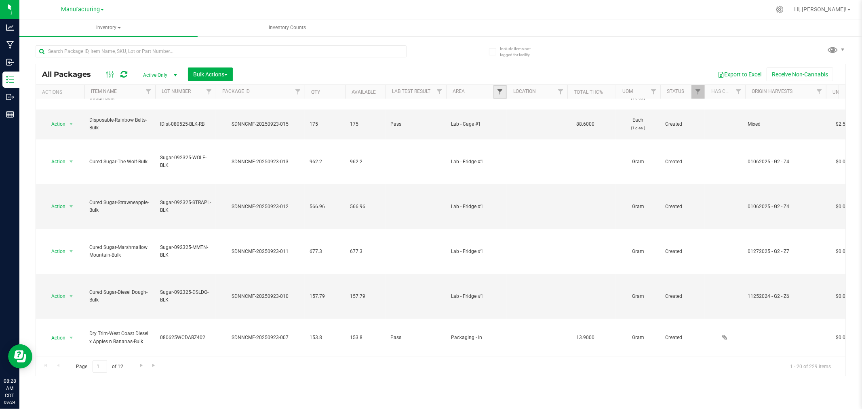
click at [501, 94] on span "Filter" at bounding box center [500, 91] width 6 height 6
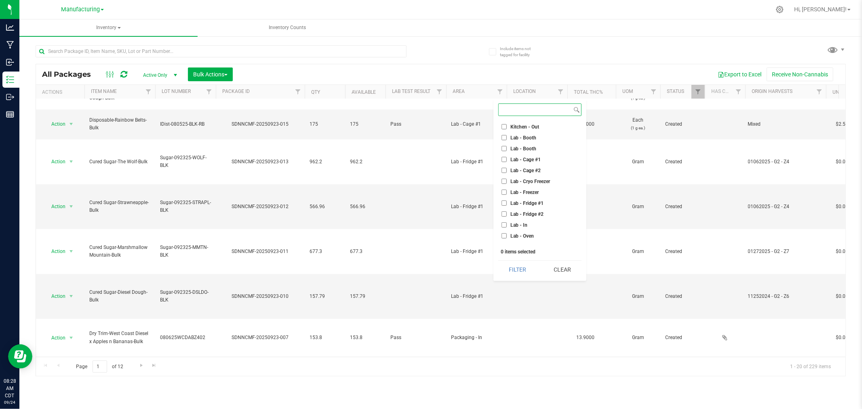
scroll to position [135, 0]
click at [503, 220] on input "Packaging - In" at bounding box center [503, 220] width 5 height 5
checkbox input "true"
click at [520, 272] on button "Filter" at bounding box center [517, 270] width 39 height 18
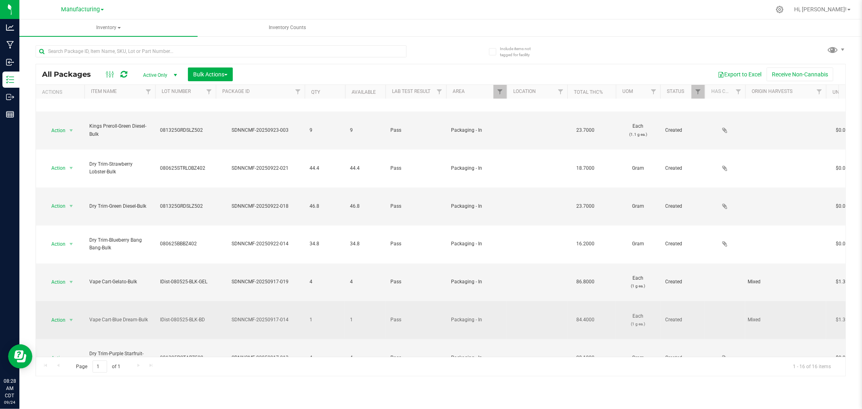
scroll to position [94, 0]
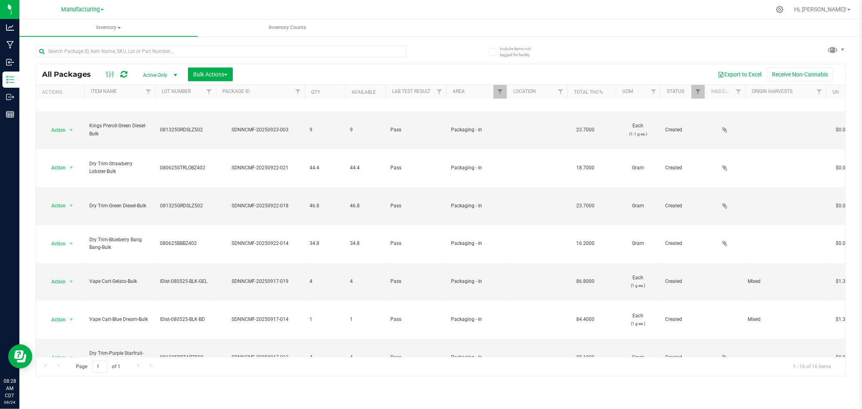
click at [214, 65] on div "All Packages Active Only Active Only Lab Samples Locked All Bulk Actions Add to…" at bounding box center [440, 74] width 809 height 20
click at [214, 71] on span "Bulk Actions" at bounding box center [210, 74] width 34 height 6
click at [221, 95] on span "Add to manufacturing run" at bounding box center [223, 92] width 61 height 6
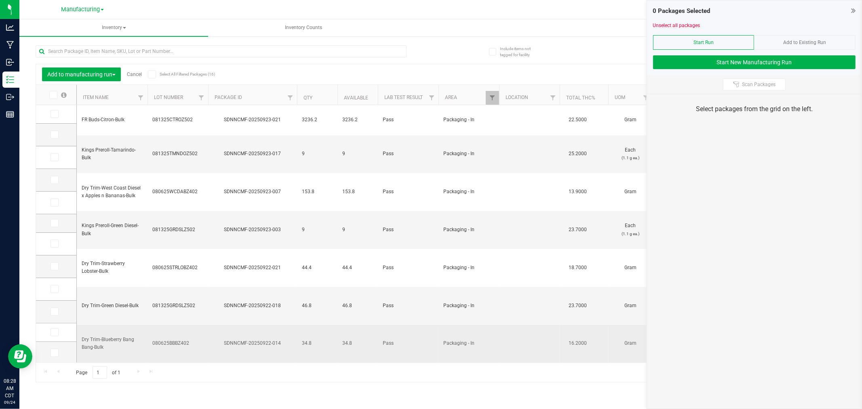
scroll to position [88, 0]
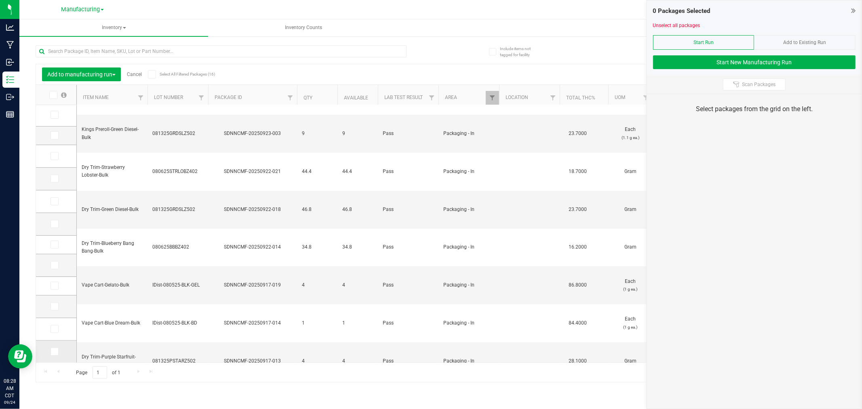
click at [53, 352] on icon at bounding box center [53, 352] width 5 height 0
click at [0, 0] on input "checkbox" at bounding box center [0, 0] width 0 height 0
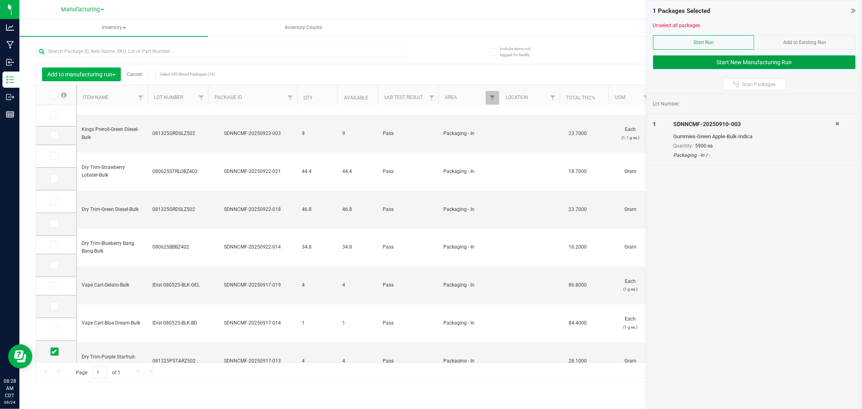
click at [675, 59] on button "Start New Manufacturing Run" at bounding box center [754, 62] width 202 height 14
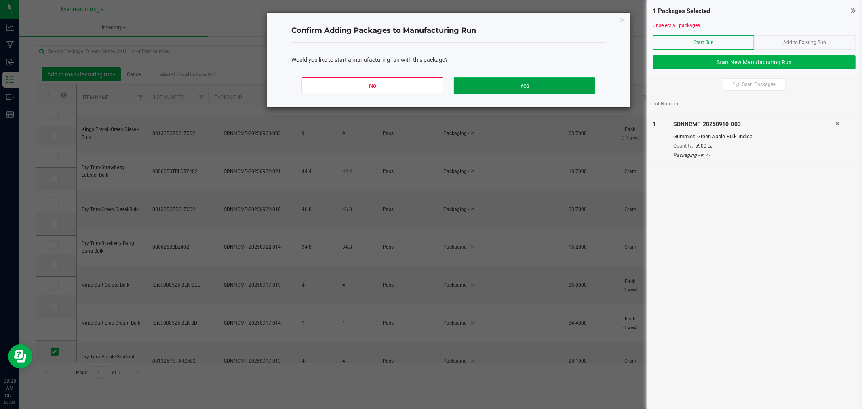
click at [588, 82] on button "Yes" at bounding box center [524, 85] width 141 height 17
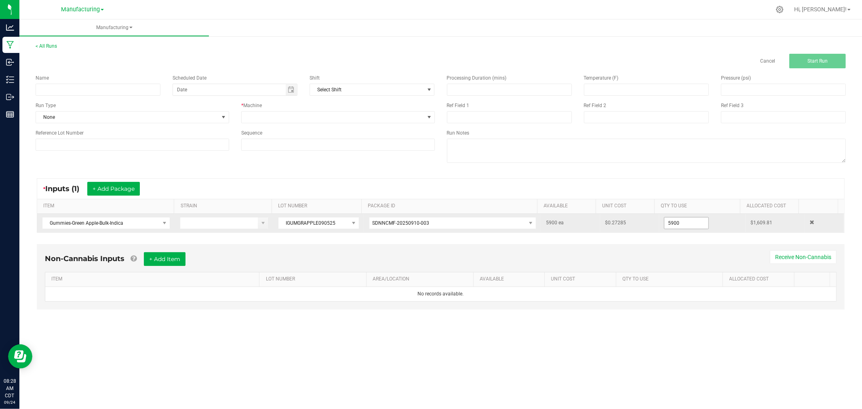
click at [691, 225] on input "5900" at bounding box center [686, 222] width 44 height 11
type input "4900 ea"
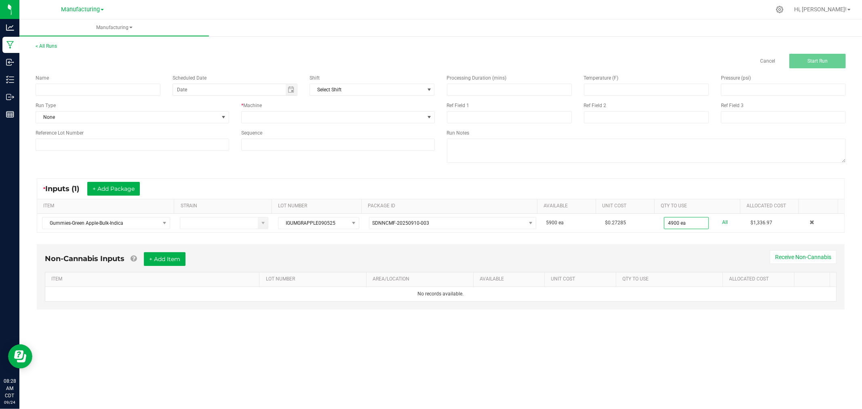
click at [688, 181] on div "* Inputs (1) + Add Package" at bounding box center [440, 189] width 807 height 20
drag, startPoint x: 132, startPoint y: 90, endPoint x: 140, endPoint y: 78, distance: 13.9
click at [132, 90] on input at bounding box center [98, 90] width 125 height 12
type input "092425-GREEN APPLE 10PK GUMMIES"
click at [89, 117] on span "None" at bounding box center [127, 117] width 183 height 11
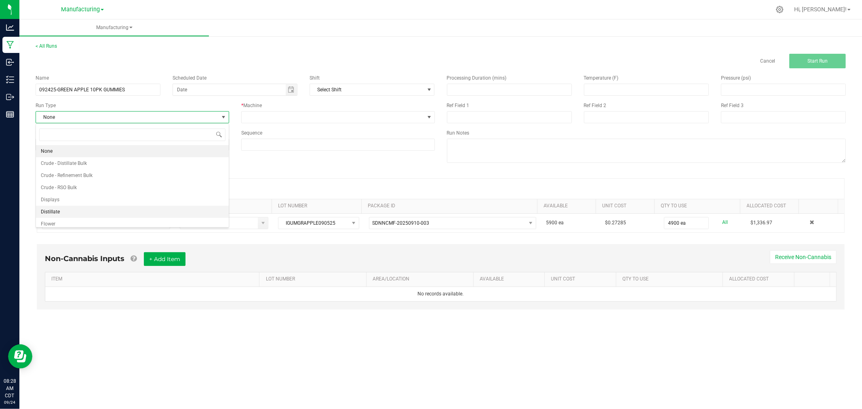
scroll to position [40, 0]
click at [95, 208] on li "Packaging" at bounding box center [132, 208] width 193 height 12
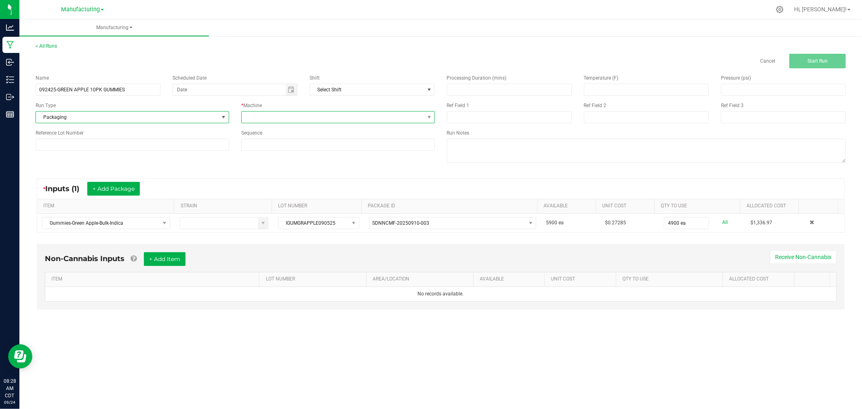
click at [272, 116] on span at bounding box center [333, 117] width 183 height 11
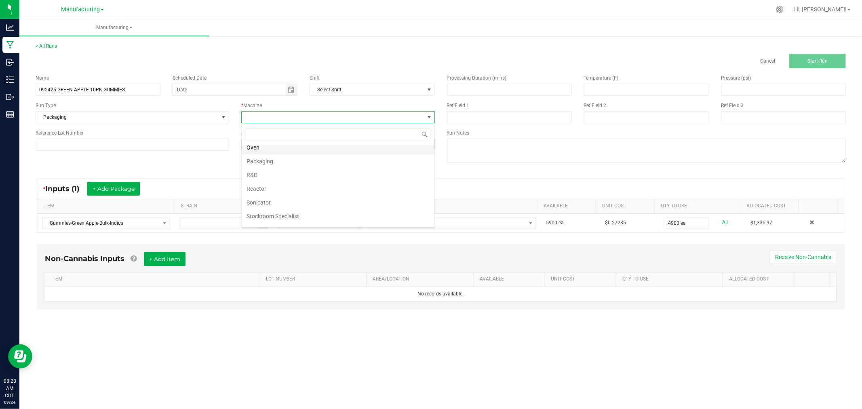
scroll to position [45, 0]
click at [259, 188] on li "Packaging" at bounding box center [338, 190] width 193 height 14
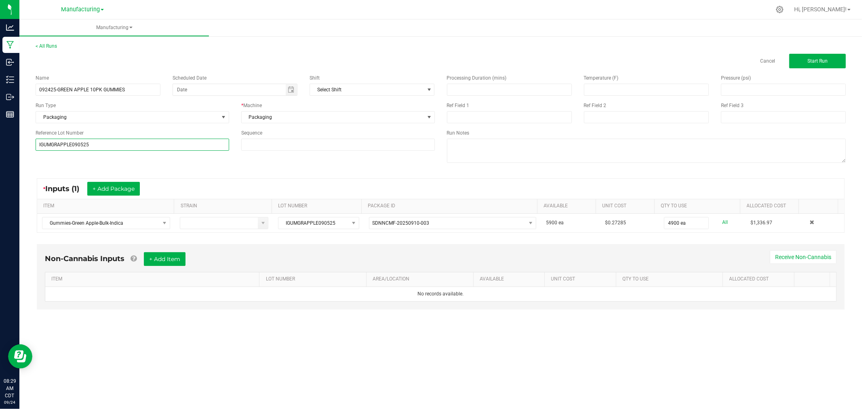
type input "IGUMGRAPPLE090525"
drag, startPoint x: 61, startPoint y: 160, endPoint x: 136, endPoint y: 180, distance: 77.6
click at [63, 160] on div "Name 092425-GREEN APPLE 10PK GUMMIES Scheduled Date Shift Select Shift Run Type…" at bounding box center [440, 119] width 822 height 103
click at [805, 60] on button "Start Run" at bounding box center [817, 61] width 57 height 15
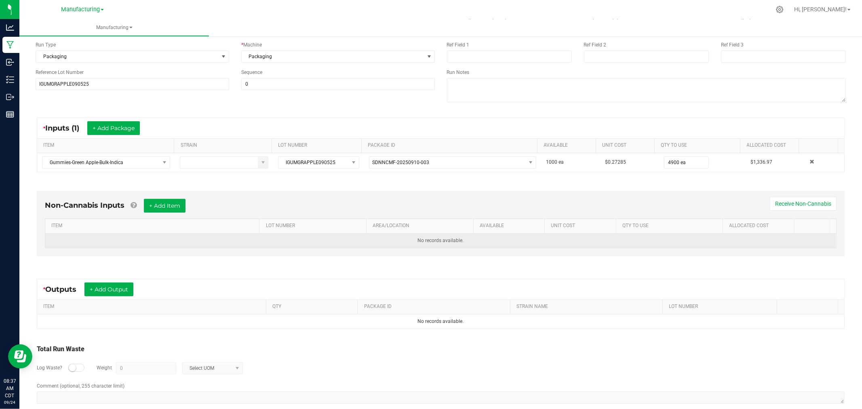
scroll to position [90, 0]
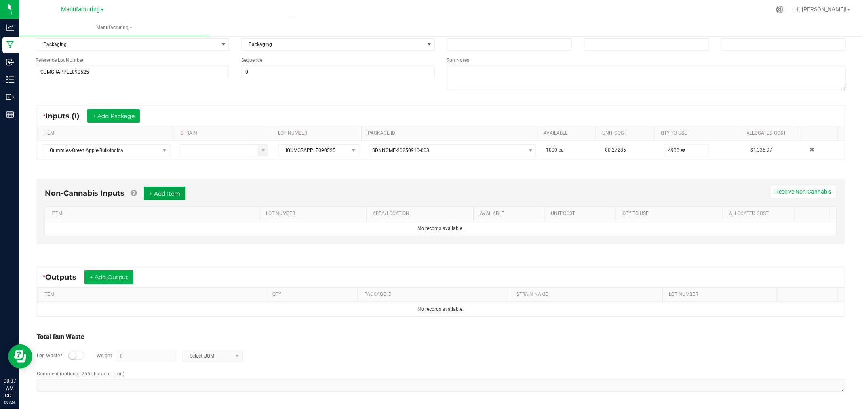
click at [176, 193] on button "+ Add Item" at bounding box center [165, 194] width 42 height 14
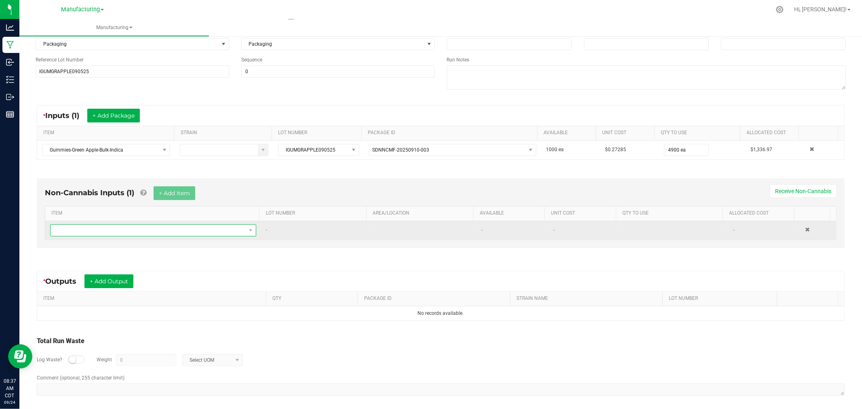
click at [194, 227] on span "NO DATA FOUND" at bounding box center [148, 230] width 195 height 11
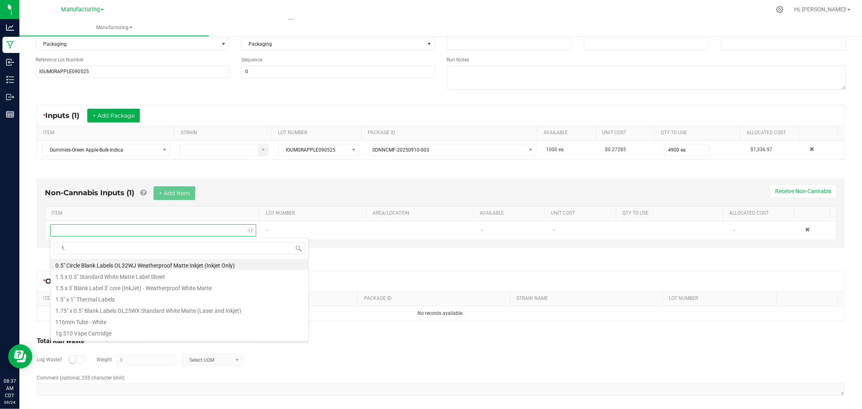
type input "1.5"
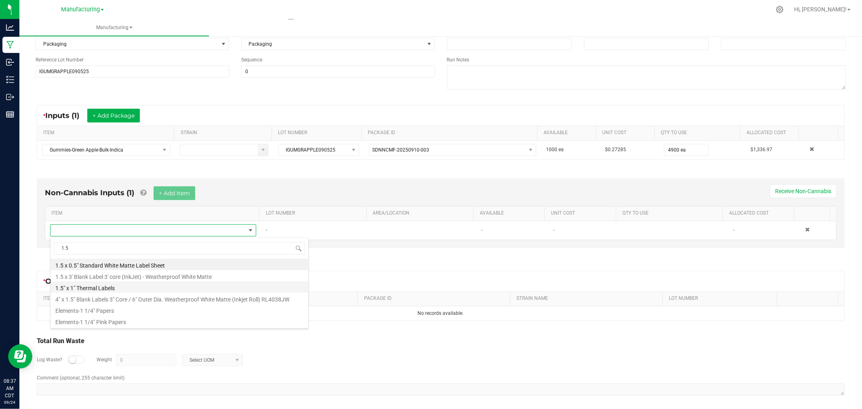
click at [79, 288] on li "1.5" x 1" Thermal Labels" at bounding box center [180, 286] width 258 height 11
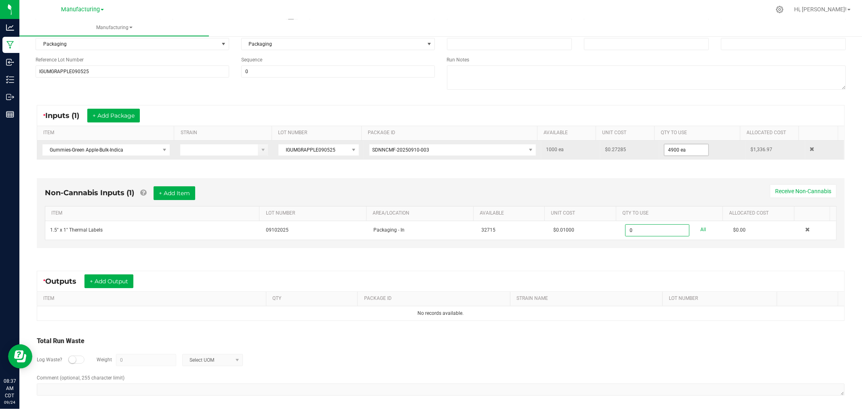
type input "4900"
type input "0 ea"
click at [685, 152] on input "4900" at bounding box center [686, 149] width 44 height 11
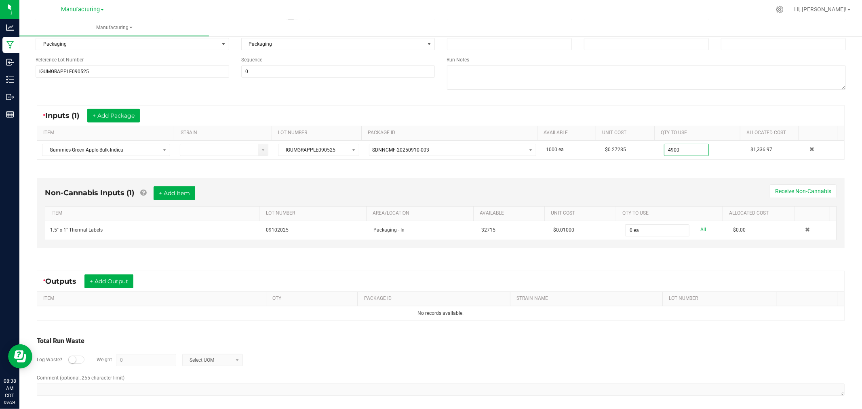
type input "4900 ea"
click at [653, 175] on div "Non-Cannabis Inputs (1) + Add Item Receive Non-Cannabis ITEM LOT NUMBER AREA/LO…" at bounding box center [440, 215] width 822 height 97
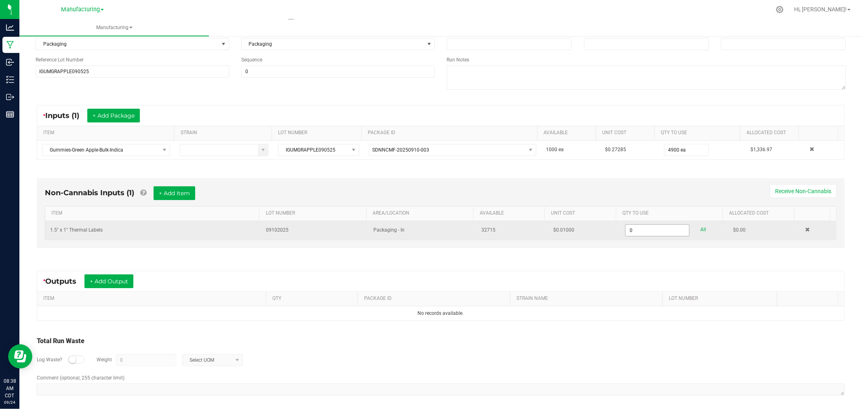
click at [647, 228] on input "0" at bounding box center [656, 230] width 63 height 11
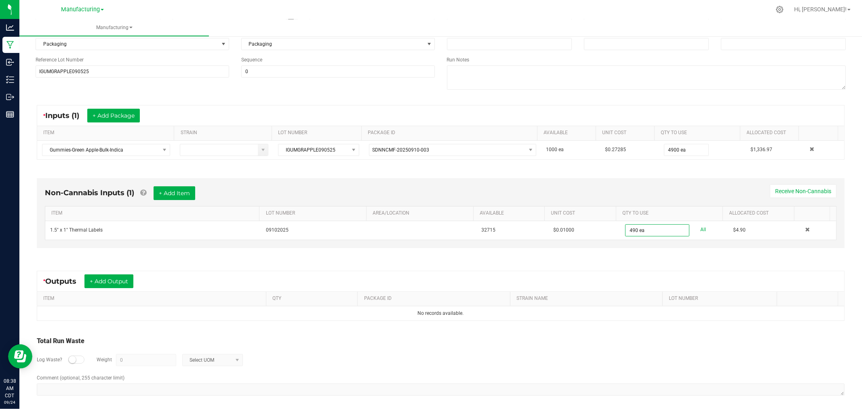
click at [667, 272] on div "* Outputs + Add Output" at bounding box center [440, 281] width 807 height 20
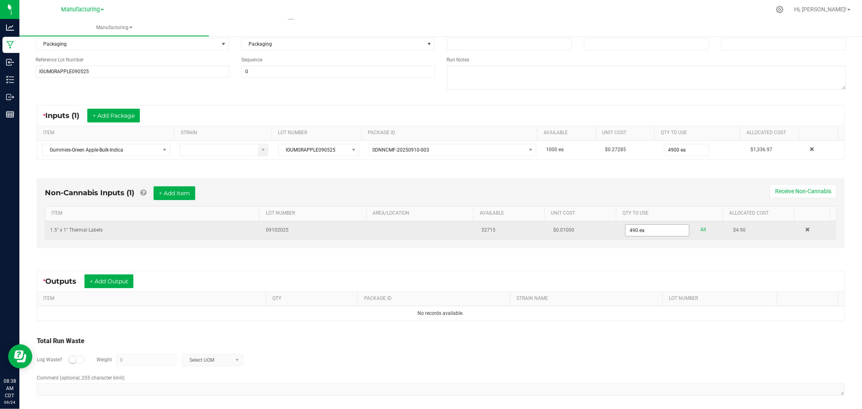
type input "490"
click at [668, 236] on input "490" at bounding box center [656, 230] width 63 height 11
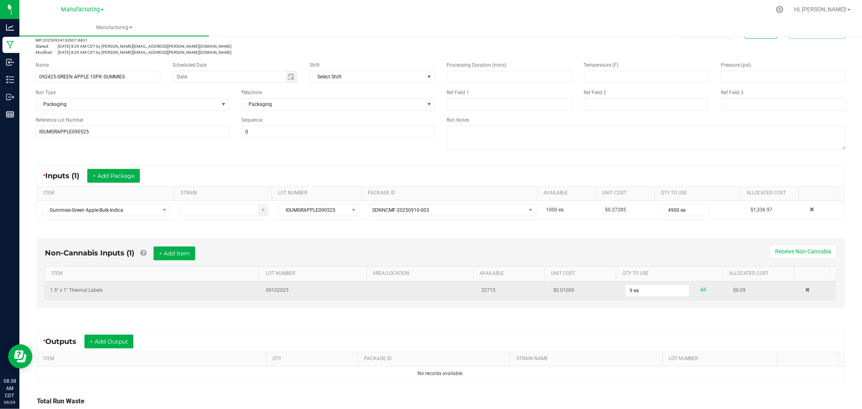
scroll to position [45, 0]
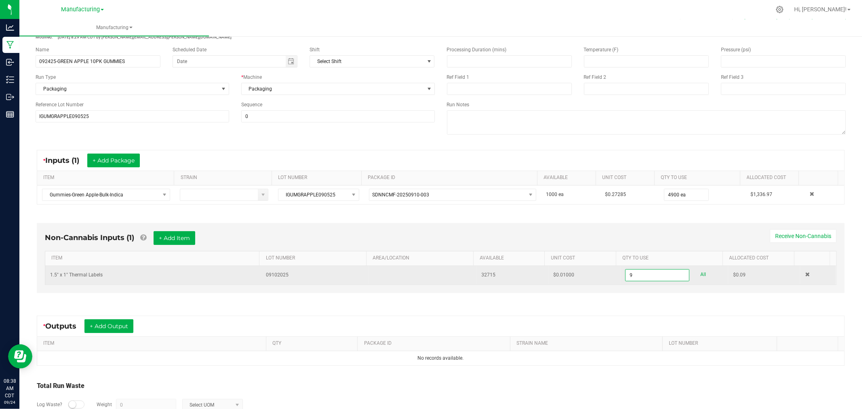
click at [665, 273] on input "9" at bounding box center [656, 274] width 63 height 11
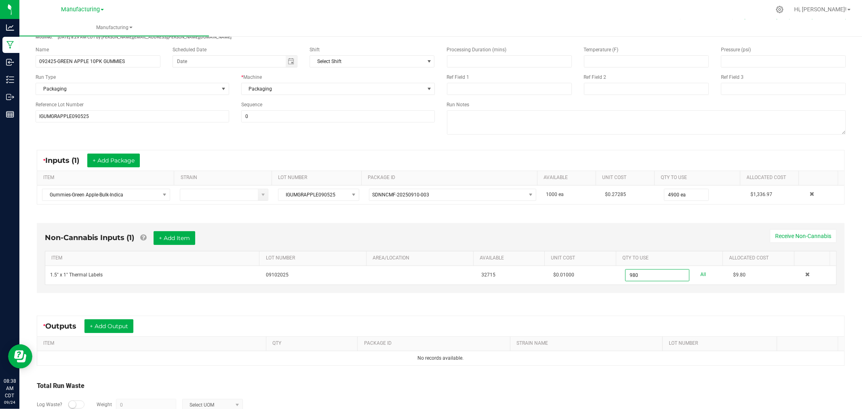
type input "980 ea"
click at [652, 228] on div "Non-Cannabis Inputs (1) + Add Item Receive Non-Cannabis ITEM LOT NUMBER AREA/LO…" at bounding box center [441, 258] width 808 height 70
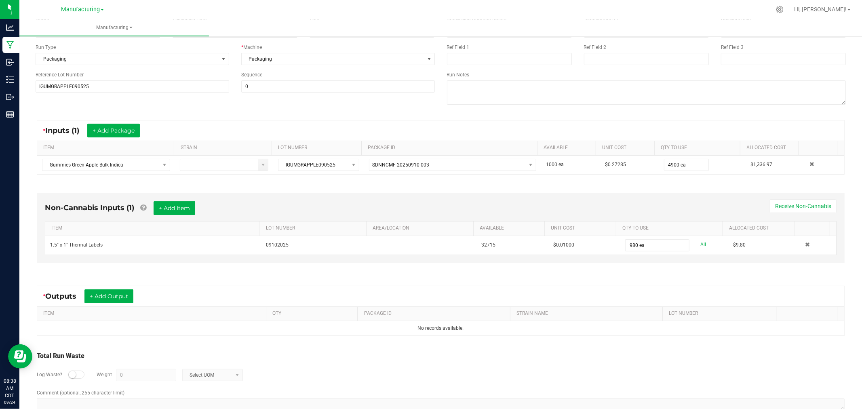
scroll to position [90, 0]
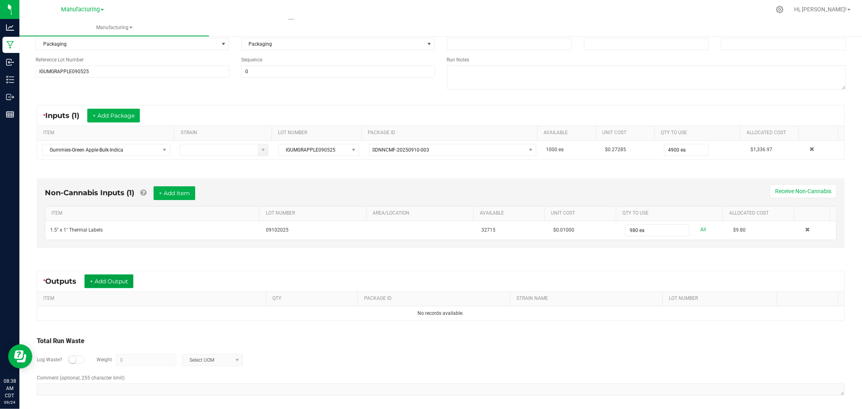
click at [101, 279] on button "+ Add Output" at bounding box center [108, 281] width 49 height 14
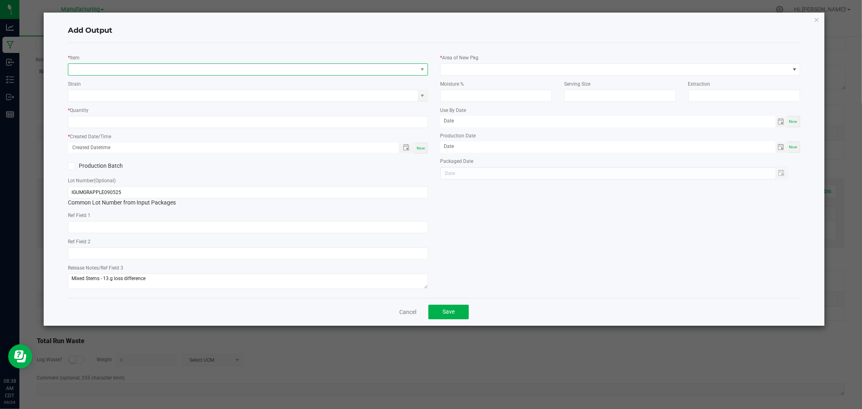
click at [132, 72] on span "NO DATA FOUND" at bounding box center [242, 69] width 349 height 11
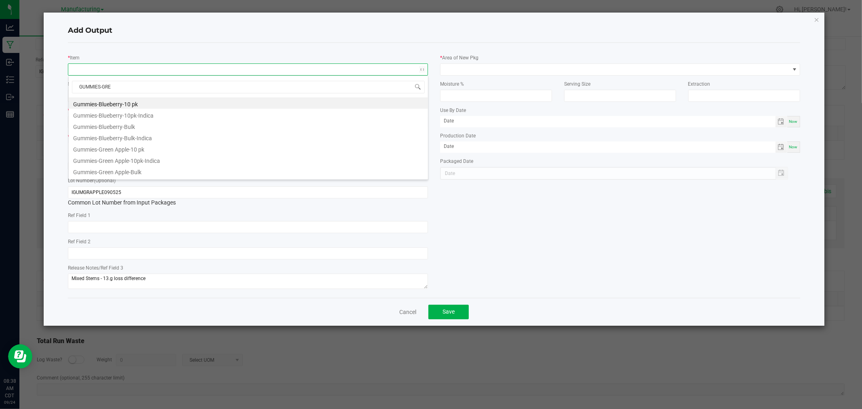
type input "GUMMIES-GREE"
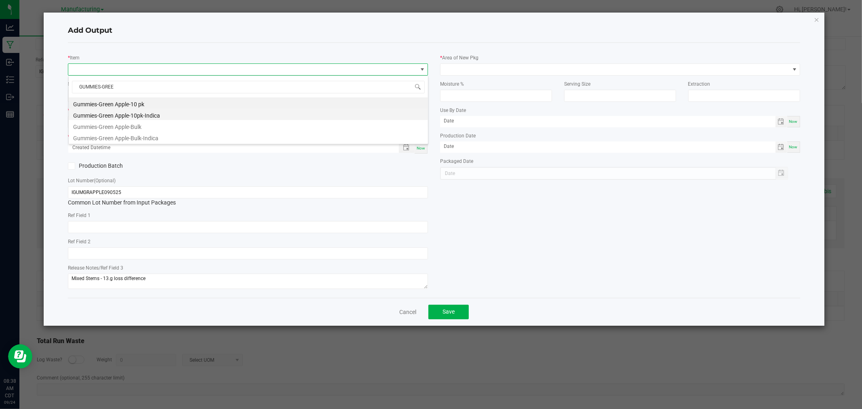
click at [139, 113] on li "Gummies-Green Apple-10pk-Indica" at bounding box center [248, 114] width 359 height 11
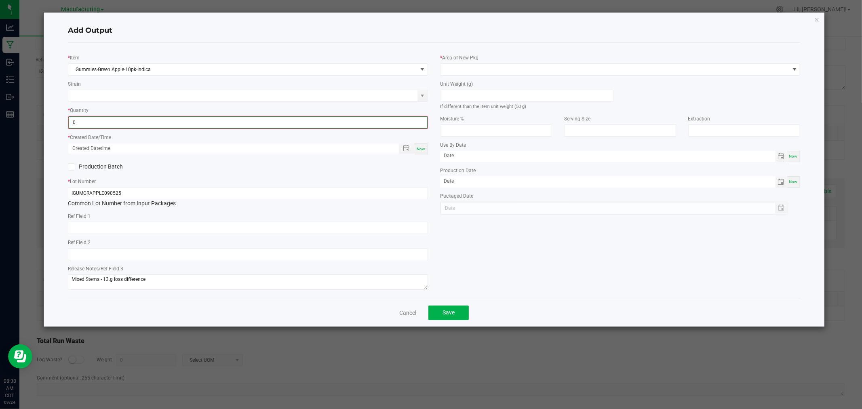
click at [139, 120] on input "0" at bounding box center [248, 122] width 358 height 11
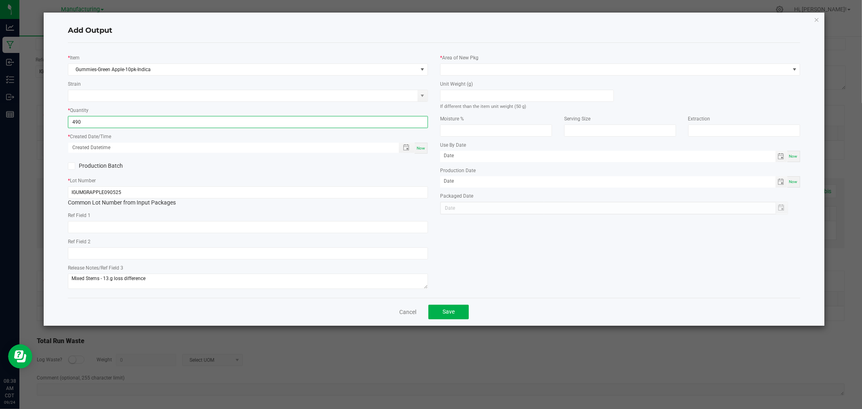
type input "490 ea"
click at [420, 149] on span "Now" at bounding box center [421, 148] width 8 height 4
type input "[DATE] 8:38 AM"
type input "[DATE]"
click at [486, 99] on input at bounding box center [526, 95] width 173 height 11
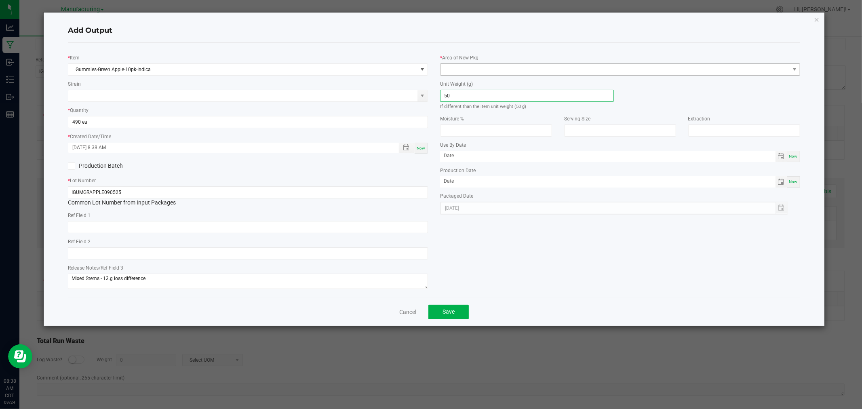
type input "50"
click at [498, 70] on span at bounding box center [614, 69] width 349 height 11
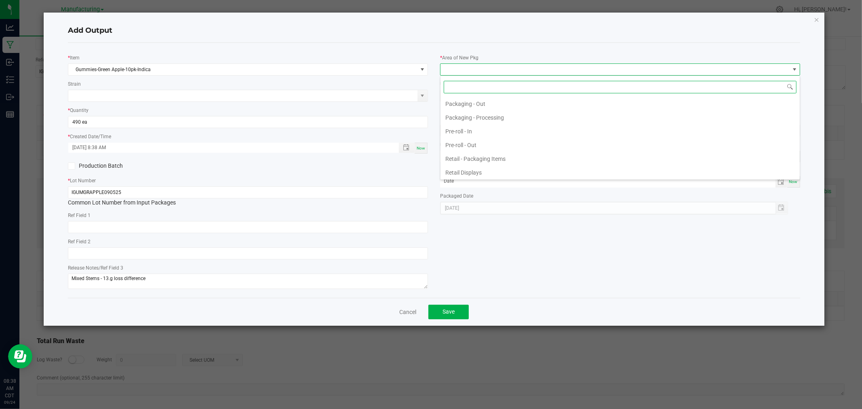
scroll to position [269, 0]
click at [499, 109] on li "Packaging - Processing" at bounding box center [619, 110] width 359 height 14
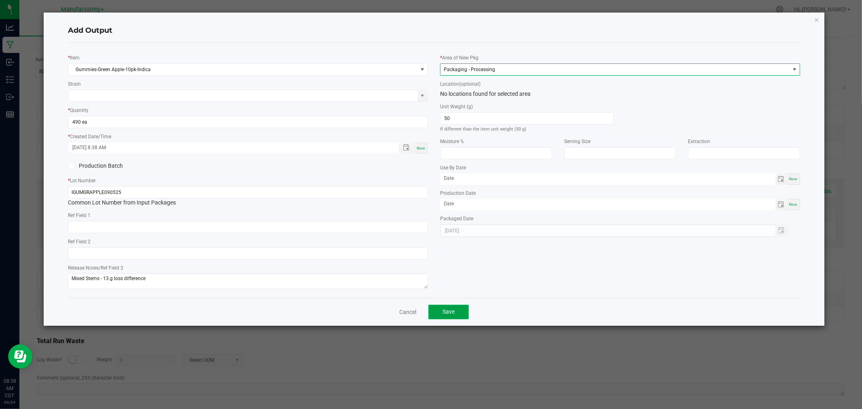
click at [457, 316] on button "Save" at bounding box center [448, 312] width 40 height 15
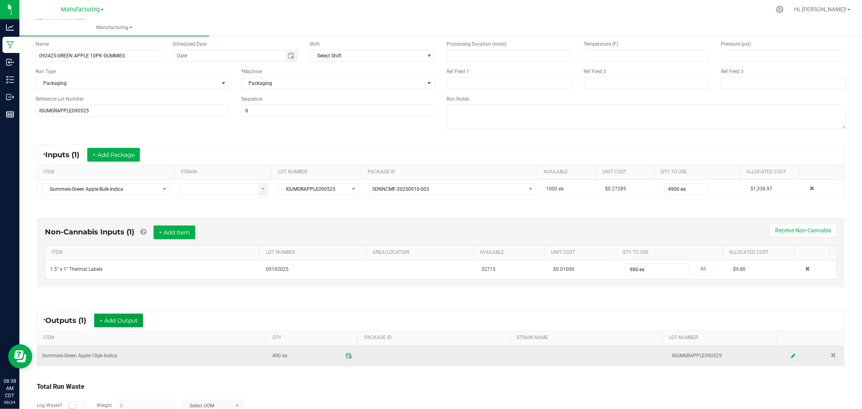
scroll to position [0, 0]
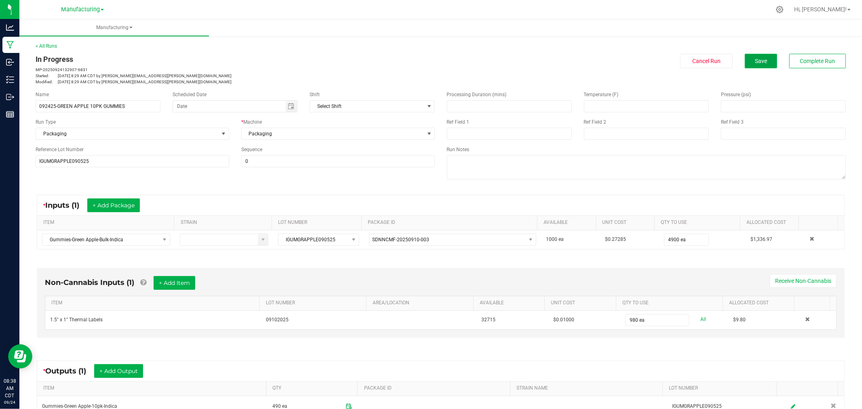
click at [752, 65] on button "Save" at bounding box center [761, 61] width 32 height 15
click at [599, 267] on div "Non-Cannabis Inputs (1) + Add Item Receive Non-Cannabis ITEM LOT NUMBER AREA/LO…" at bounding box center [440, 305] width 822 height 97
click at [755, 61] on span "Save" at bounding box center [761, 61] width 12 height 6
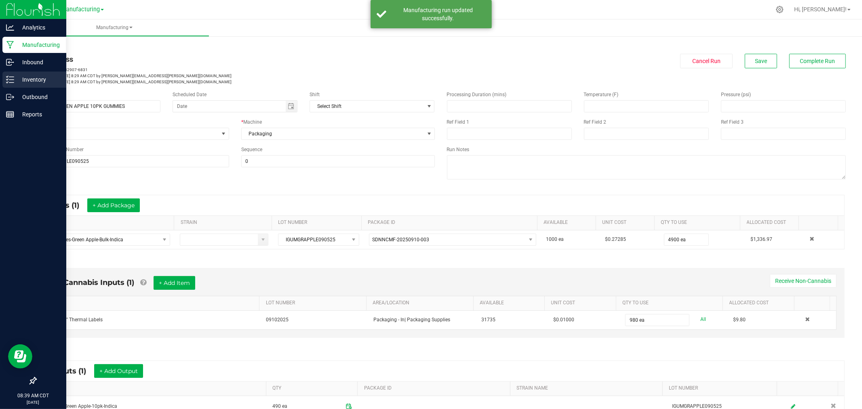
click at [46, 78] on p "Inventory" at bounding box center [38, 80] width 48 height 10
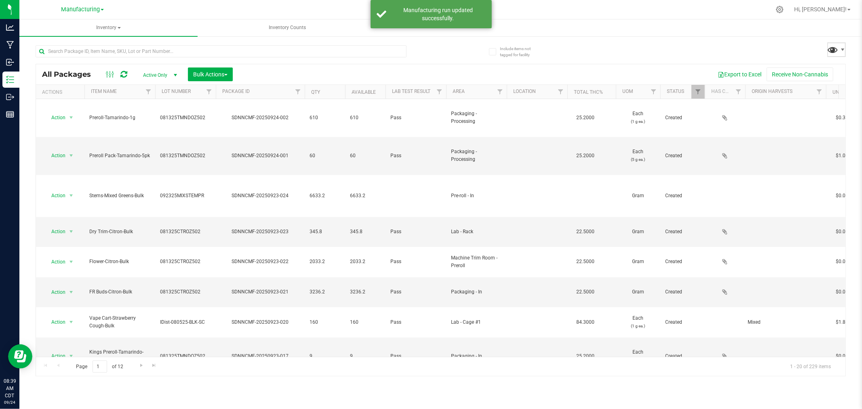
click at [829, 49] on span at bounding box center [833, 50] width 12 height 12
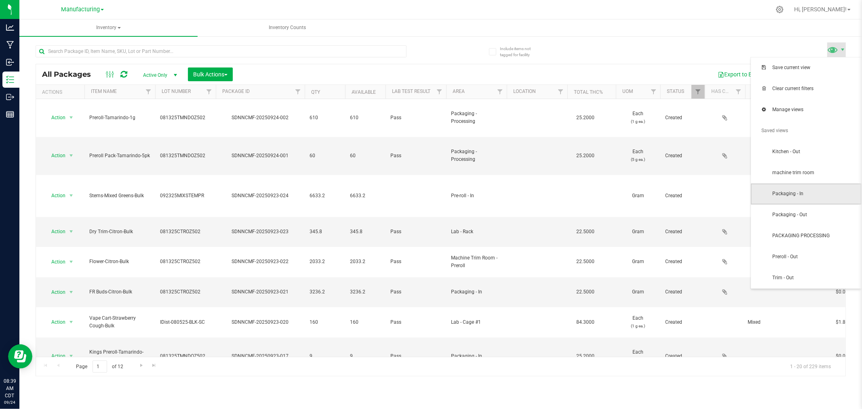
click at [811, 202] on span "Packaging - In" at bounding box center [806, 193] width 111 height 21
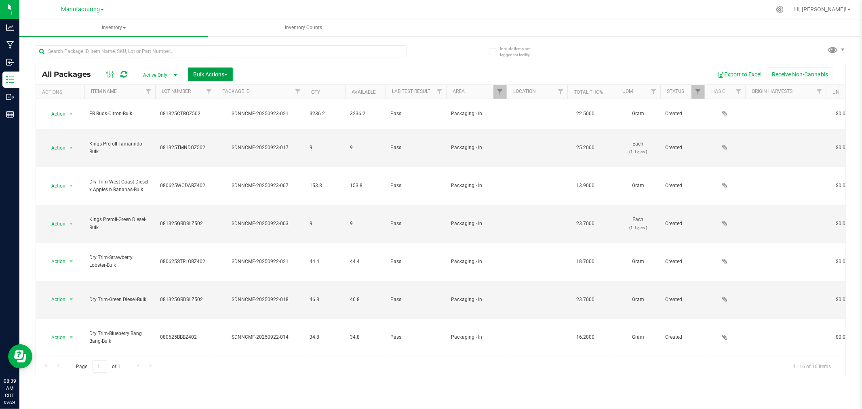
click at [228, 69] on button "Bulk Actions" at bounding box center [210, 74] width 45 height 14
click at [231, 89] on span "Add to manufacturing run" at bounding box center [223, 92] width 61 height 6
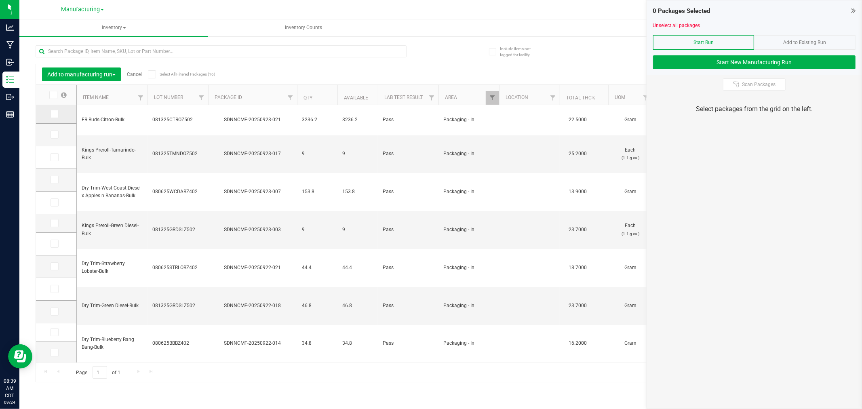
click at [59, 116] on label at bounding box center [57, 114] width 12 height 8
click at [0, 0] on input "checkbox" at bounding box center [0, 0] width 0 height 0
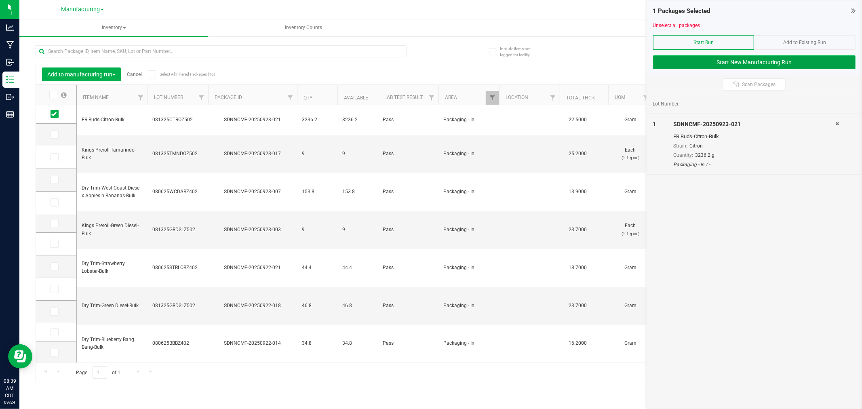
click at [814, 66] on button "Start New Manufacturing Run" at bounding box center [754, 62] width 202 height 14
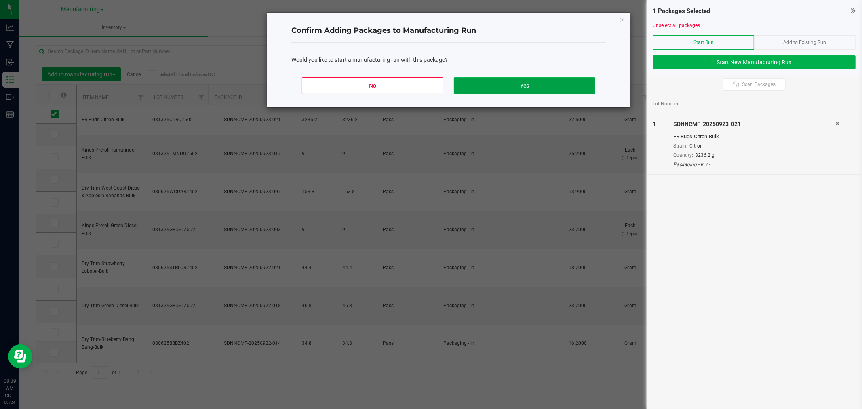
click at [537, 83] on button "Yes" at bounding box center [524, 85] width 141 height 17
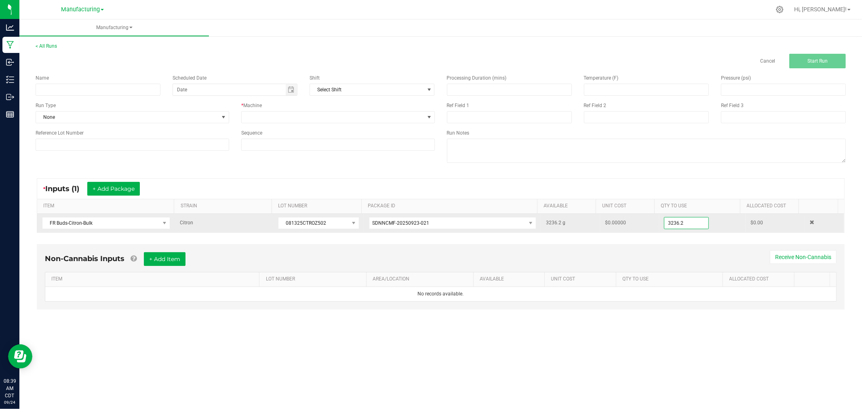
click at [667, 221] on input "3236.2" at bounding box center [686, 222] width 44 height 11
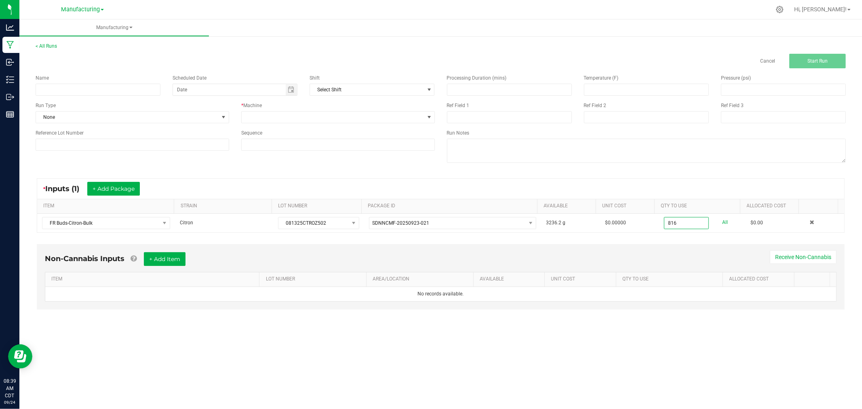
type input "816.0000 g"
click at [746, 175] on div "* Inputs (1) + Add Package ITEM STRAIN LOT NUMBER PACKAGE ID AVAILABLE Unit Cos…" at bounding box center [440, 205] width 822 height 69
click at [120, 90] on input at bounding box center [98, 90] width 125 height 12
type input "[DATE]-CITRON 1/8 BAGS"
click at [211, 112] on span "None" at bounding box center [127, 117] width 183 height 11
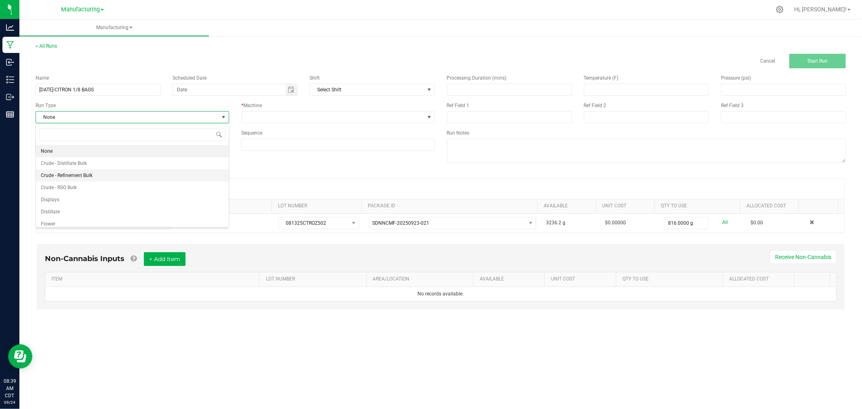
scroll to position [40, 0]
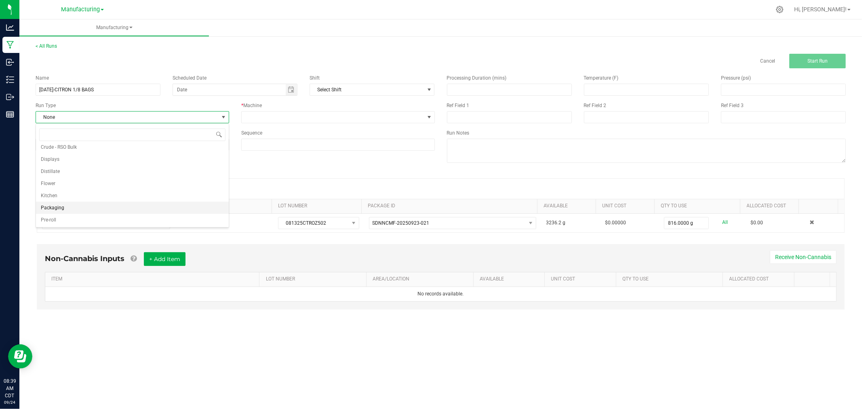
click at [103, 205] on li "Packaging" at bounding box center [132, 208] width 193 height 12
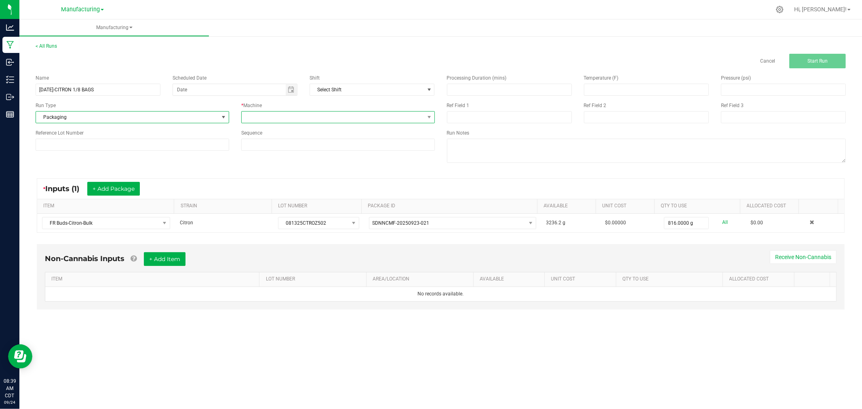
click at [309, 122] on span at bounding box center [333, 117] width 183 height 11
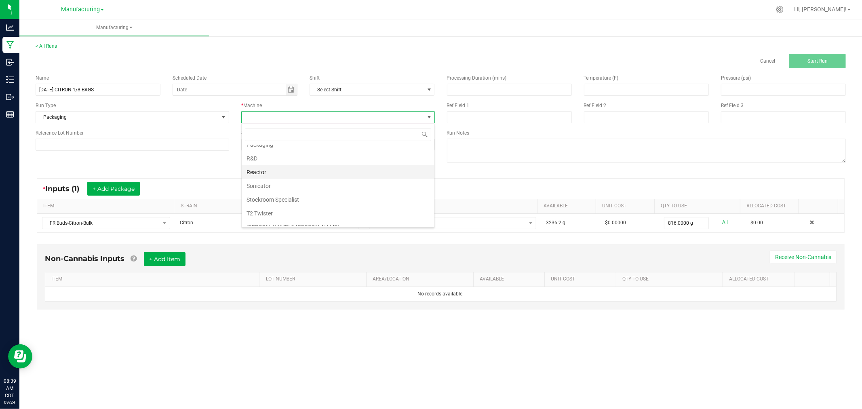
scroll to position [45, 0]
click at [292, 187] on li "Packaging" at bounding box center [338, 190] width 193 height 14
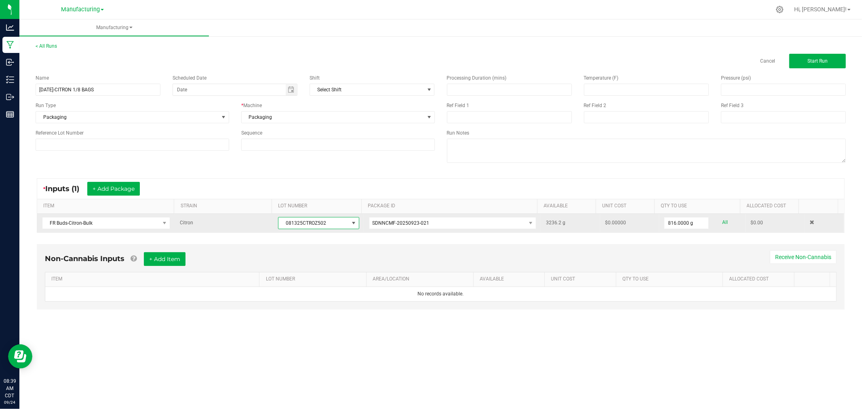
click at [310, 220] on span "081325CTROZ502" at bounding box center [313, 222] width 70 height 11
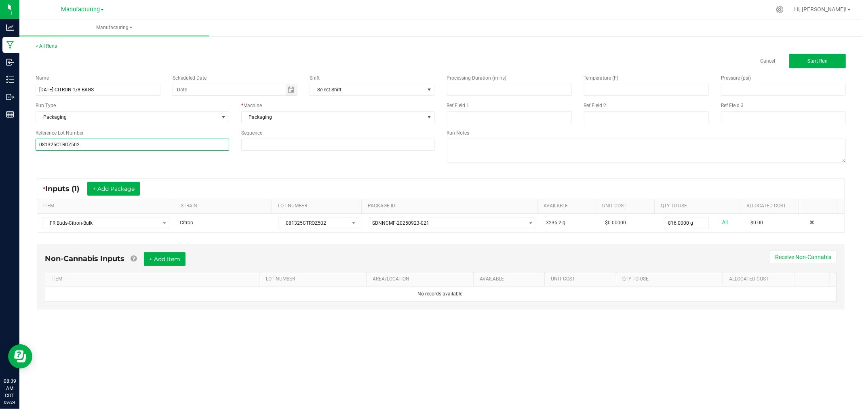
type input "081325CTROZ502"
click at [232, 183] on div "* Inputs (1) + Add Package" at bounding box center [440, 189] width 807 height 20
click at [427, 174] on div "* Inputs (1) + Add Package ITEM STRAIN LOT NUMBER PACKAGE ID AVAILABLE Unit Cos…" at bounding box center [440, 205] width 822 height 69
click at [829, 63] on button "Start Run" at bounding box center [817, 61] width 57 height 15
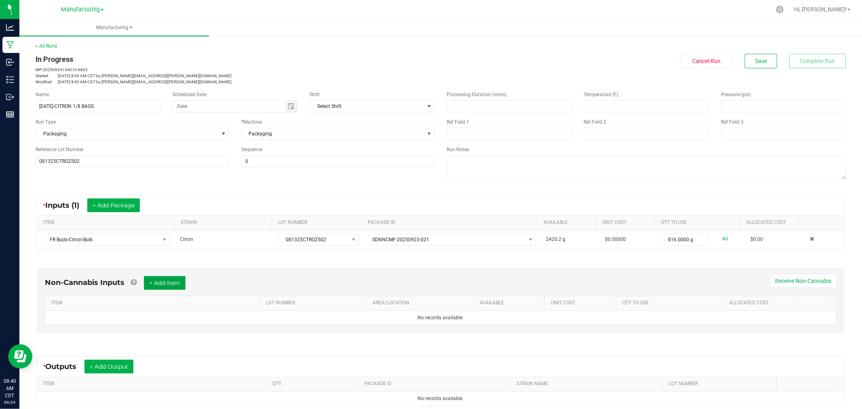
click at [175, 283] on button "+ Add Item" at bounding box center [165, 283] width 42 height 14
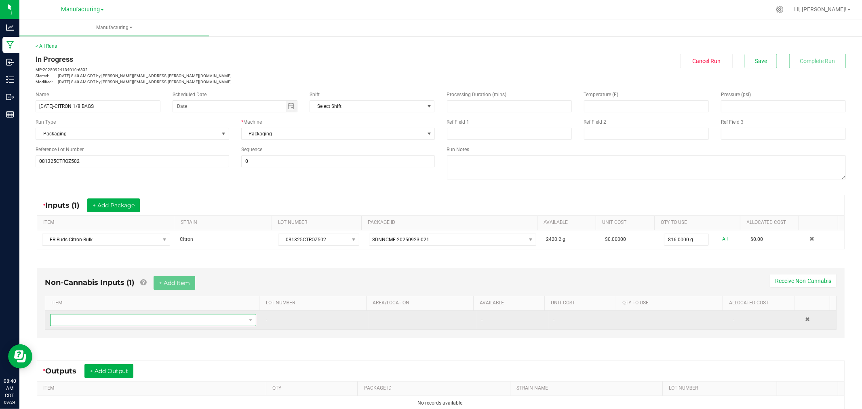
click at [174, 320] on span "NO DATA FOUND" at bounding box center [148, 319] width 195 height 11
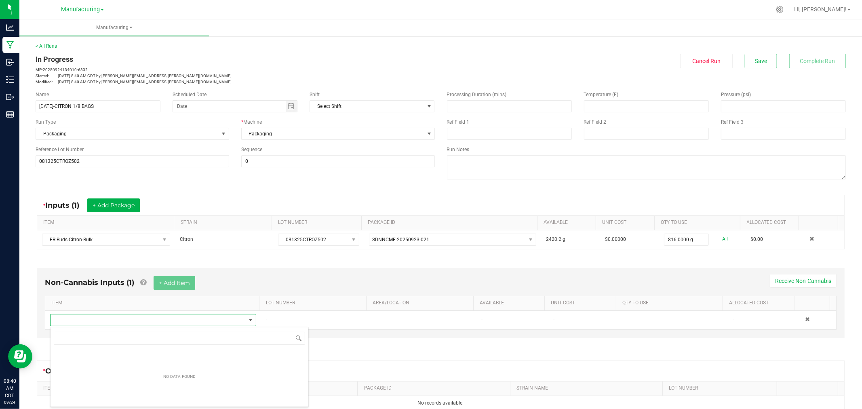
scroll to position [12, 200]
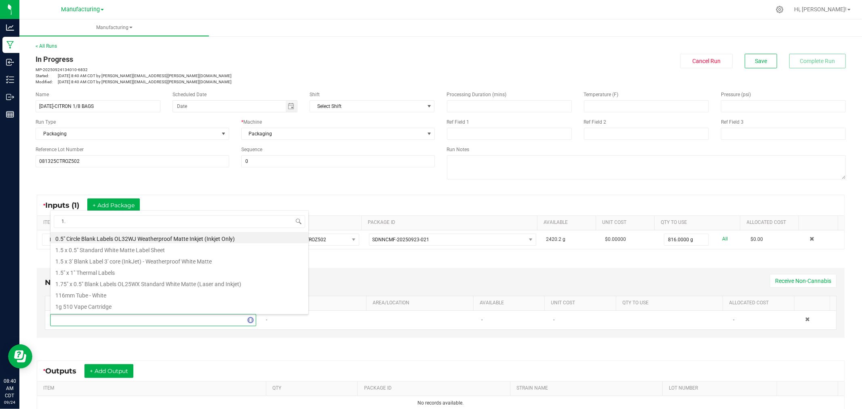
type input "1.5"
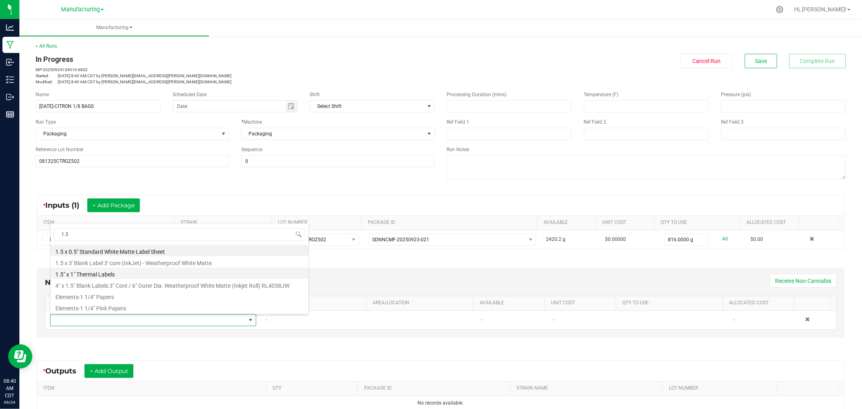
click at [152, 276] on li "1.5" x 1" Thermal Labels" at bounding box center [180, 272] width 258 height 11
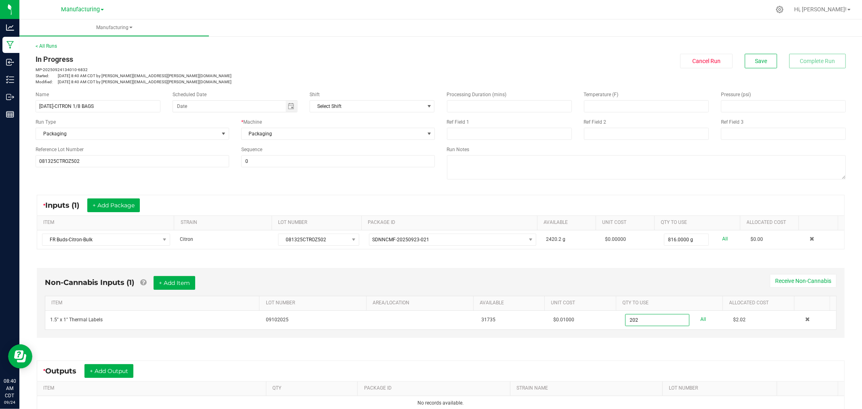
type input "202 ea"
click at [619, 285] on div "Non-Cannabis Inputs (1) + Add Item Receive Non-Cannabis" at bounding box center [441, 286] width 792 height 20
click at [187, 284] on button "+ Add Item" at bounding box center [175, 283] width 42 height 14
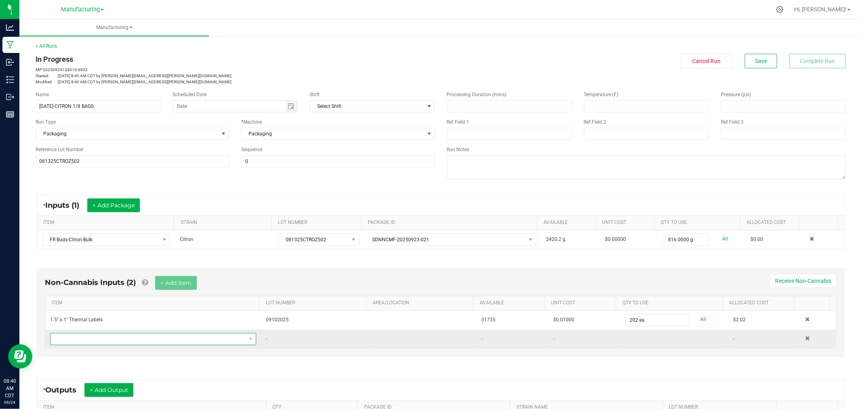
click at [152, 341] on span "NO DATA FOUND" at bounding box center [148, 338] width 195 height 11
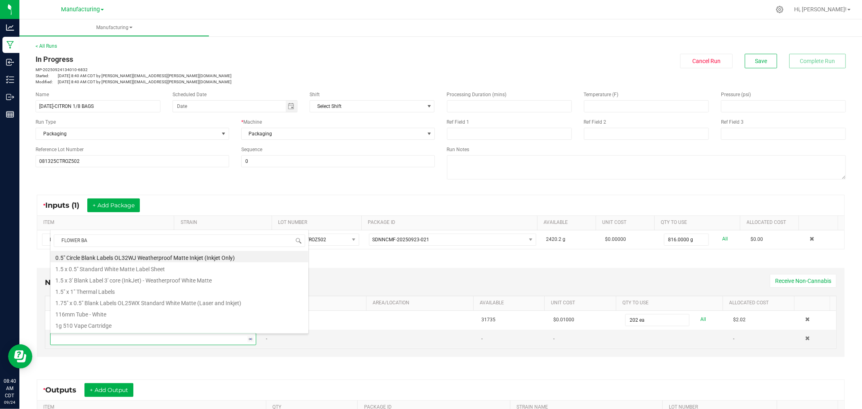
type input "FLOWER BAG"
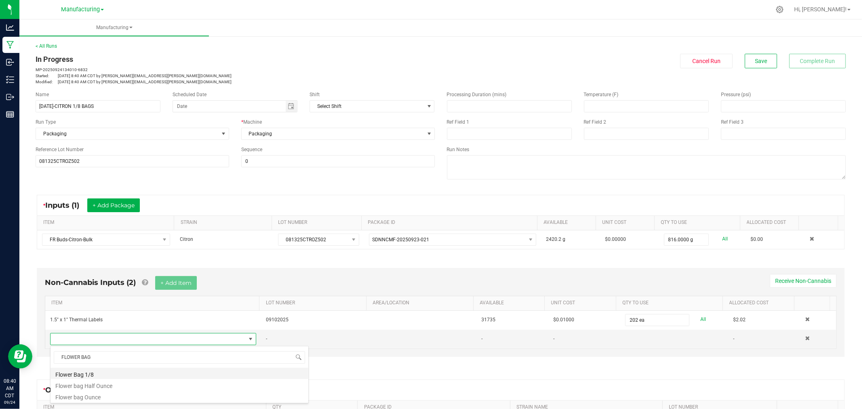
click at [122, 370] on li "Flower Bag 1/8" at bounding box center [180, 373] width 258 height 11
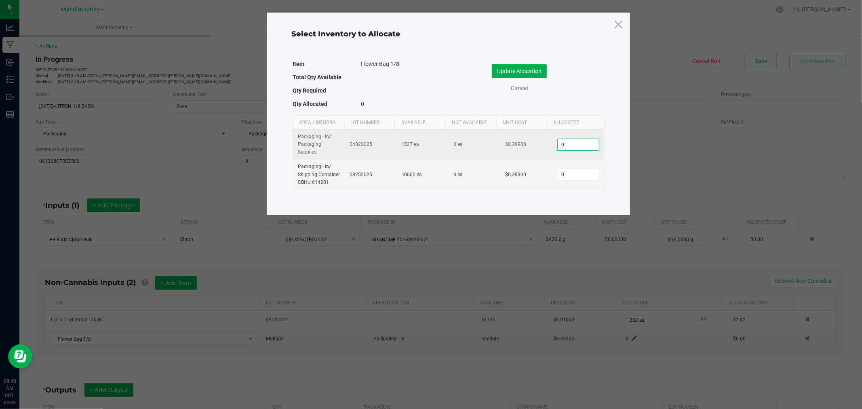
click at [574, 141] on input "0" at bounding box center [578, 144] width 41 height 11
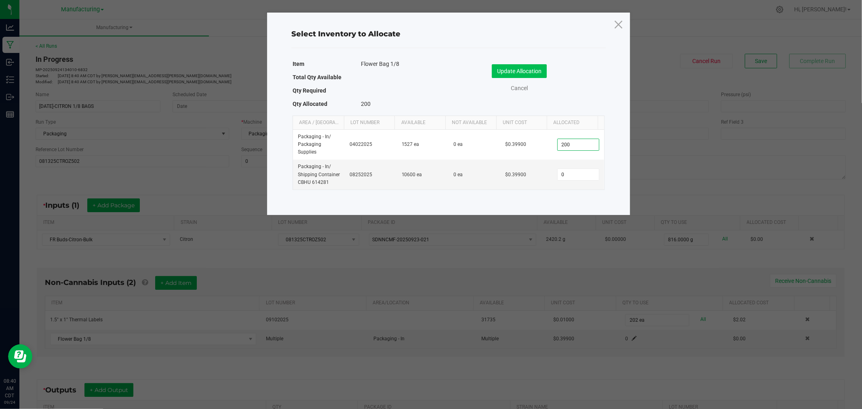
type input "200"
click at [507, 69] on button "Update Allocation" at bounding box center [519, 71] width 55 height 14
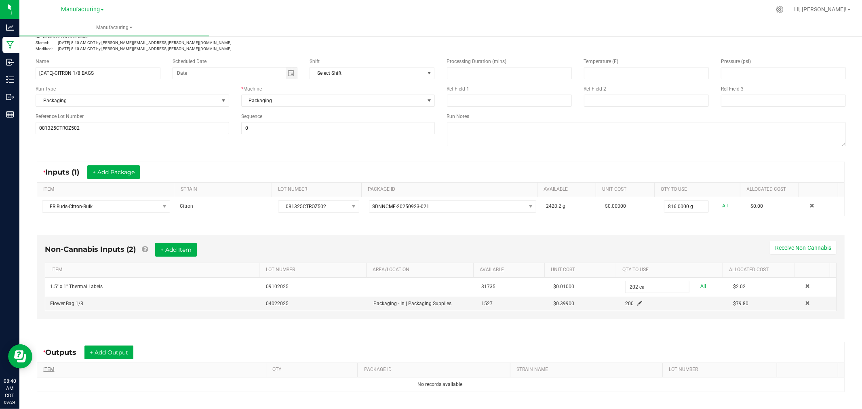
scroll to position [90, 0]
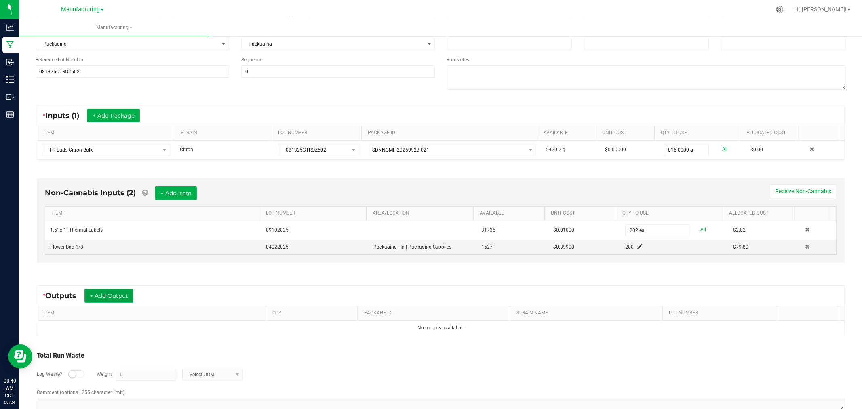
click at [126, 292] on button "+ Add Output" at bounding box center [108, 296] width 49 height 14
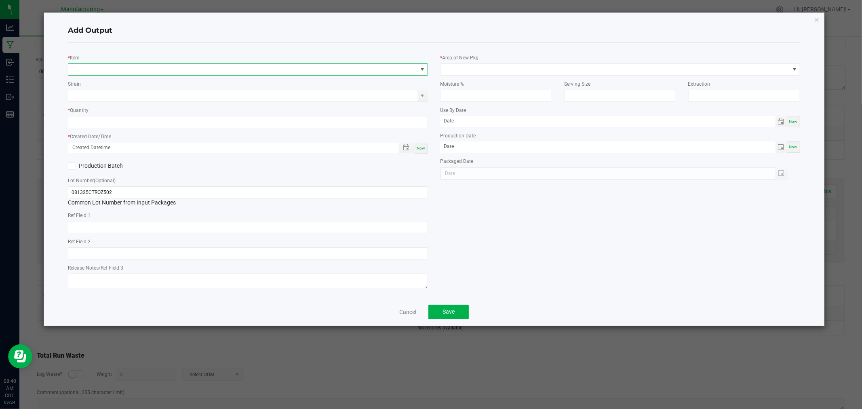
click at [147, 65] on span "NO DATA FOUND" at bounding box center [242, 69] width 349 height 11
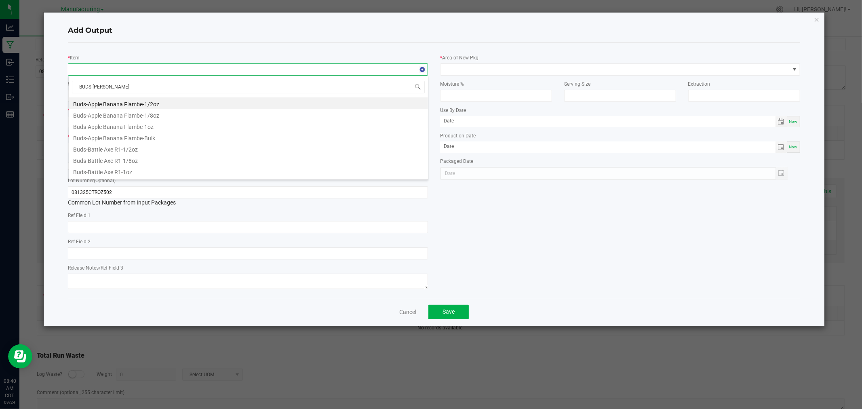
type input "BUDS-CITRON"
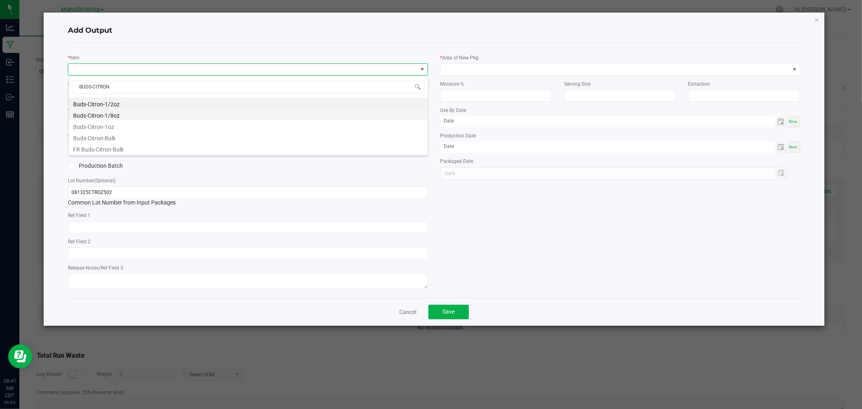
click at [134, 116] on li "Buds-Citron-1/8oz" at bounding box center [248, 114] width 359 height 11
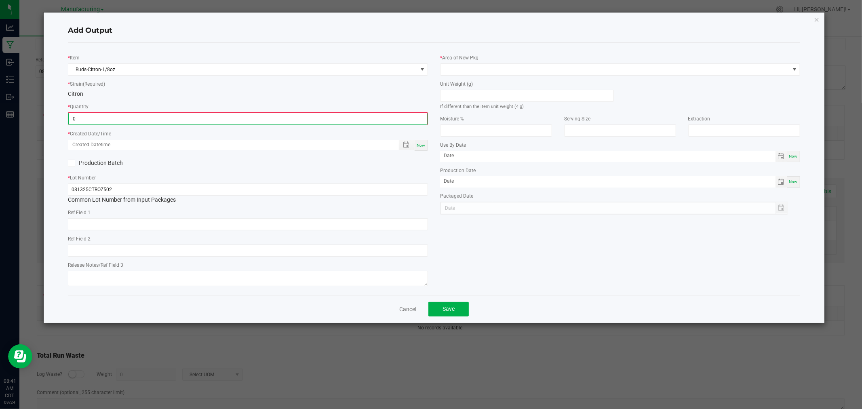
click at [134, 116] on input "0" at bounding box center [248, 118] width 358 height 11
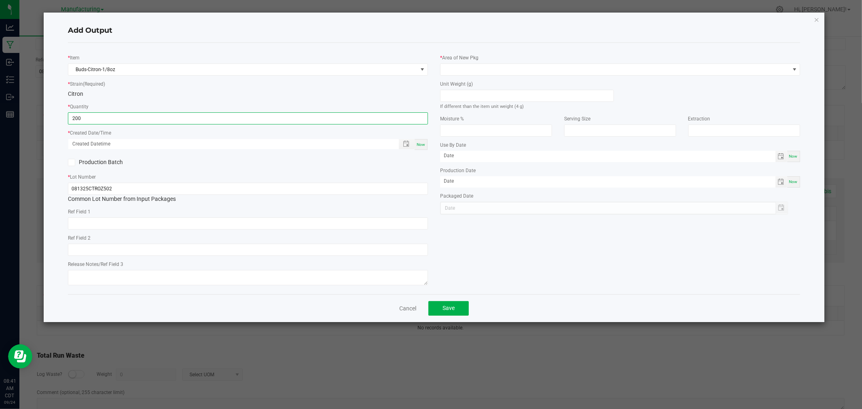
type input "200 ea"
click at [423, 148] on div "Now" at bounding box center [421, 144] width 13 height 11
type input "[DATE] 8:41 AM"
type input "[DATE]"
click at [486, 96] on input at bounding box center [526, 95] width 173 height 11
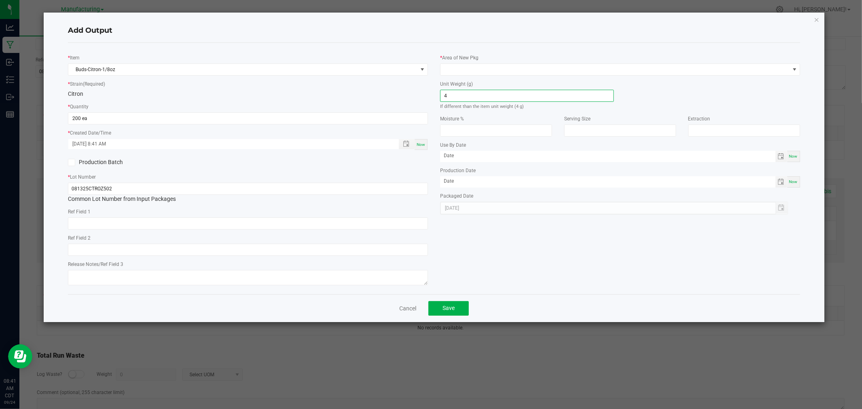
type input "4"
click at [480, 62] on div "* Area of New Pkg" at bounding box center [620, 64] width 360 height 22
click at [478, 66] on span at bounding box center [614, 69] width 349 height 11
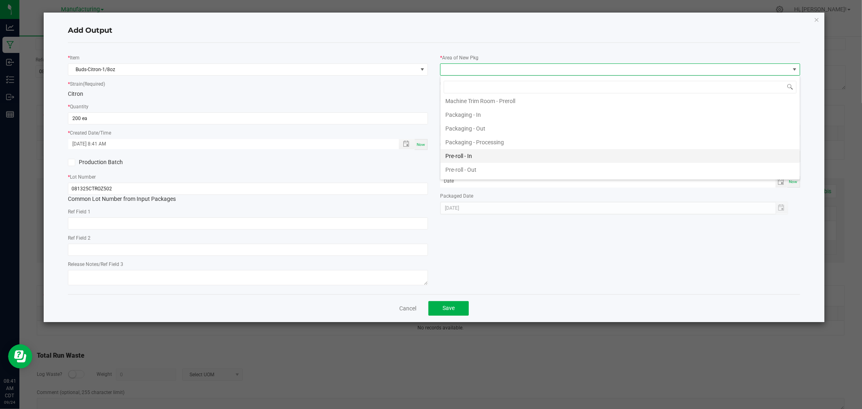
scroll to position [224, 0]
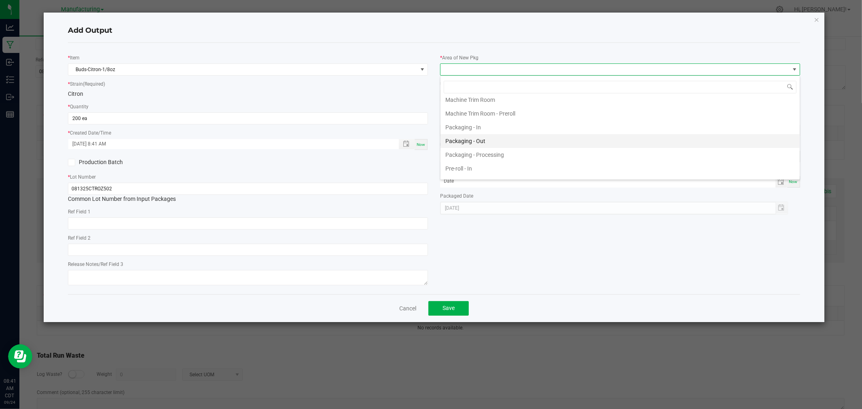
click at [488, 147] on li "Packaging - Out" at bounding box center [619, 141] width 359 height 14
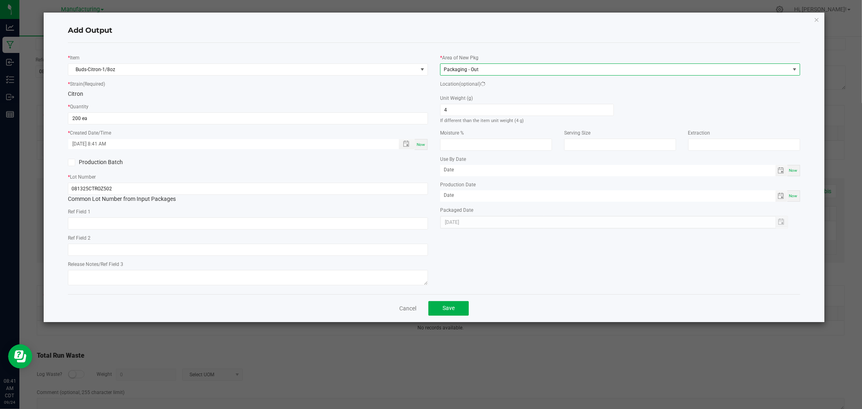
click at [485, 68] on span "Packaging - Out" at bounding box center [614, 69] width 349 height 11
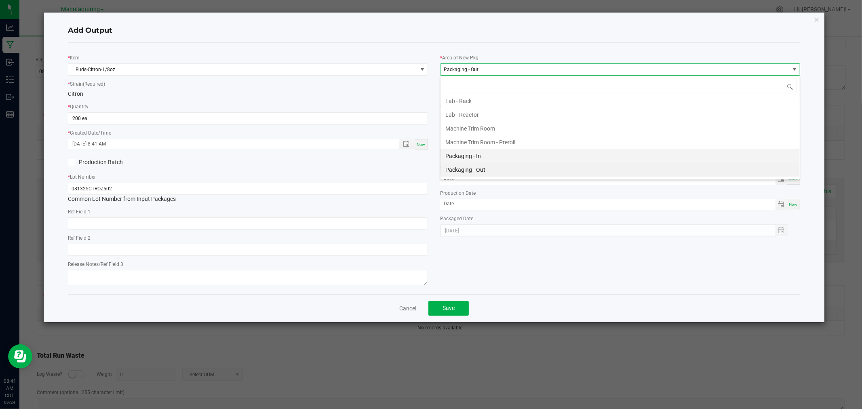
scroll to position [240, 0]
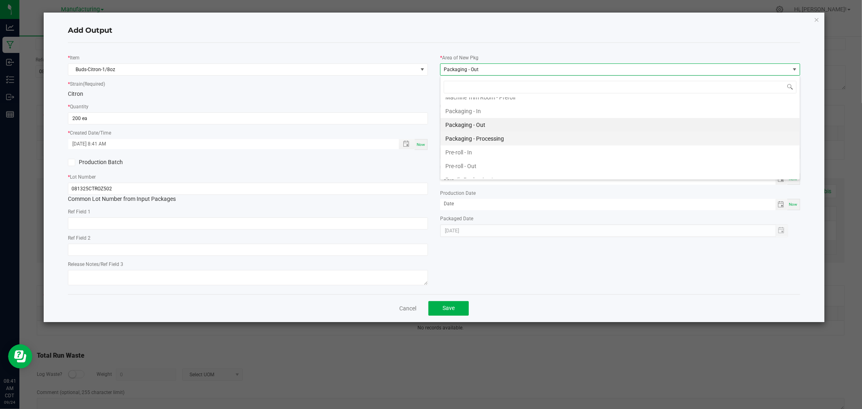
click at [497, 143] on li "Packaging - Processing" at bounding box center [619, 139] width 359 height 14
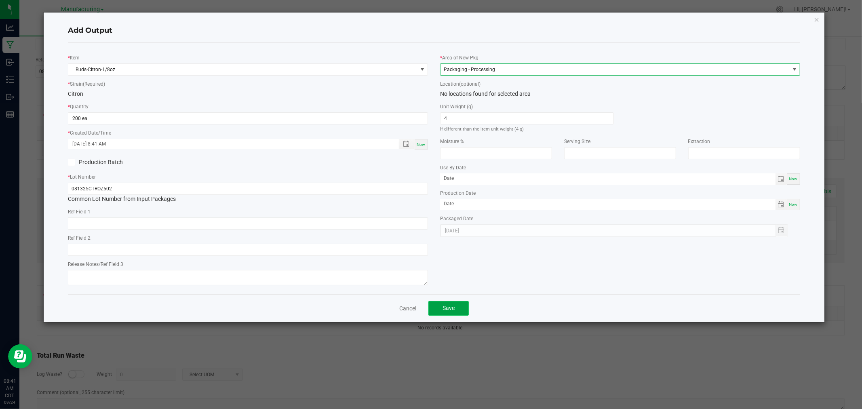
click at [443, 311] on span "Save" at bounding box center [448, 308] width 12 height 6
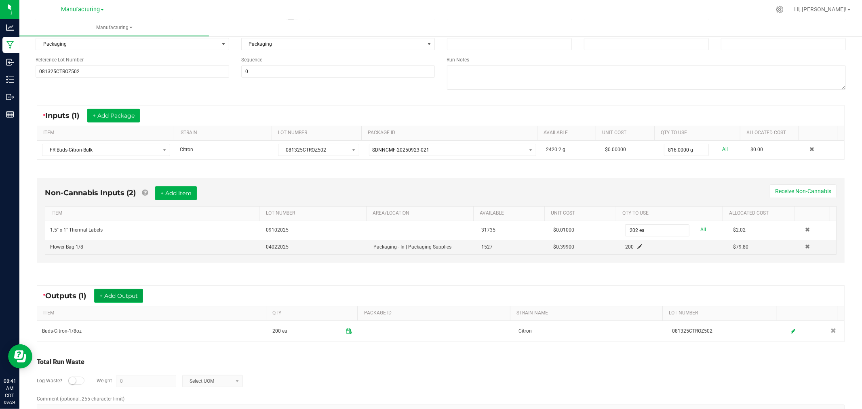
click at [132, 296] on button "+ Add Output" at bounding box center [118, 296] width 49 height 14
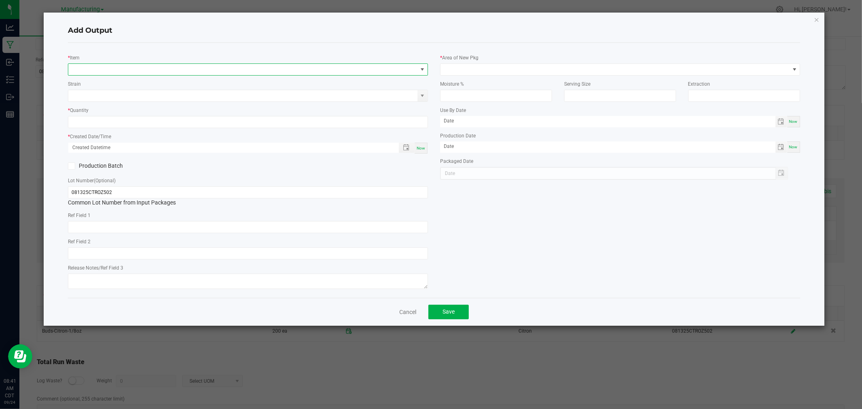
click at [96, 67] on span "NO DATA FOUND" at bounding box center [242, 69] width 349 height 11
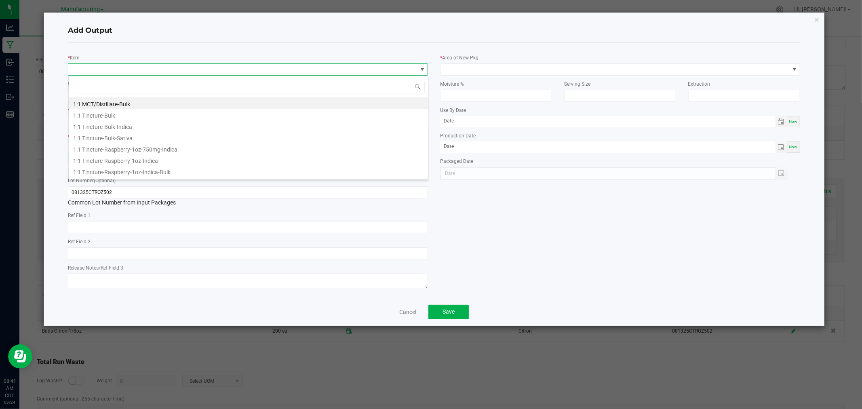
scroll to position [12, 360]
type input "BUDS-CITRON"
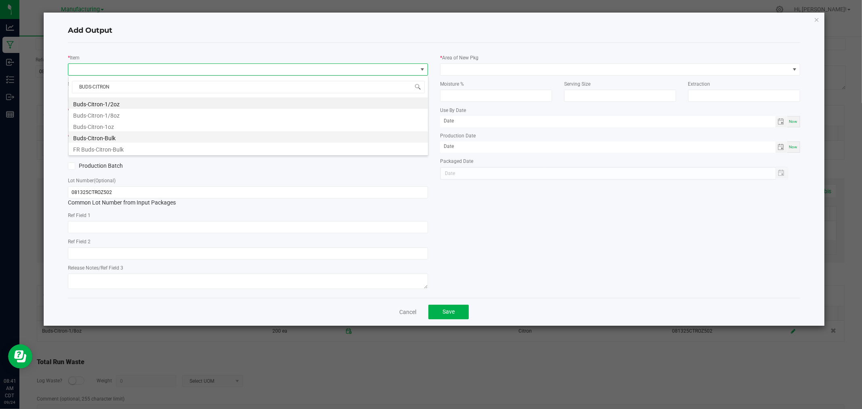
click at [131, 135] on li "Buds-Citron-Bulk" at bounding box center [248, 136] width 359 height 11
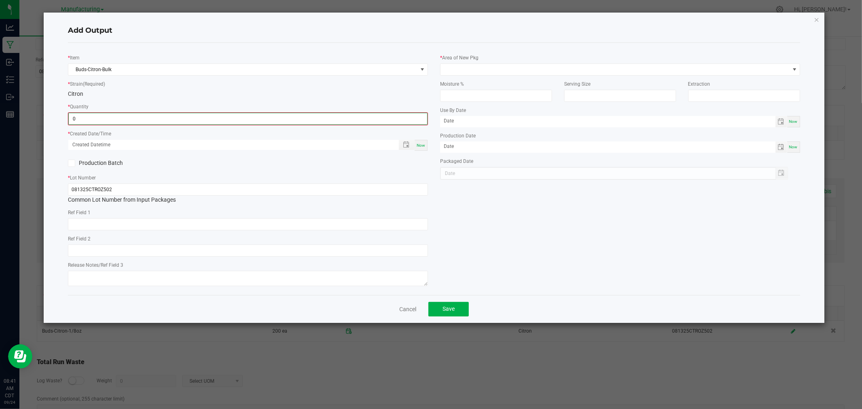
click at [132, 119] on input "0" at bounding box center [248, 118] width 358 height 11
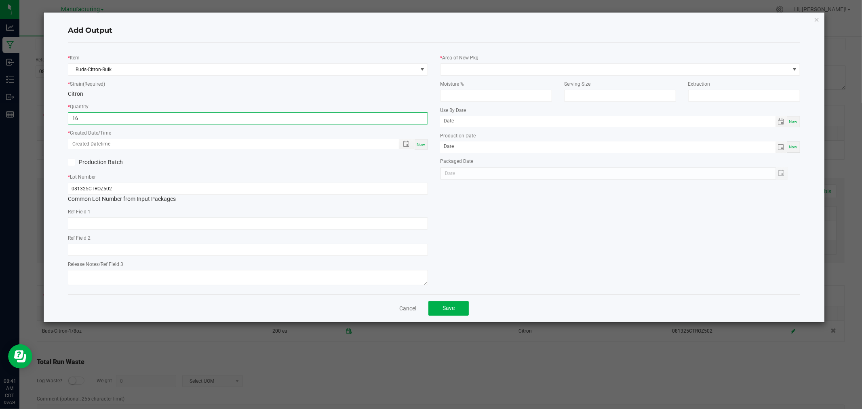
type input "16.0000 g"
click at [422, 144] on span "Now" at bounding box center [421, 144] width 8 height 4
type input "[DATE] 8:41 AM"
type input "[DATE]"
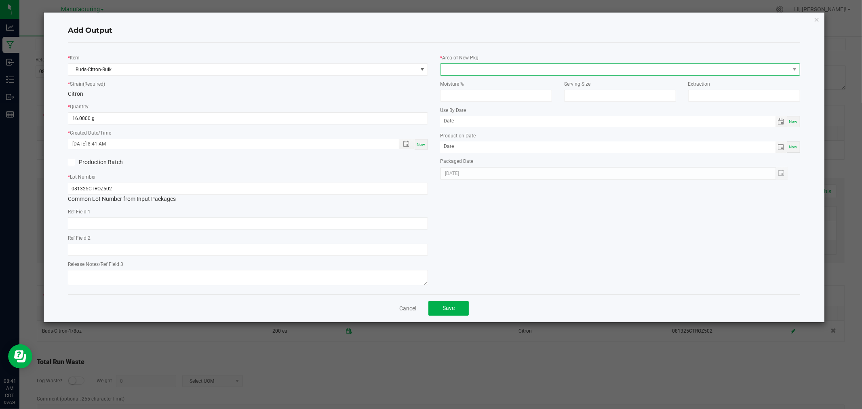
click at [483, 70] on span at bounding box center [614, 69] width 349 height 11
click at [491, 108] on li "Packaging - Processing" at bounding box center [619, 104] width 359 height 14
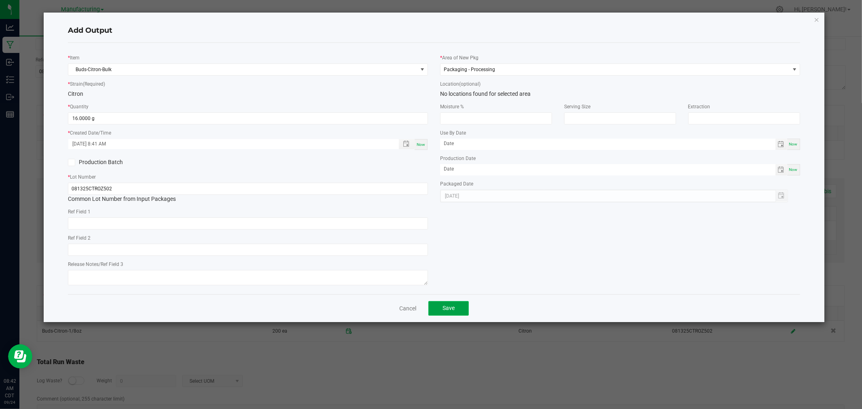
click at [449, 309] on span "Save" at bounding box center [448, 308] width 12 height 6
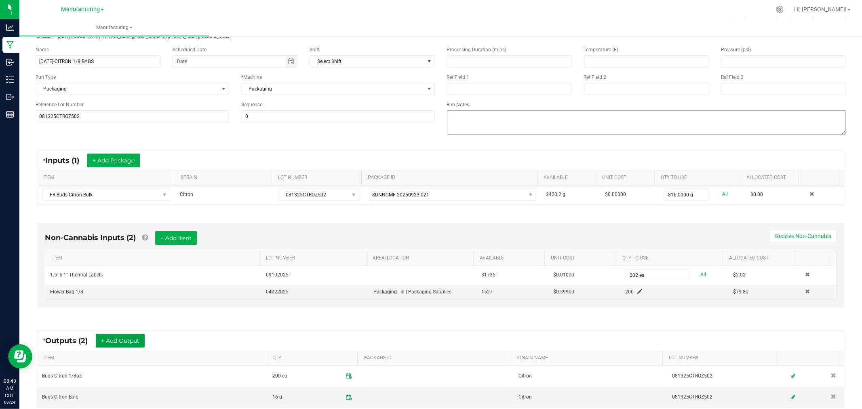
scroll to position [0, 0]
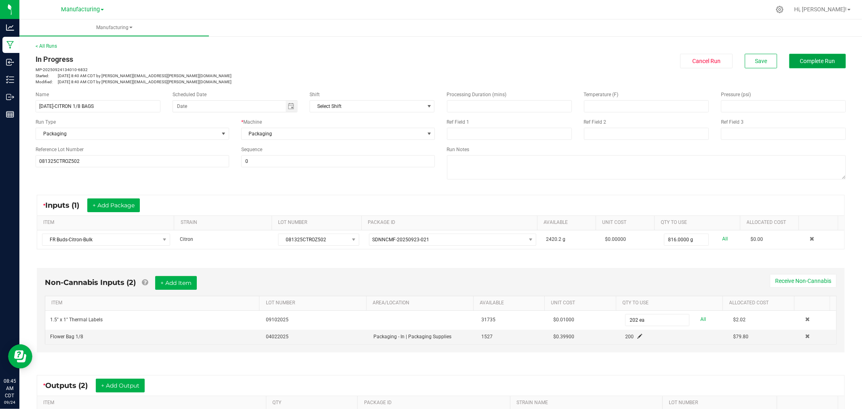
click at [806, 64] on button "Complete Run" at bounding box center [817, 61] width 57 height 15
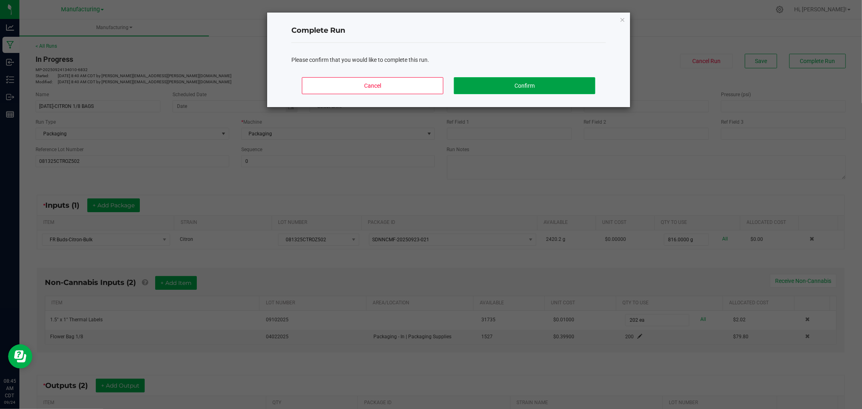
click at [489, 89] on button "Confirm" at bounding box center [524, 85] width 141 height 17
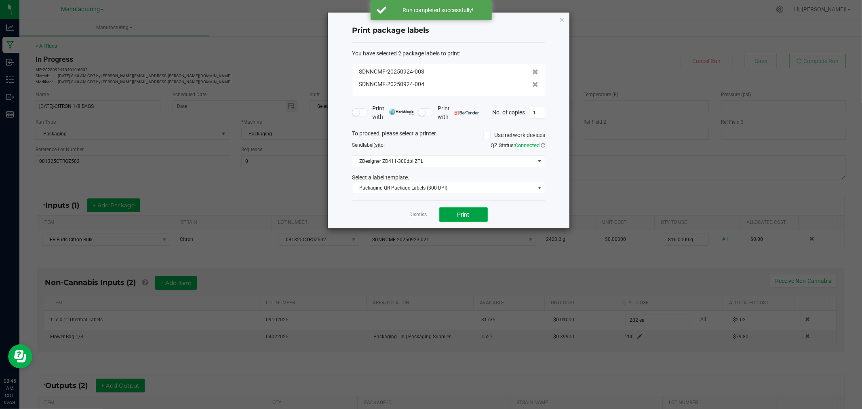
click at [461, 213] on span "Print" at bounding box center [463, 214] width 12 height 6
click at [532, 86] on icon at bounding box center [535, 85] width 6 height 6
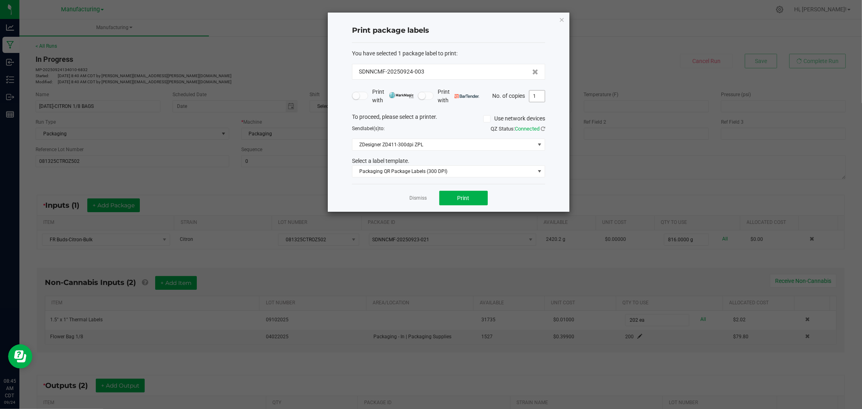
click at [537, 95] on input "1" at bounding box center [536, 96] width 15 height 11
type input "200"
click at [484, 198] on button "Print" at bounding box center [463, 198] width 48 height 15
click at [418, 196] on link "Dismiss" at bounding box center [418, 198] width 17 height 7
